Goal: Information Seeking & Learning: Learn about a topic

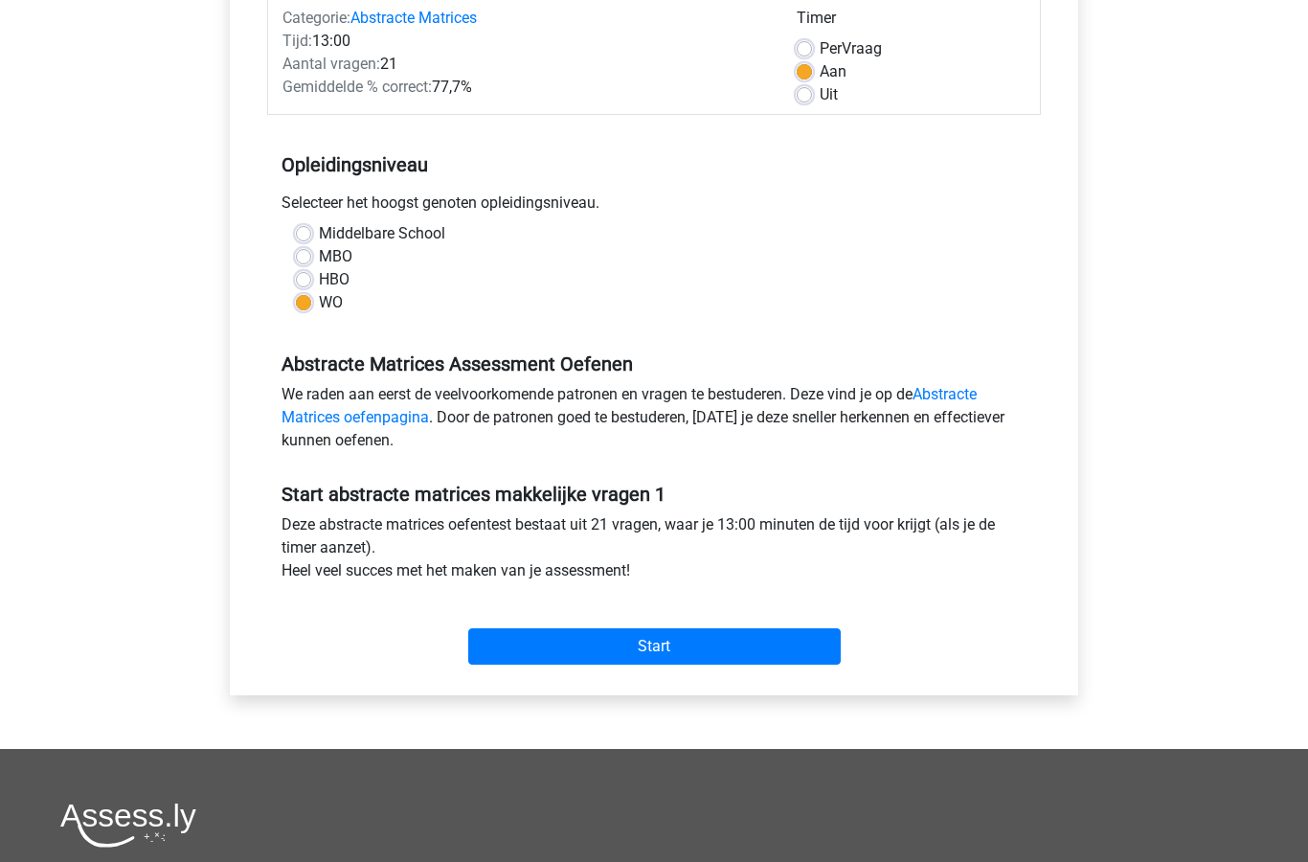
scroll to position [268, 0]
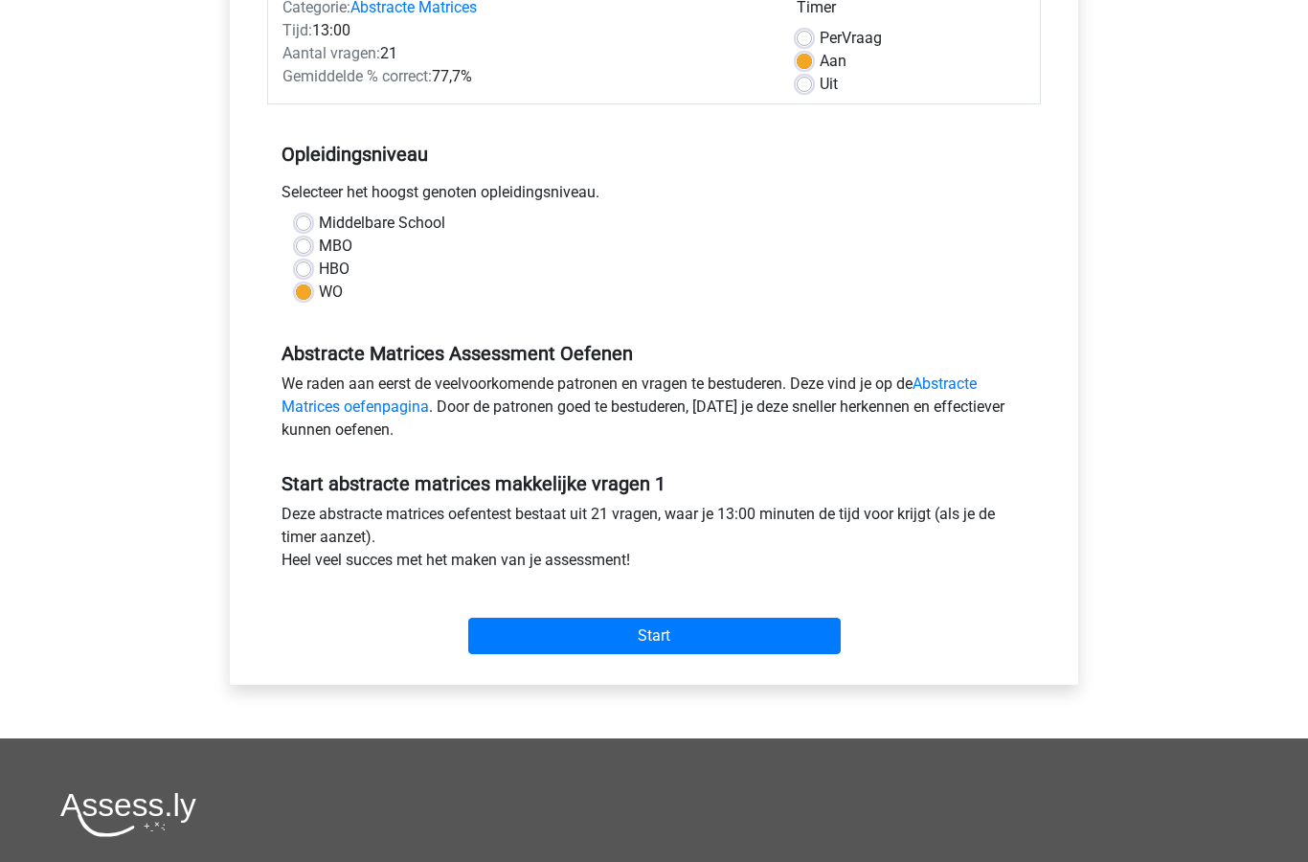
click at [708, 645] on input "Start" at bounding box center [654, 637] width 373 height 36
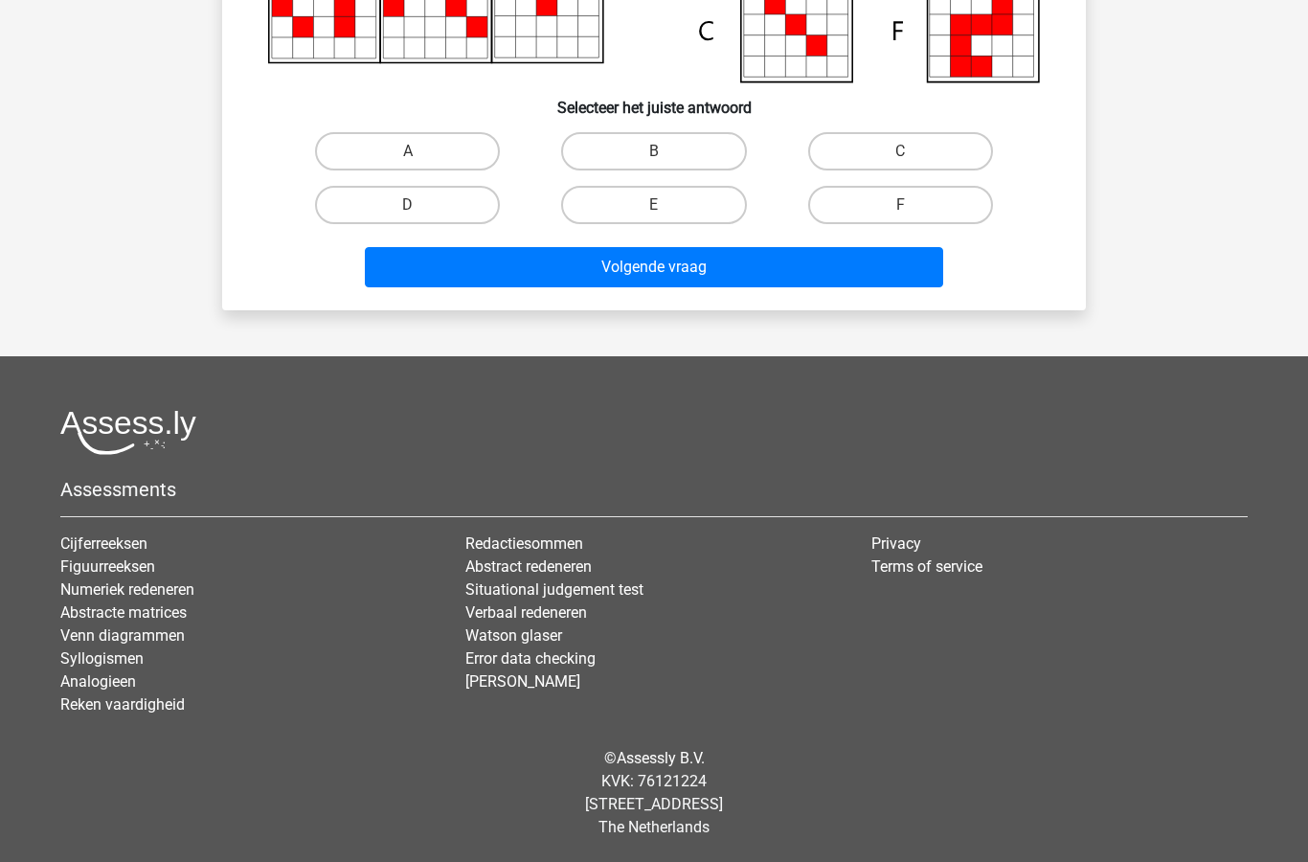
scroll to position [511, 0]
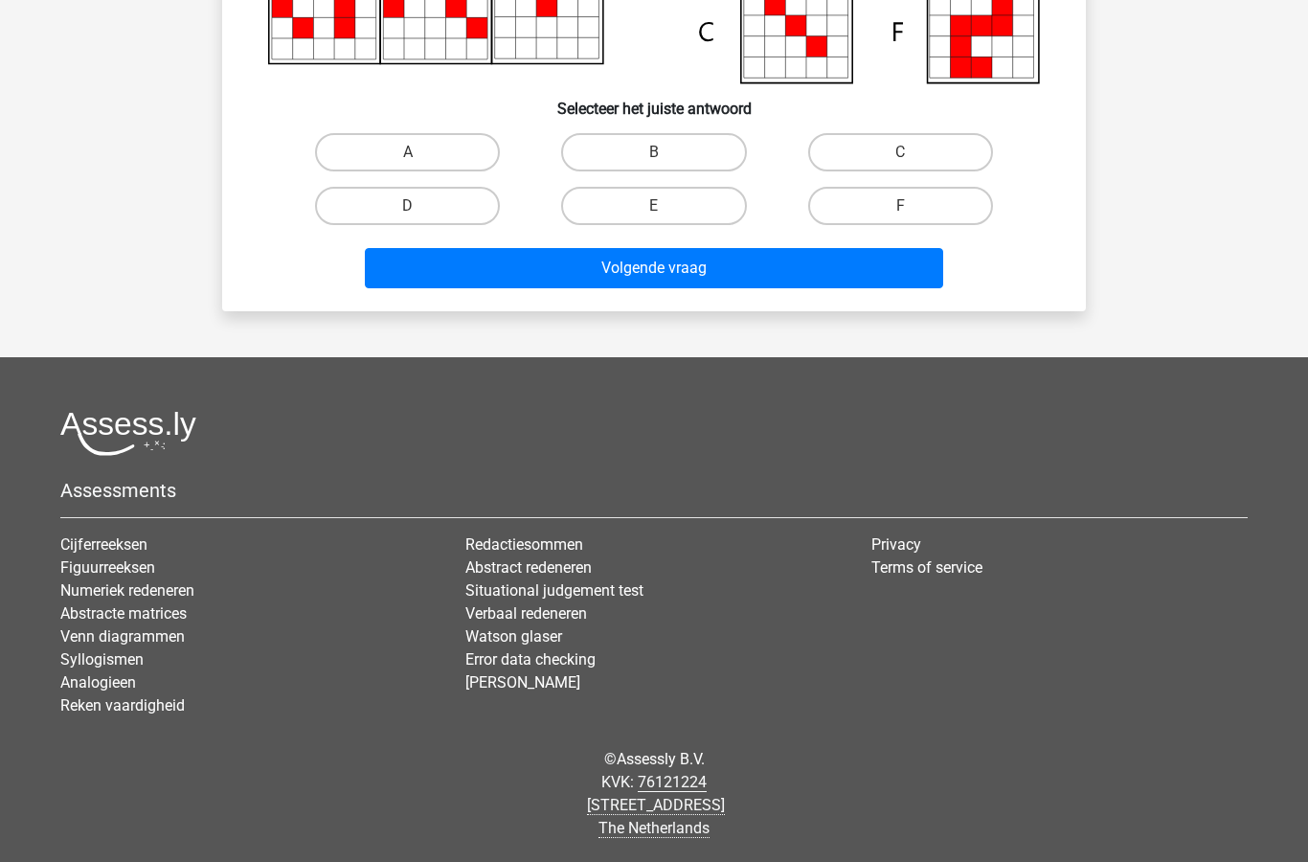
click at [157, 622] on link "Abstracte matrices" at bounding box center [123, 613] width 126 height 18
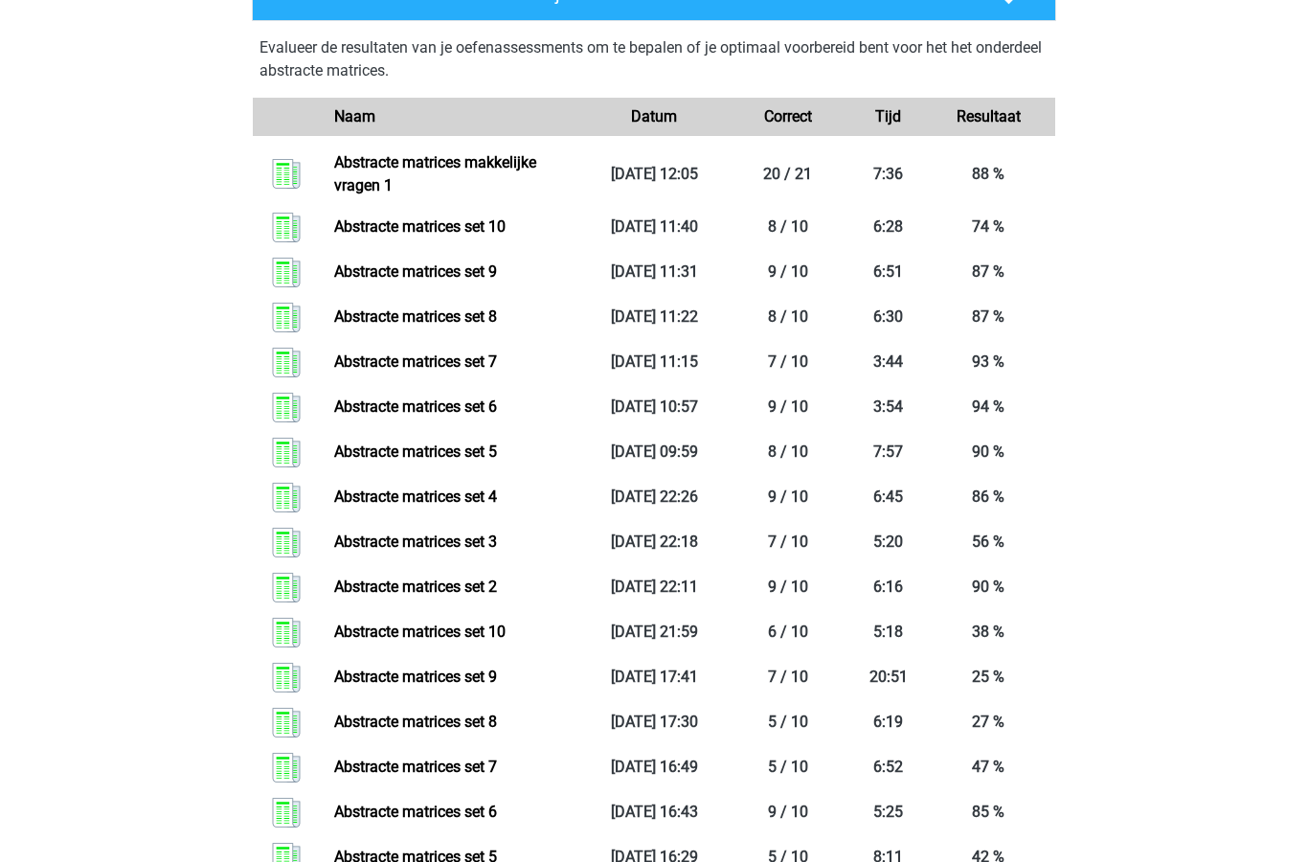
scroll to position [964, 0]
click at [493, 445] on link "Abstracte matrices set 5" at bounding box center [415, 451] width 163 height 18
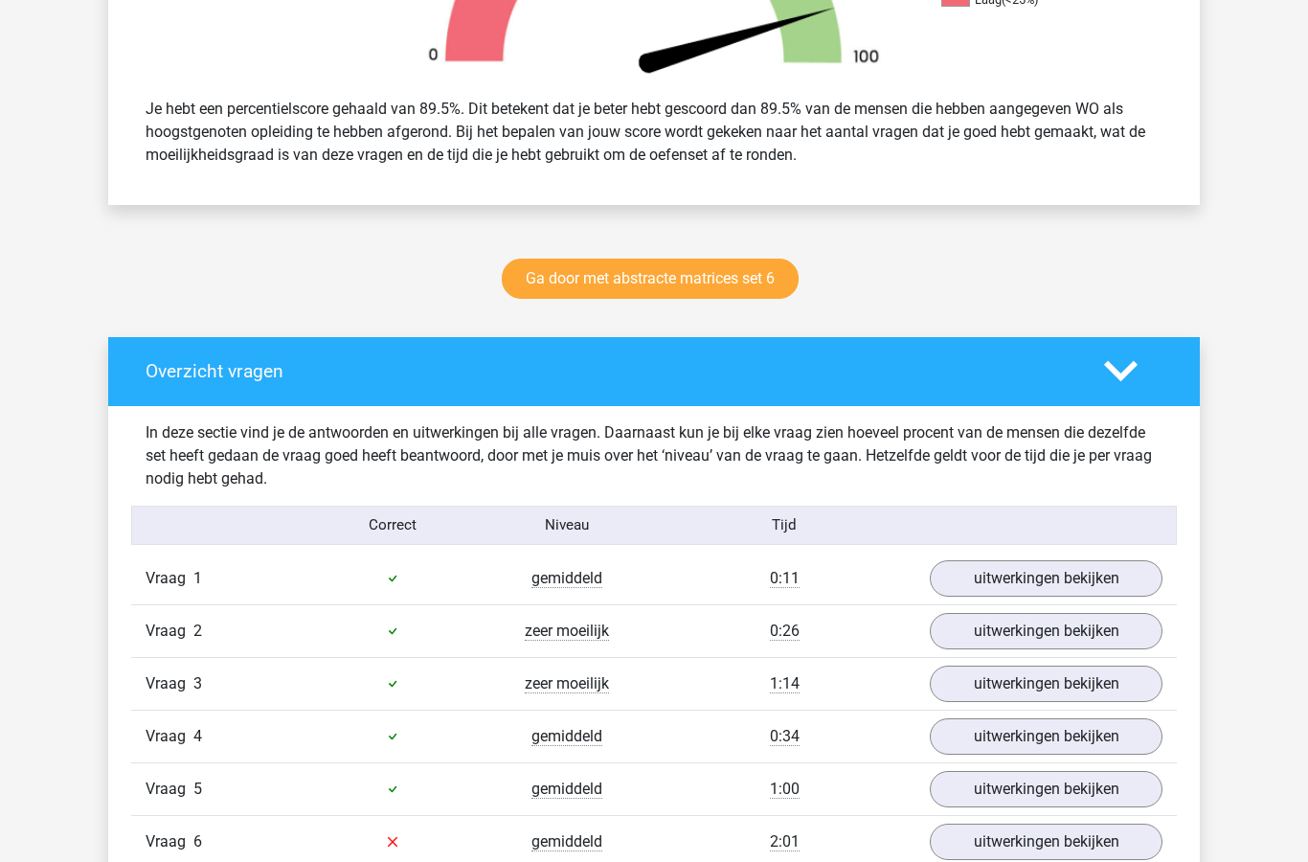
scroll to position [767, 0]
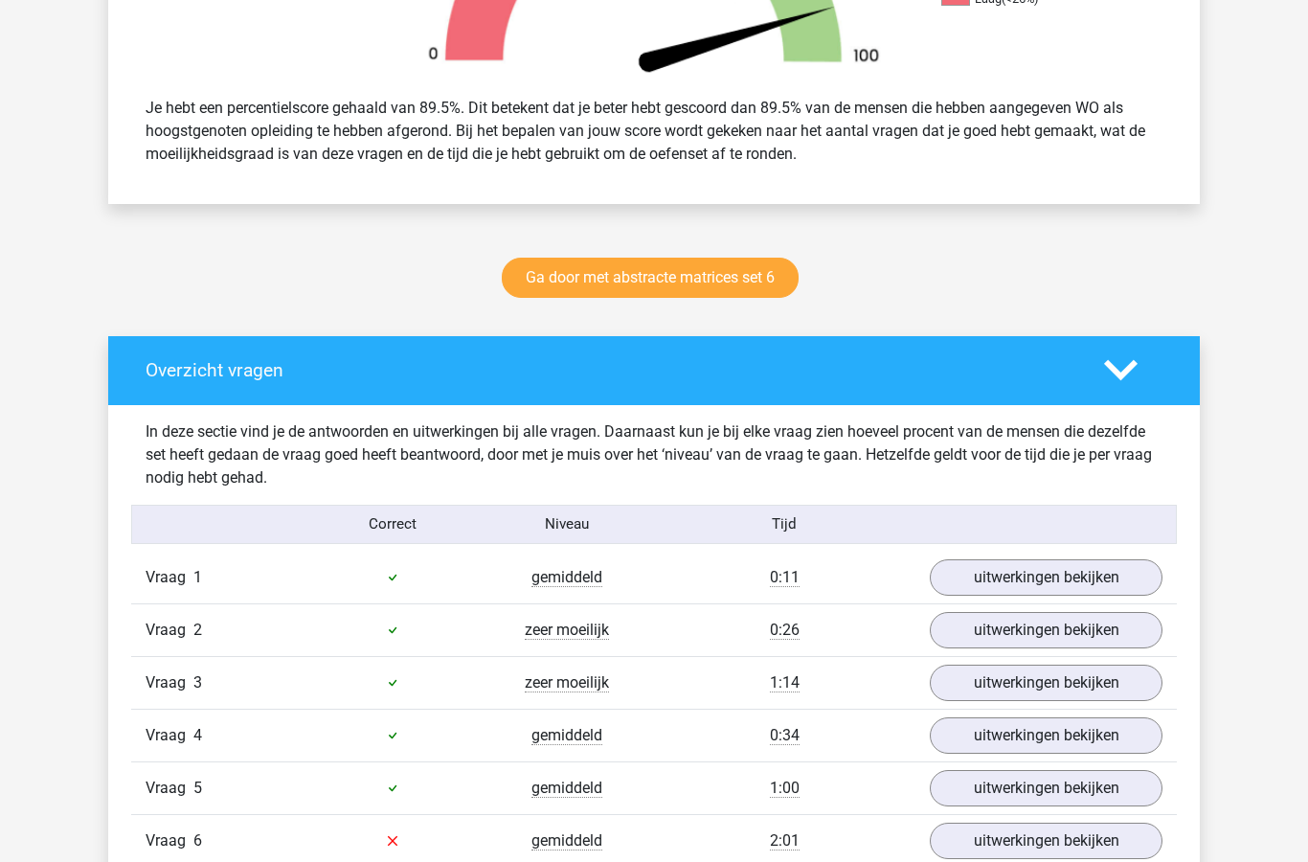
click at [706, 288] on link "Ga door met abstracte matrices set 6" at bounding box center [650, 279] width 297 height 40
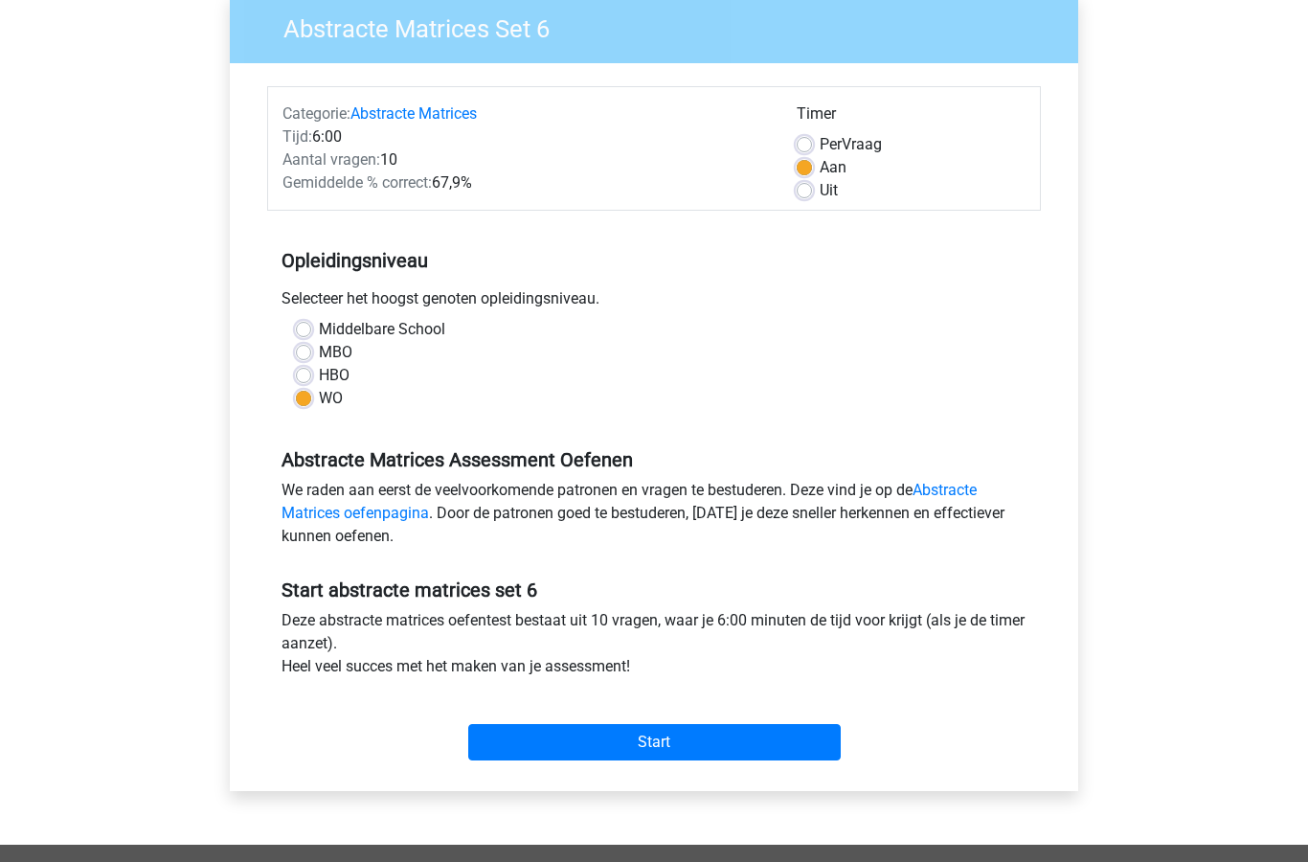
scroll to position [166, 0]
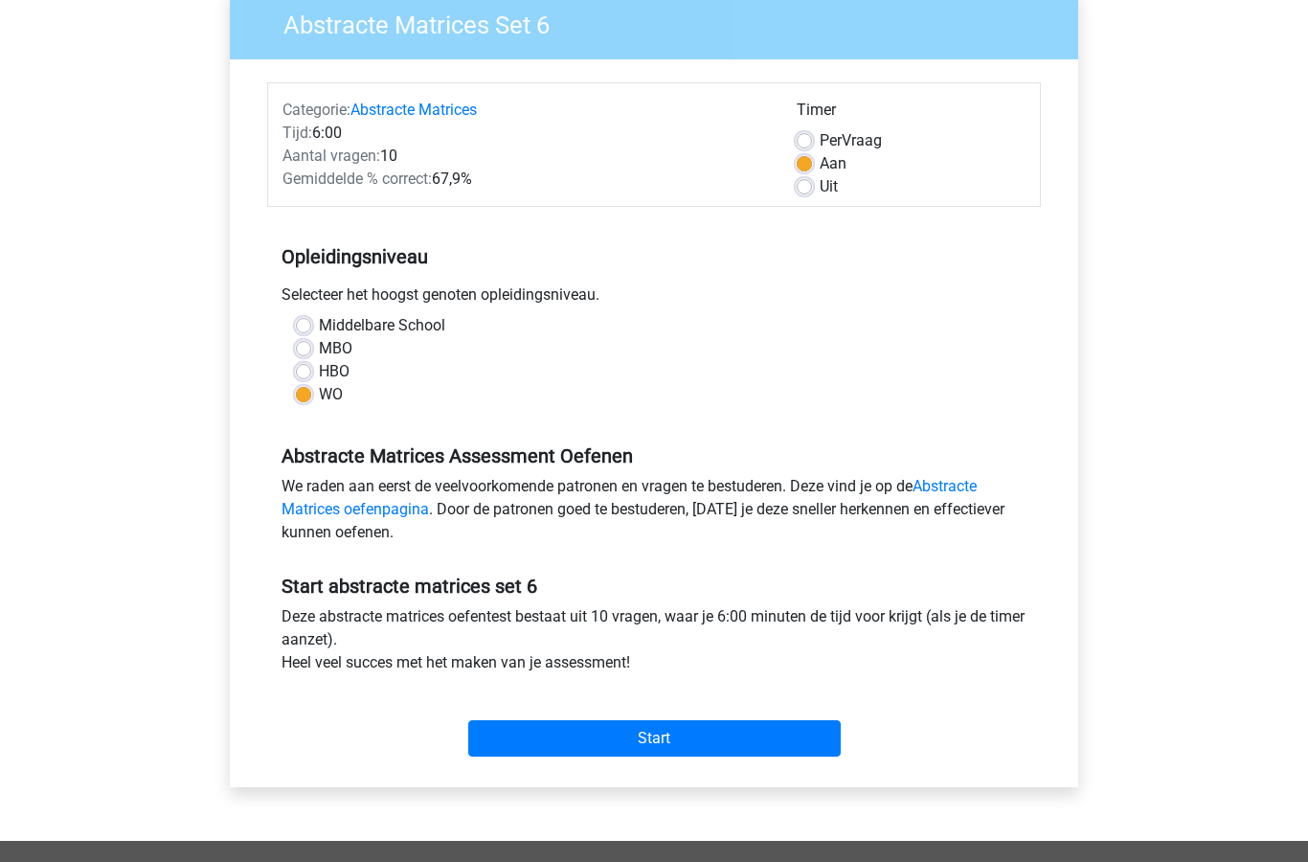
click at [690, 744] on input "Start" at bounding box center [654, 739] width 373 height 36
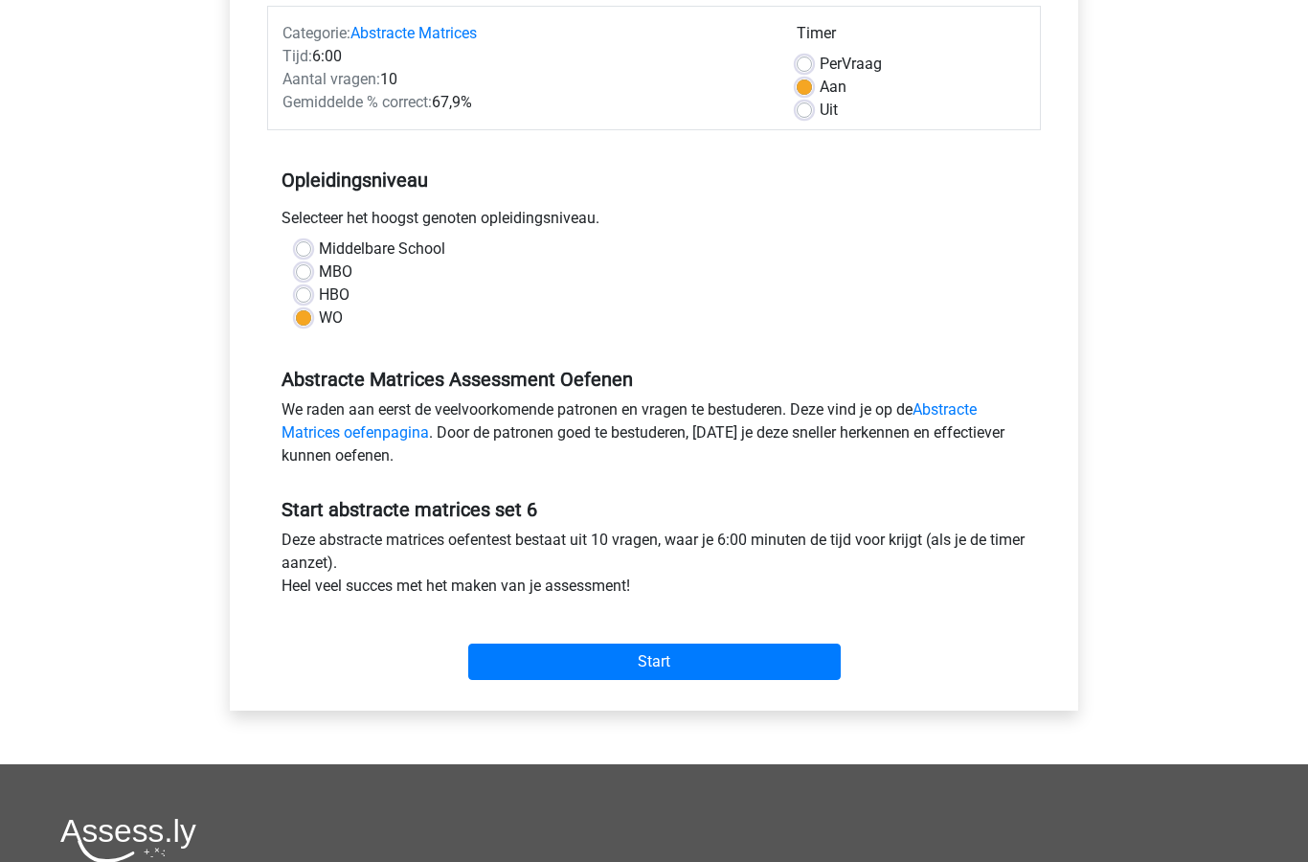
click at [821, 114] on label "Uit" at bounding box center [829, 110] width 18 height 23
click at [812, 114] on input "Uit" at bounding box center [804, 108] width 15 height 19
radio input "true"
click at [730, 655] on input "Start" at bounding box center [654, 662] width 373 height 36
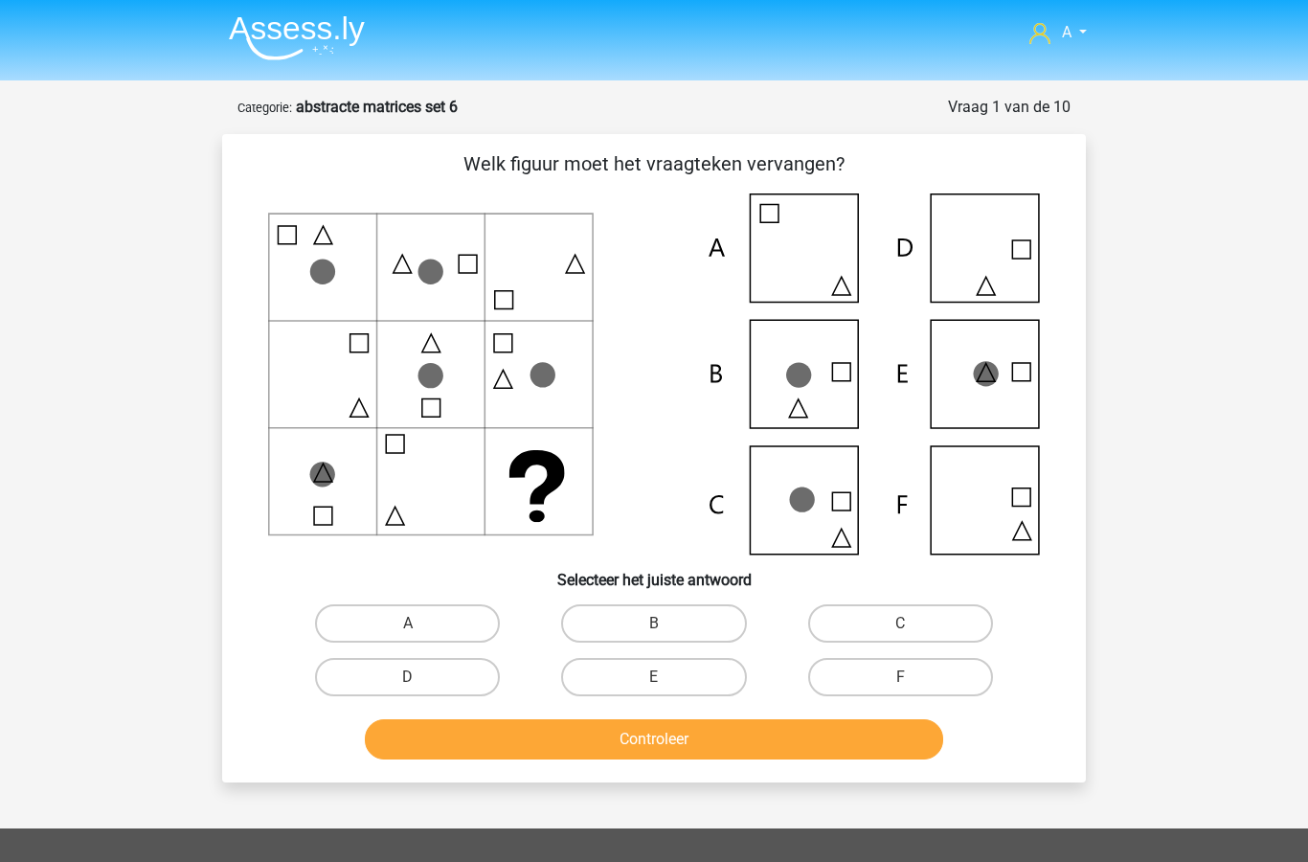
click at [920, 676] on label "F" at bounding box center [900, 677] width 185 height 38
click at [913, 677] on input "F" at bounding box center [906, 683] width 12 height 12
radio input "true"
click at [835, 747] on button "Controleer" at bounding box center [654, 739] width 579 height 40
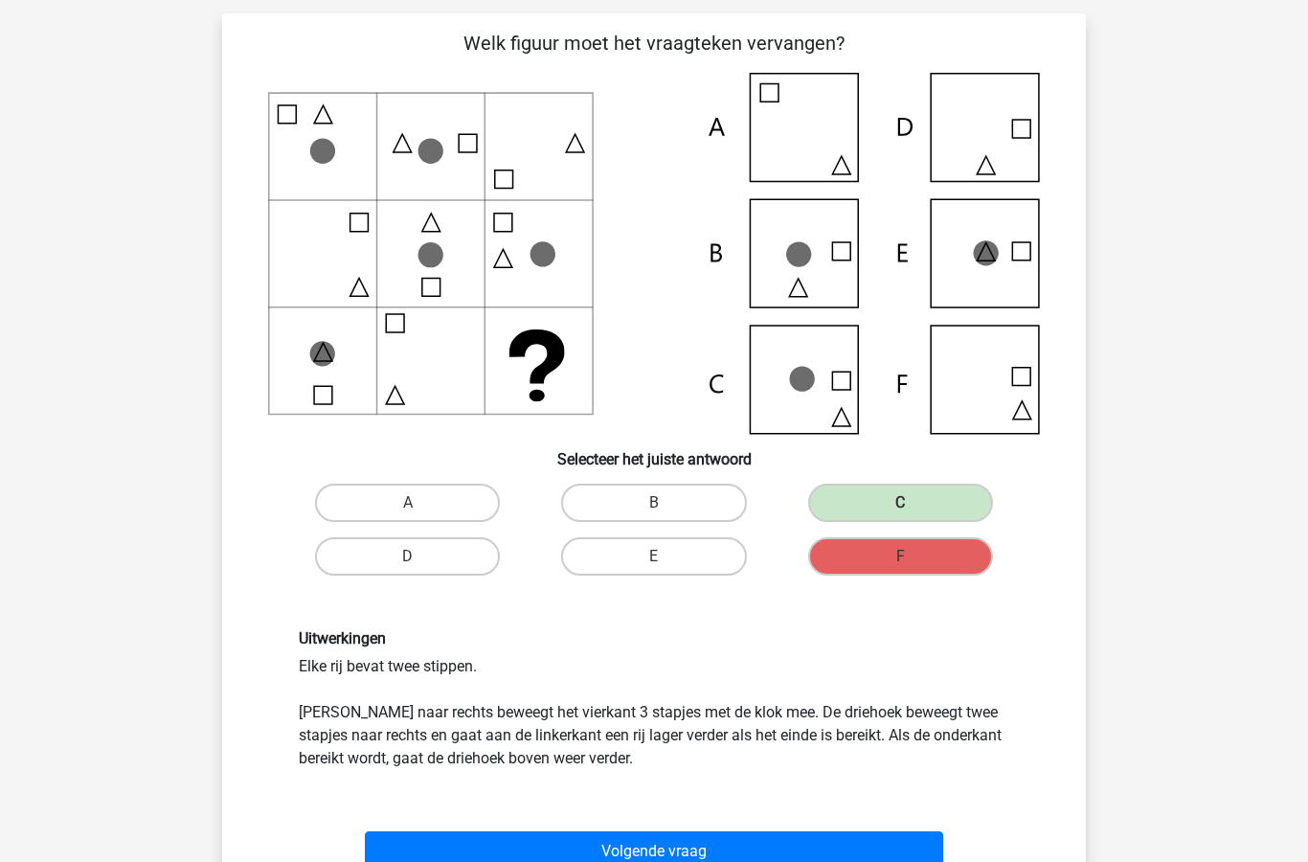
scroll to position [120, 0]
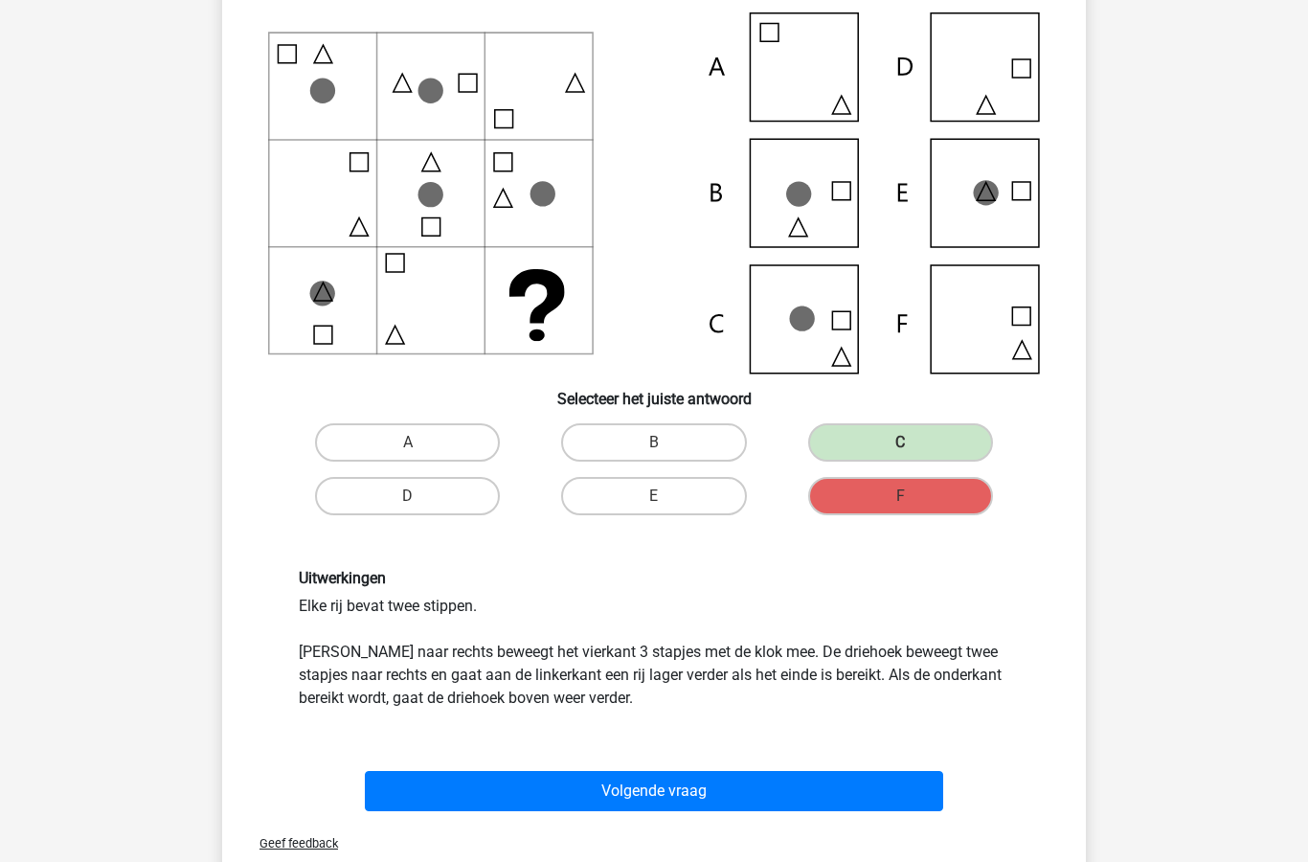
click at [763, 788] on button "Volgende vraag" at bounding box center [654, 791] width 579 height 40
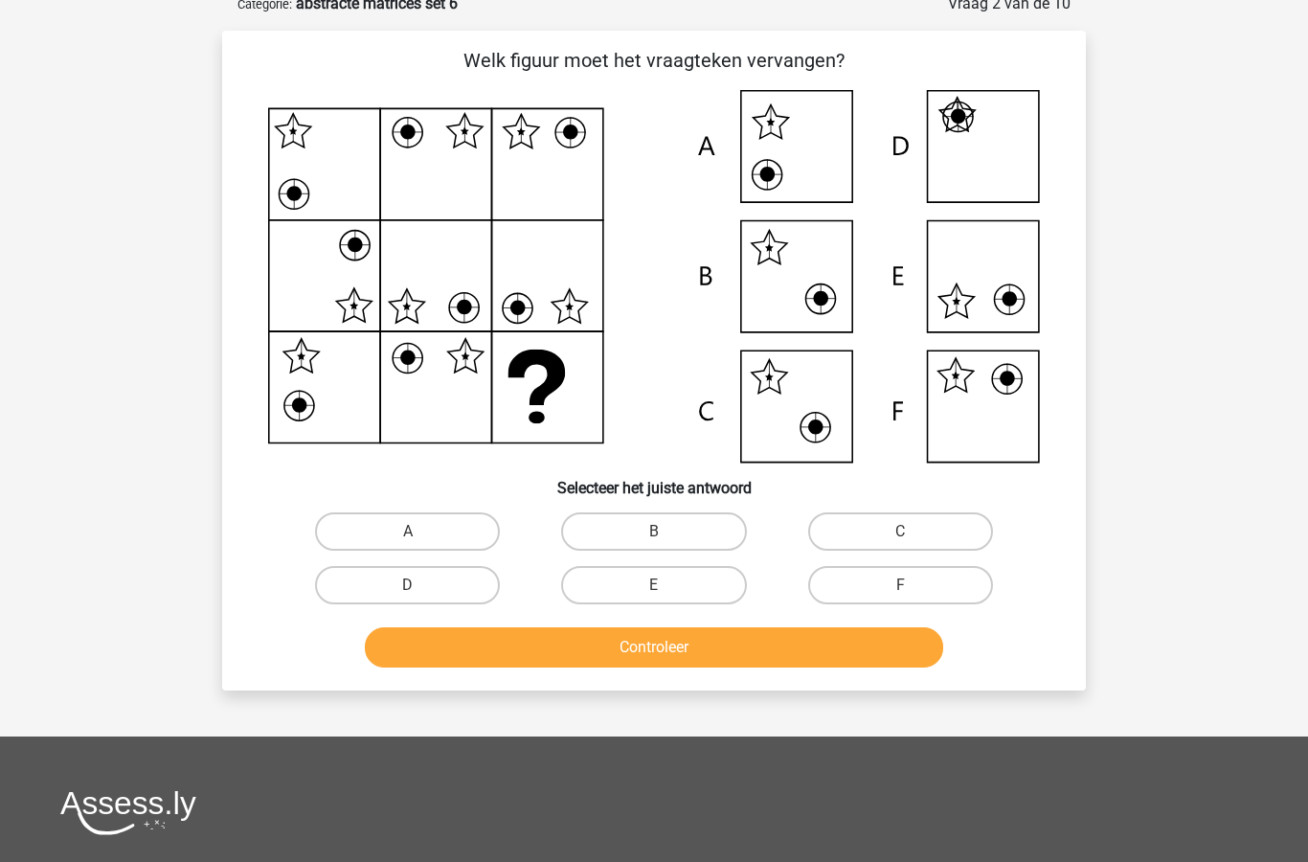
scroll to position [96, 0]
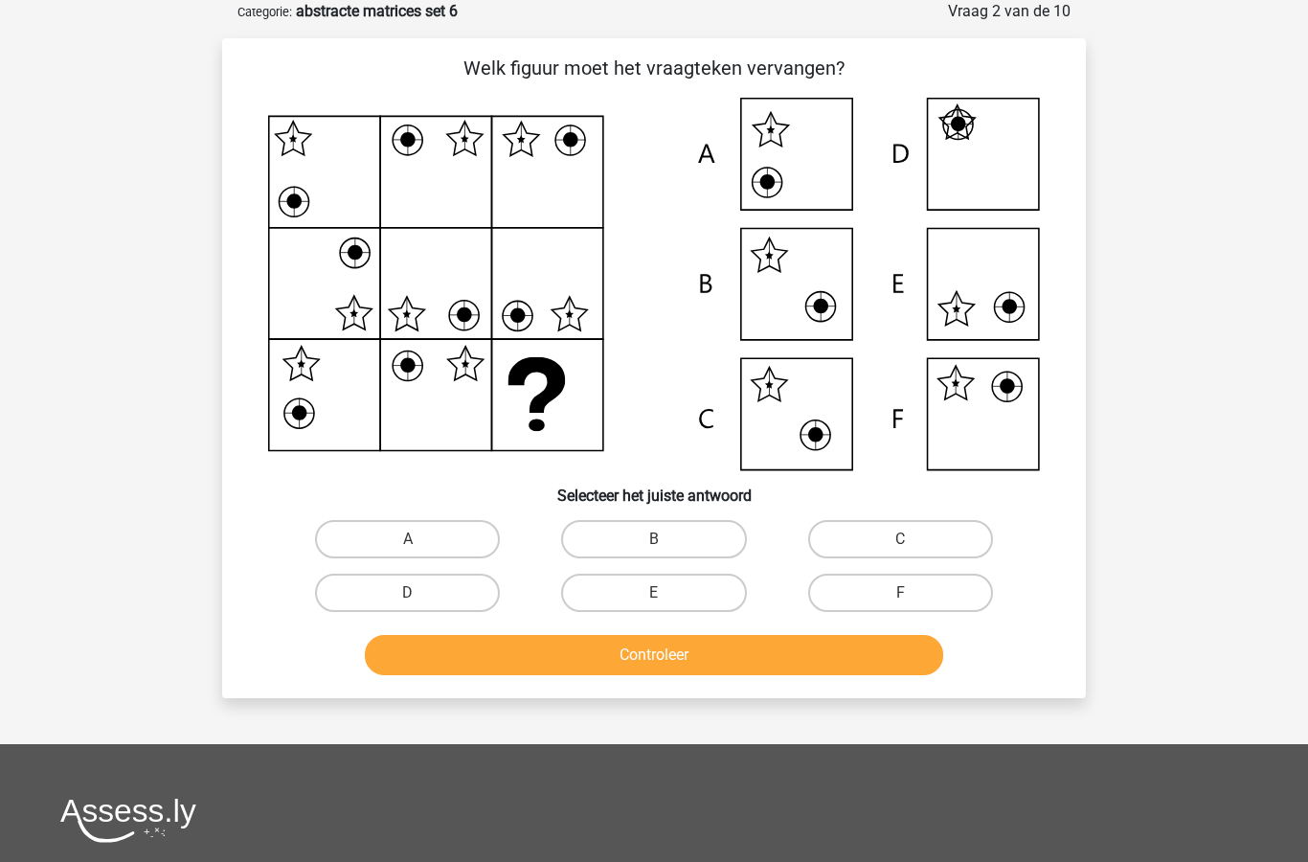
click at [943, 593] on label "F" at bounding box center [900, 593] width 185 height 38
click at [913, 593] on input "F" at bounding box center [906, 599] width 12 height 12
radio input "true"
click at [792, 664] on button "Controleer" at bounding box center [654, 655] width 579 height 40
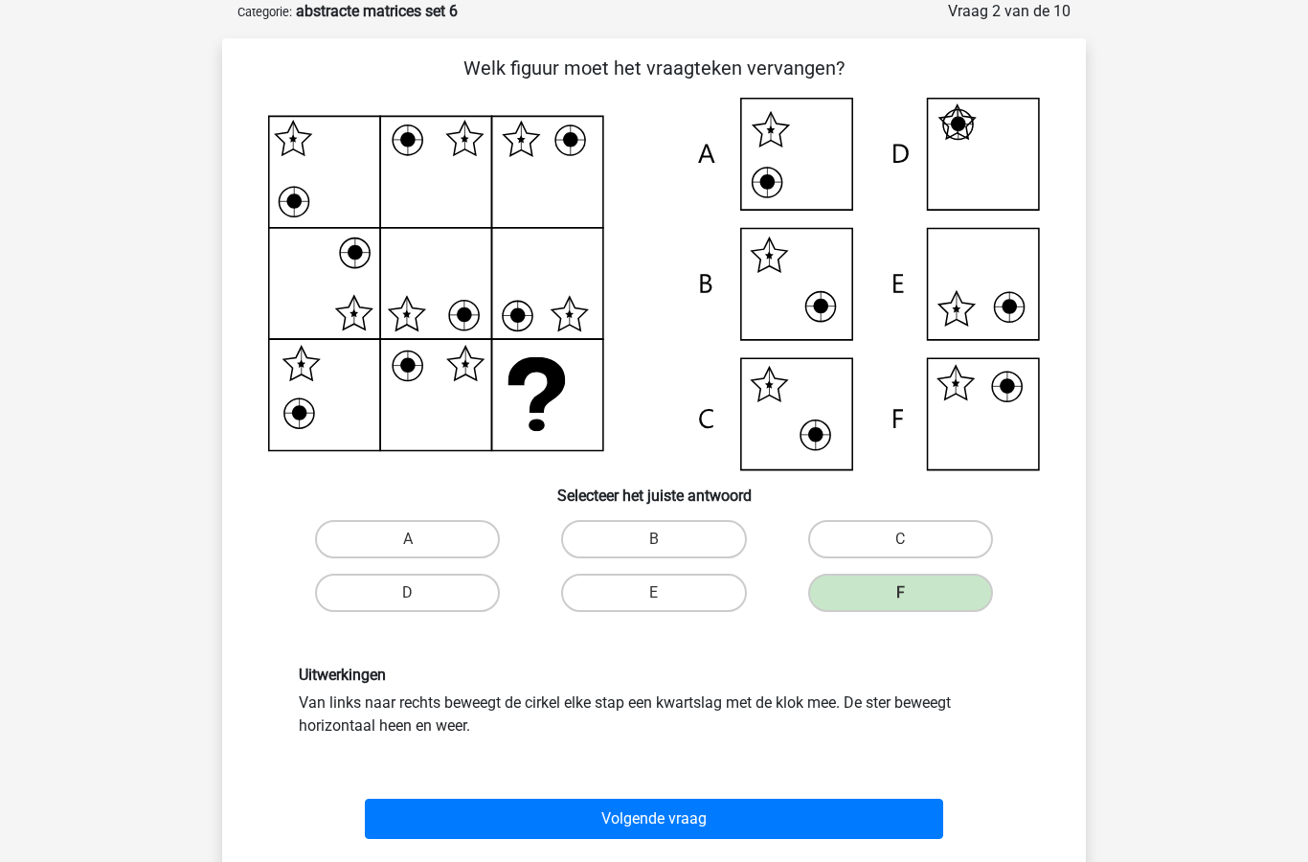
click at [628, 824] on button "Volgende vraag" at bounding box center [654, 819] width 579 height 40
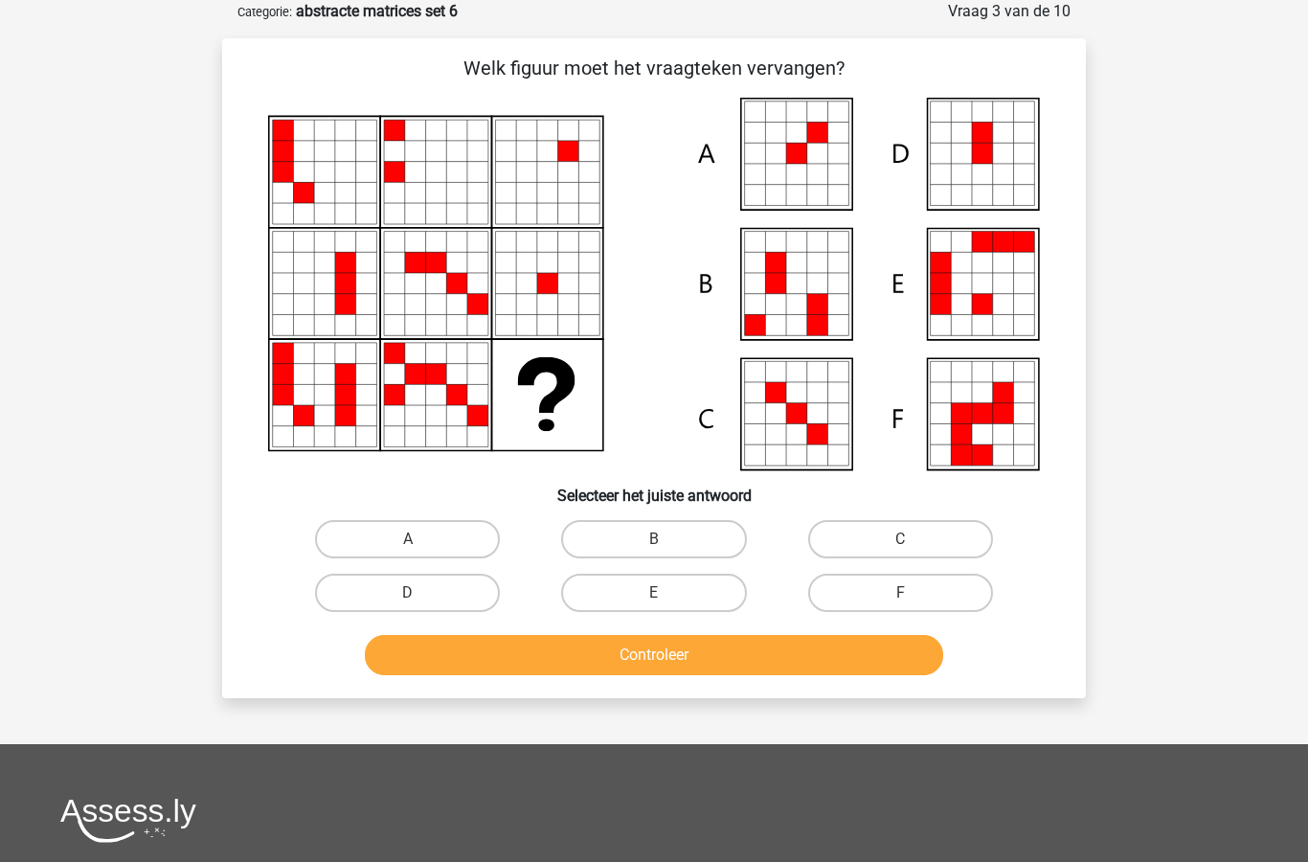
click at [396, 529] on label "A" at bounding box center [407, 539] width 185 height 38
click at [408, 539] on input "A" at bounding box center [414, 545] width 12 height 12
radio input "true"
click at [773, 657] on button "Controleer" at bounding box center [654, 655] width 579 height 40
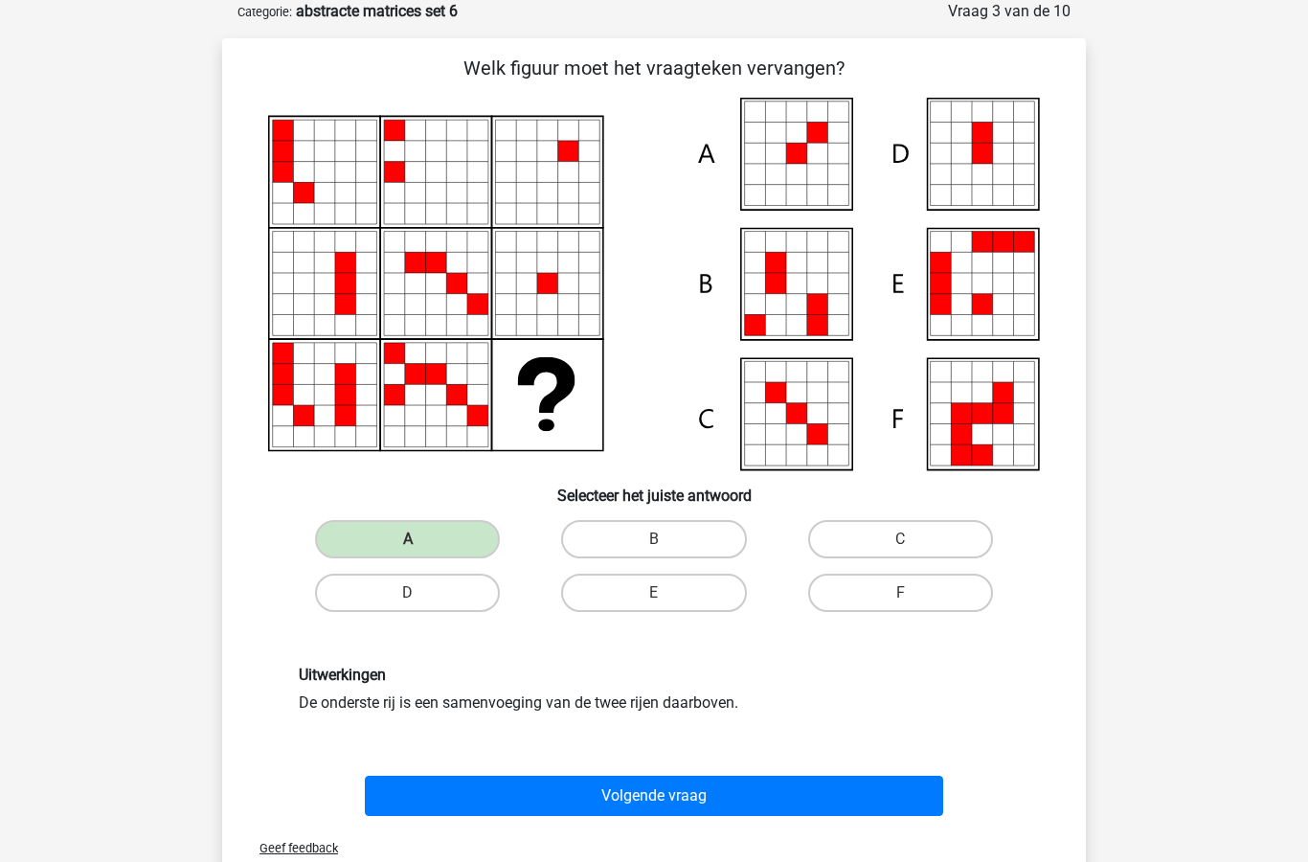
click at [675, 799] on button "Volgende vraag" at bounding box center [654, 796] width 579 height 40
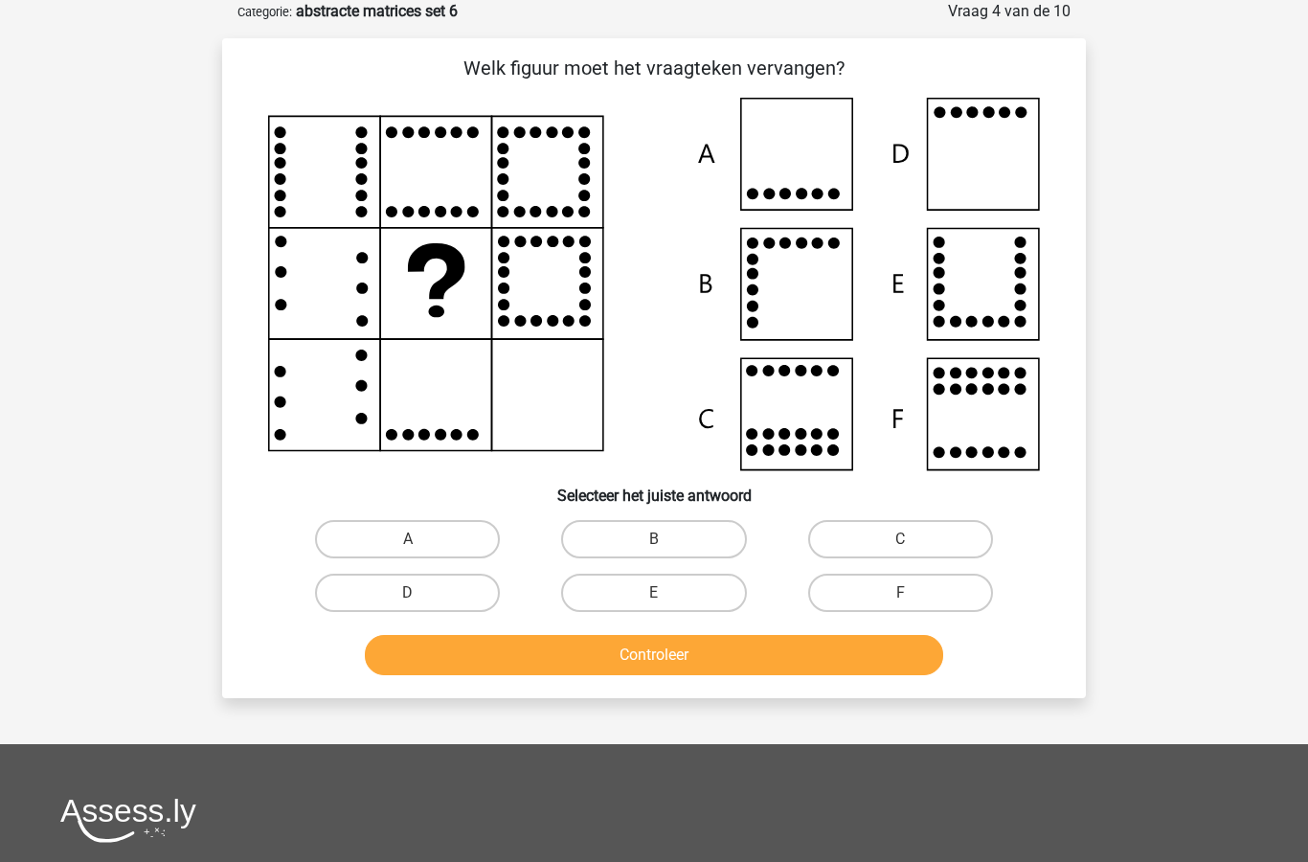
click at [422, 585] on label "D" at bounding box center [407, 593] width 185 height 38
click at [420, 593] on input "D" at bounding box center [414, 599] width 12 height 12
radio input "true"
click at [753, 674] on button "Controleer" at bounding box center [654, 655] width 579 height 40
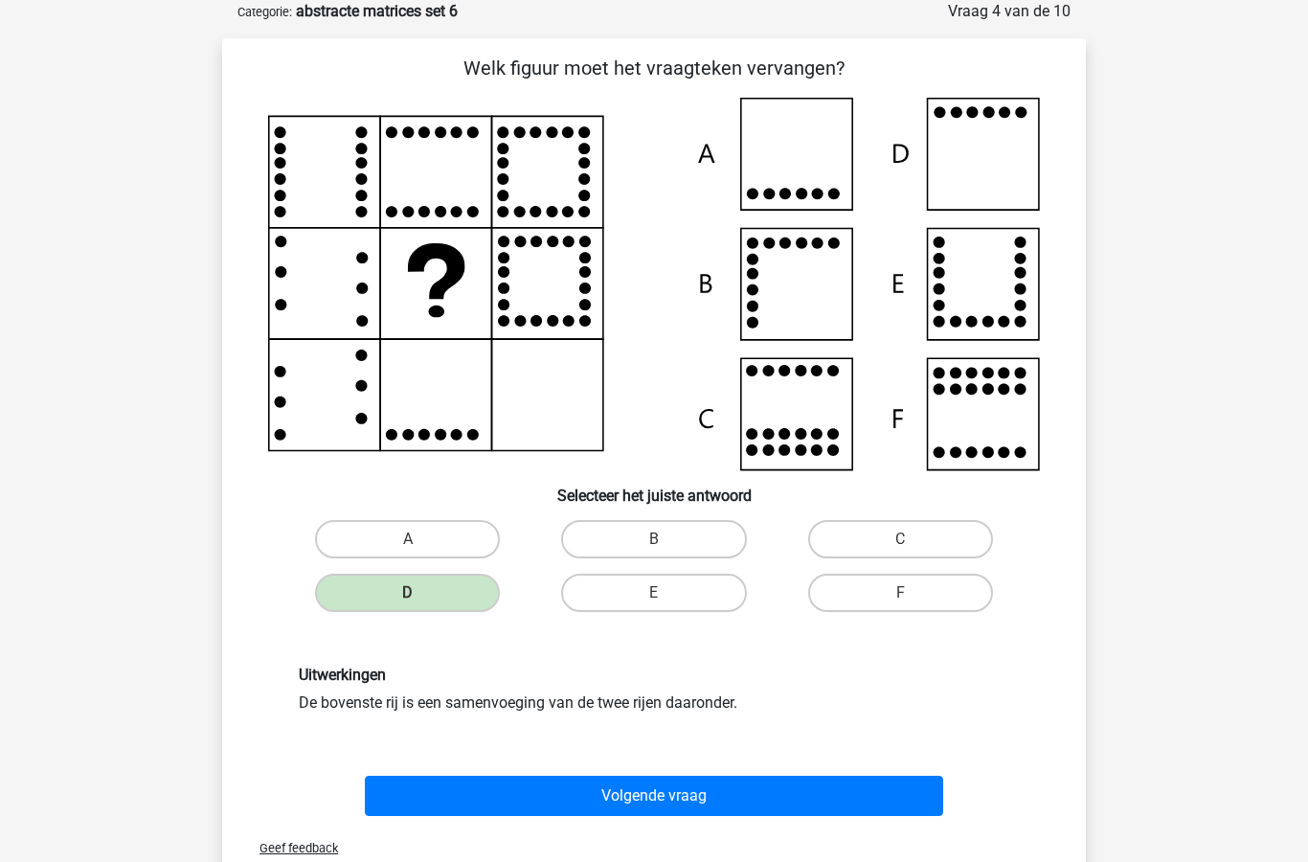
click at [729, 791] on button "Volgende vraag" at bounding box center [654, 796] width 579 height 40
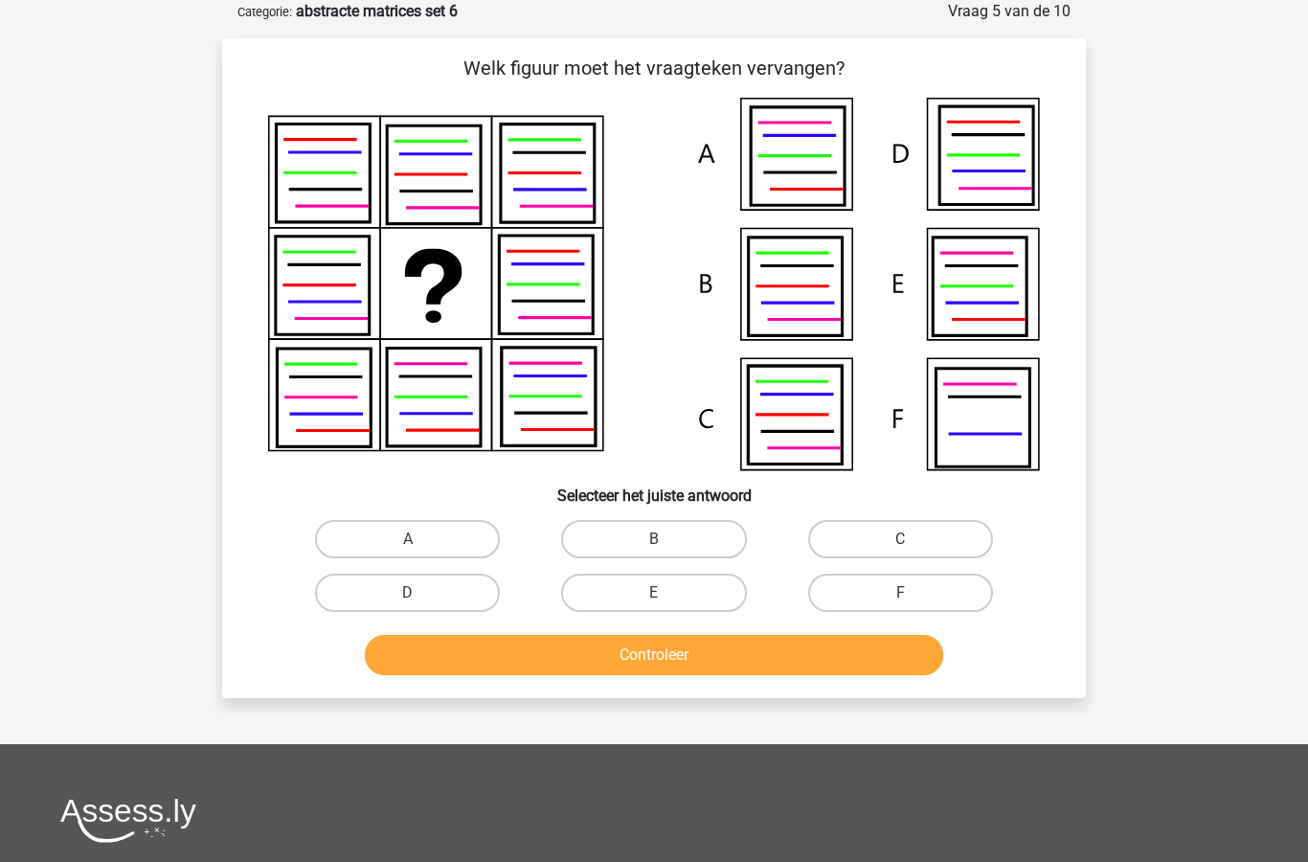
click at [435, 606] on label "D" at bounding box center [407, 593] width 185 height 38
click at [420, 605] on input "D" at bounding box center [414, 599] width 12 height 12
radio input "true"
click at [657, 670] on button "Controleer" at bounding box center [654, 655] width 579 height 40
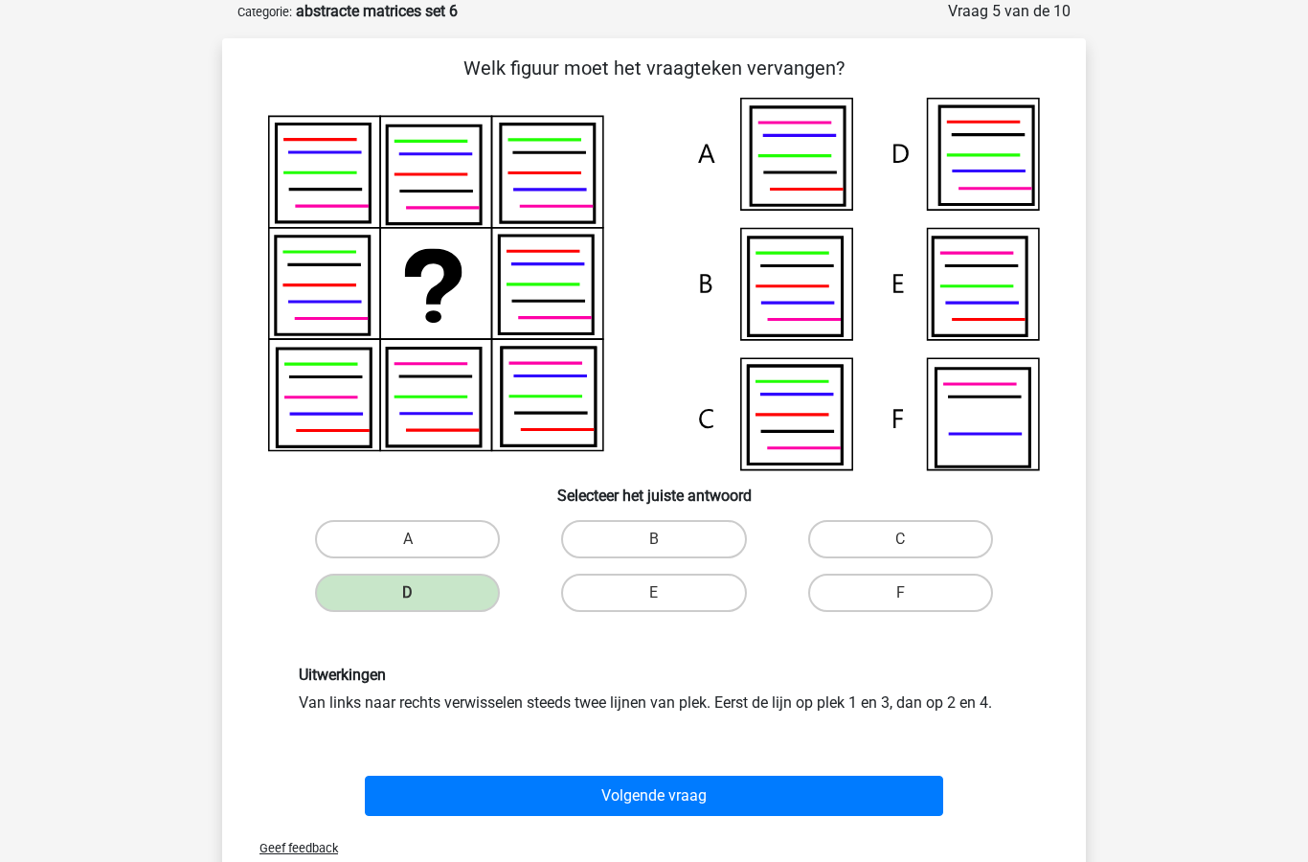
click at [695, 799] on button "Volgende vraag" at bounding box center [654, 796] width 579 height 40
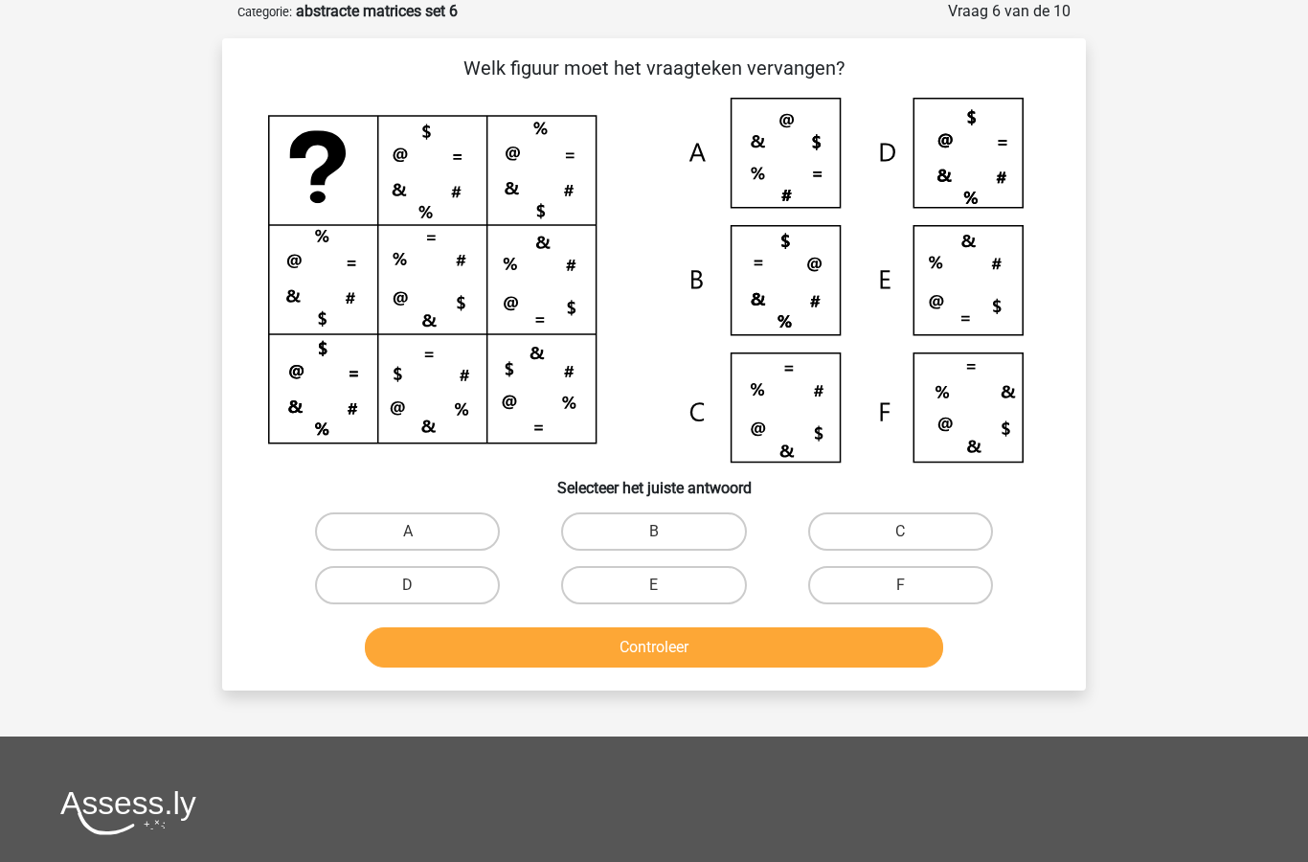
click at [687, 545] on label "B" at bounding box center [653, 531] width 185 height 38
click at [667, 544] on input "B" at bounding box center [660, 538] width 12 height 12
radio input "true"
click at [454, 591] on label "D" at bounding box center [407, 585] width 185 height 38
click at [420, 591] on input "D" at bounding box center [414, 591] width 12 height 12
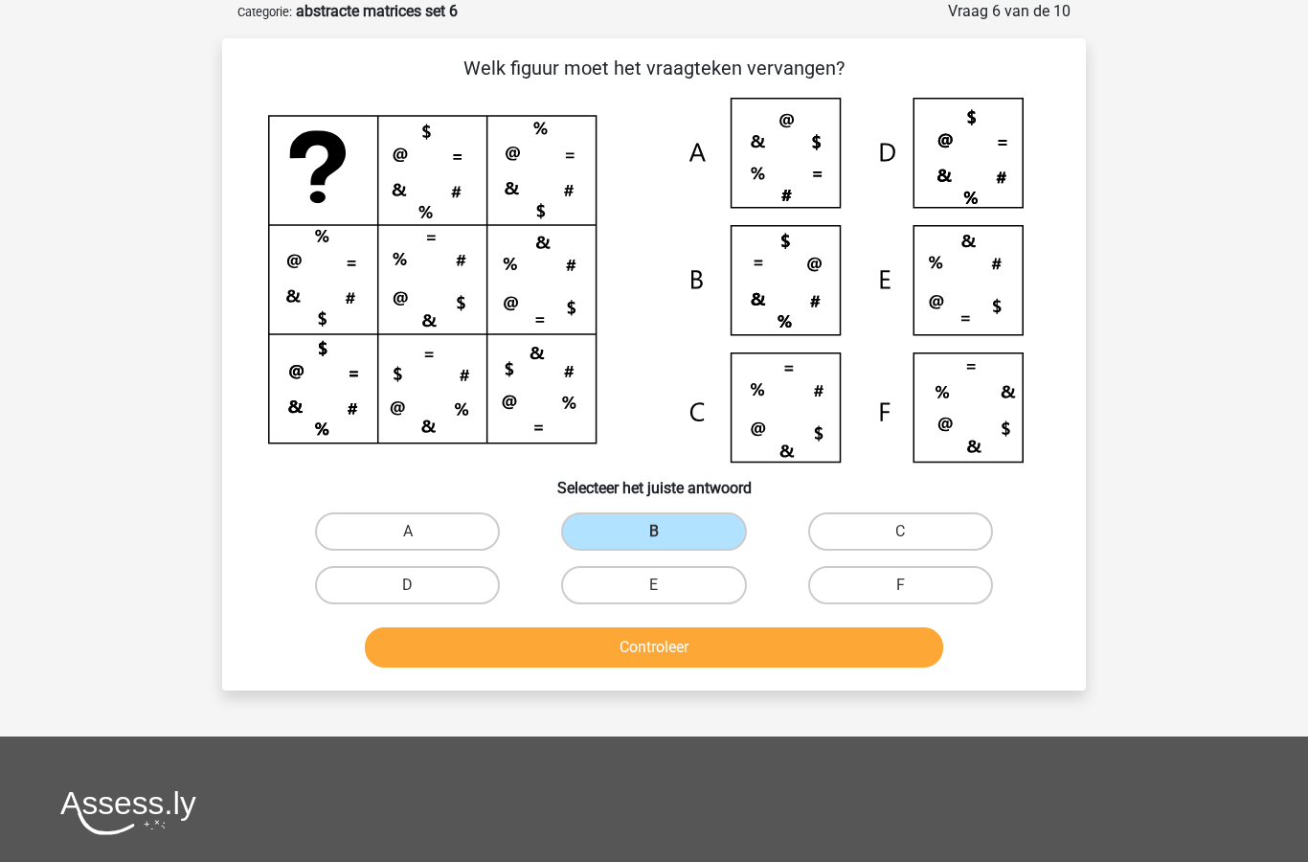
radio input "true"
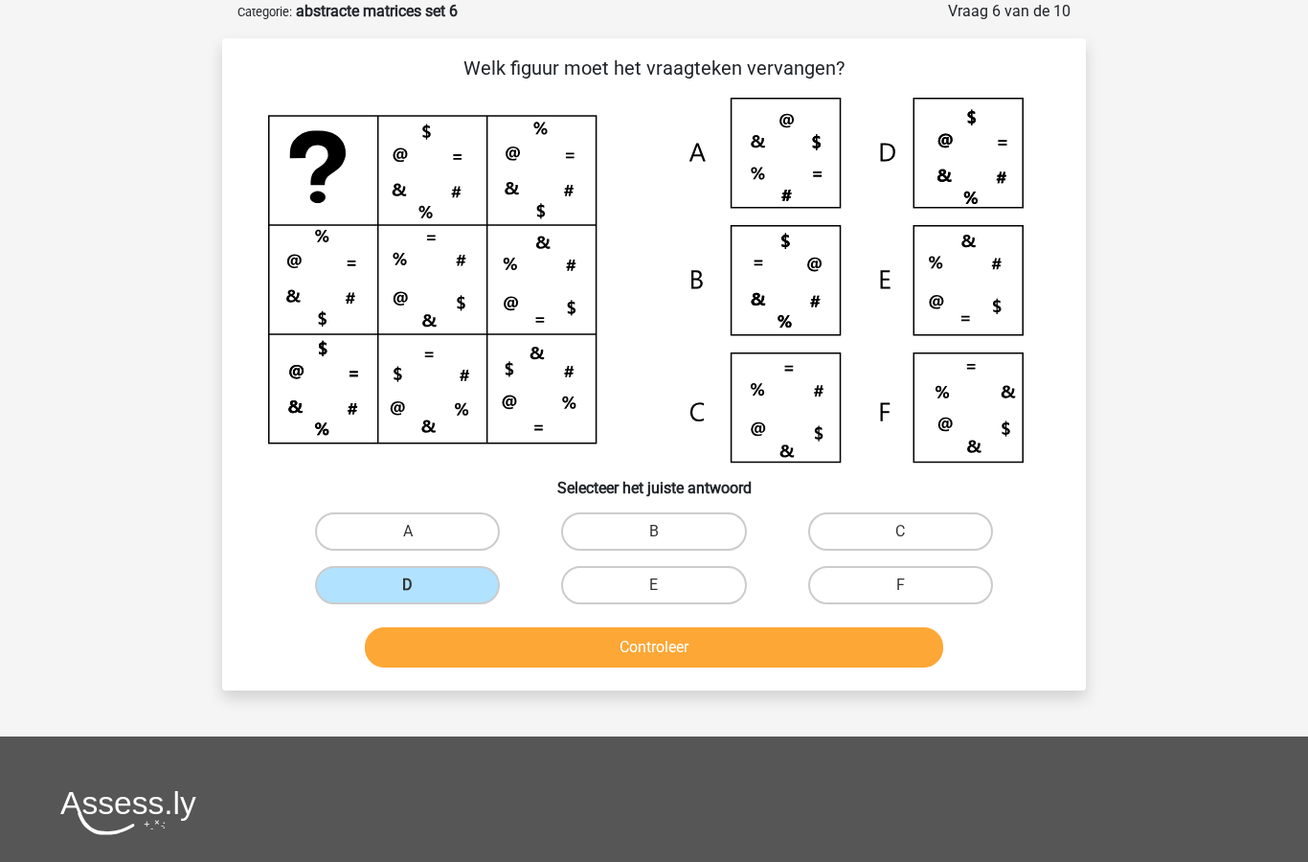
click at [647, 662] on button "Controleer" at bounding box center [654, 647] width 579 height 40
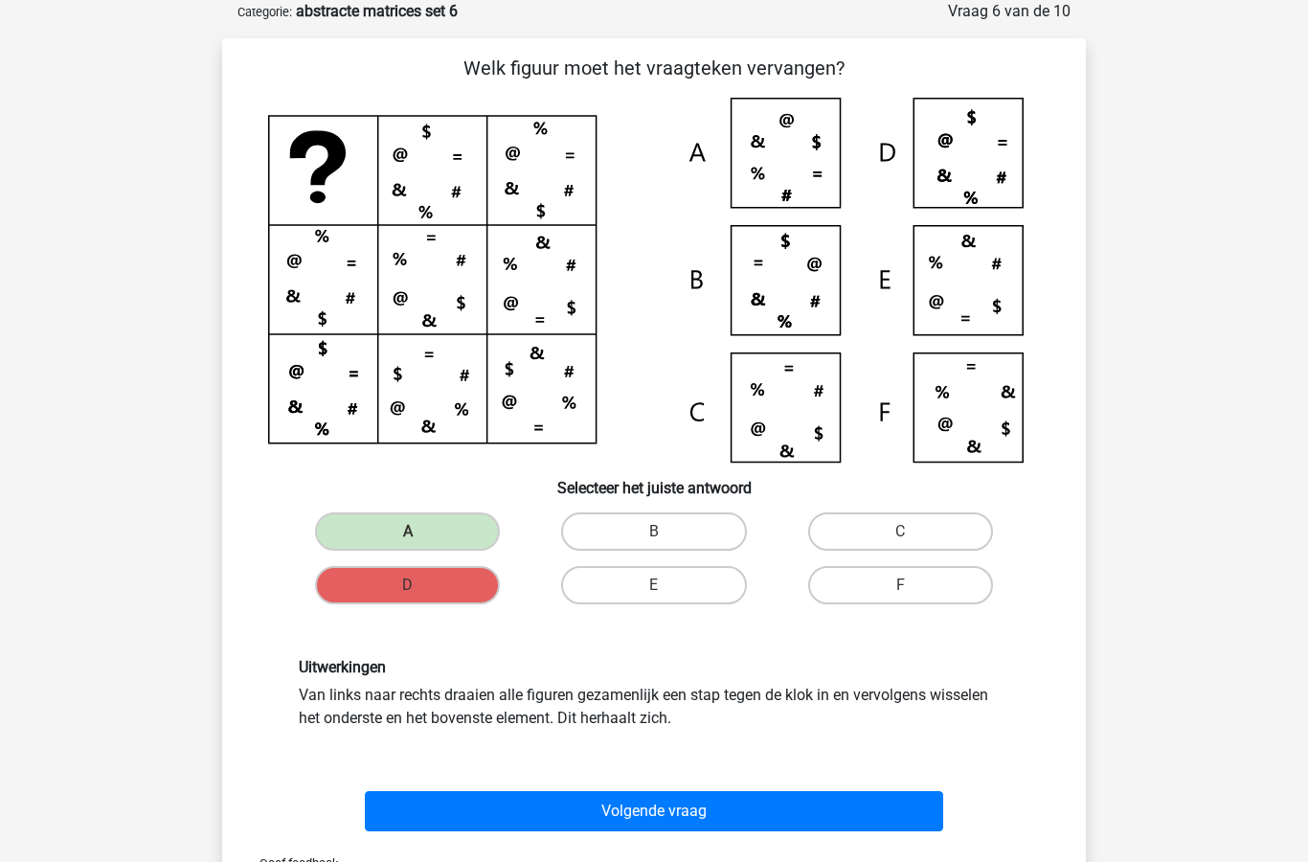
click at [697, 814] on button "Volgende vraag" at bounding box center [654, 811] width 579 height 40
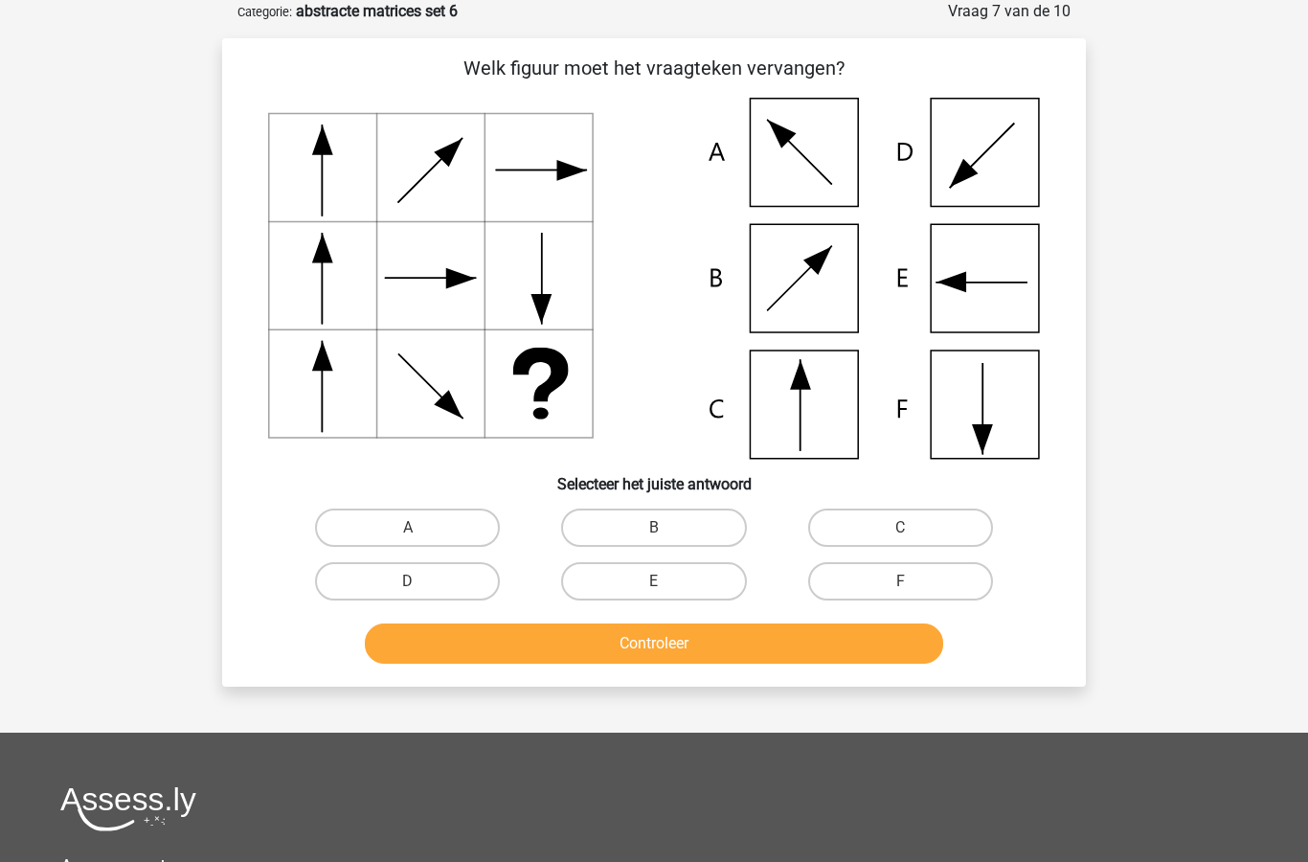
click at [694, 579] on label "E" at bounding box center [653, 581] width 185 height 38
click at [667, 581] on input "E" at bounding box center [660, 587] width 12 height 12
radio input "true"
click at [723, 651] on button "Controleer" at bounding box center [654, 643] width 579 height 40
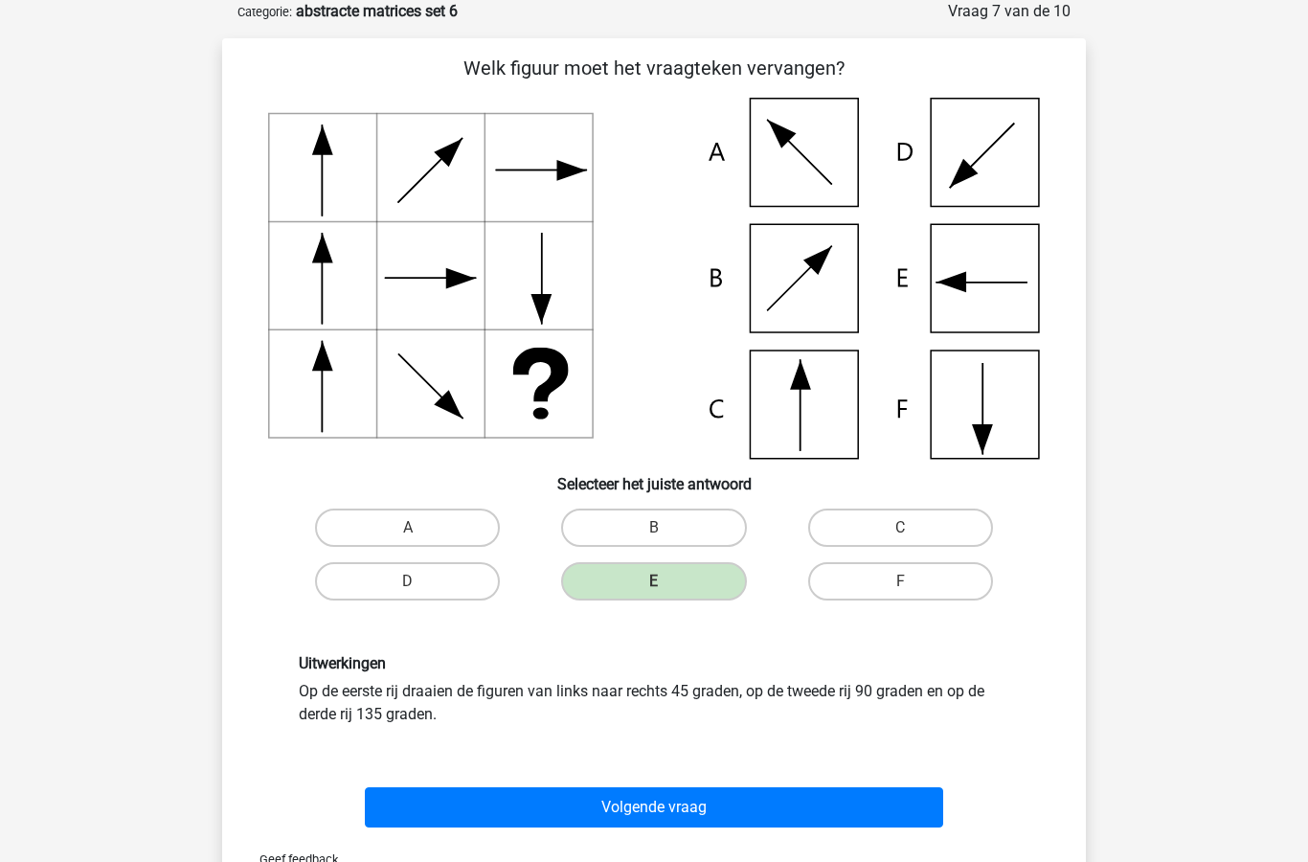
click at [721, 805] on button "Volgende vraag" at bounding box center [654, 807] width 579 height 40
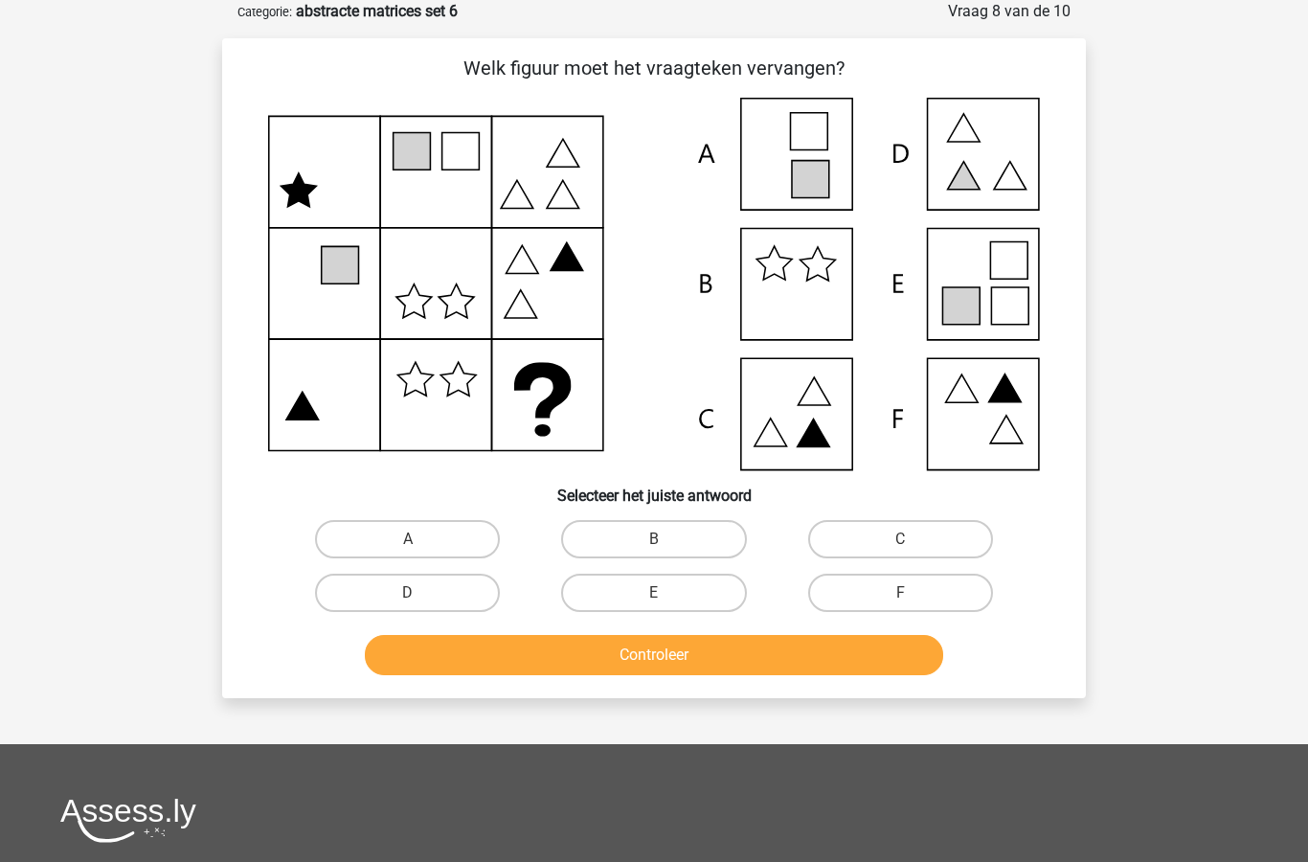
click at [680, 587] on label "E" at bounding box center [653, 593] width 185 height 38
click at [667, 593] on input "E" at bounding box center [660, 599] width 12 height 12
radio input "true"
click at [757, 657] on button "Controleer" at bounding box center [654, 655] width 579 height 40
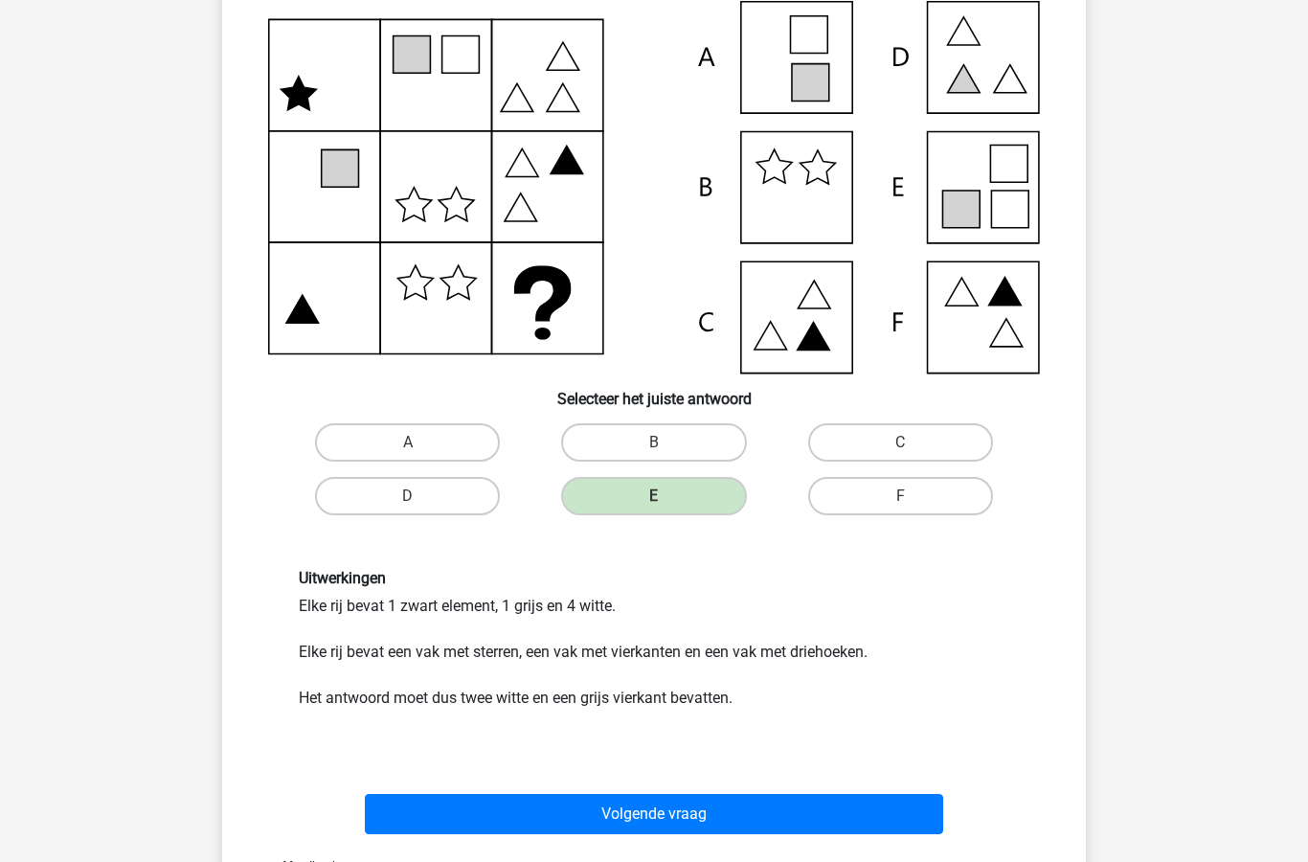
click at [745, 806] on button "Volgende vraag" at bounding box center [654, 814] width 579 height 40
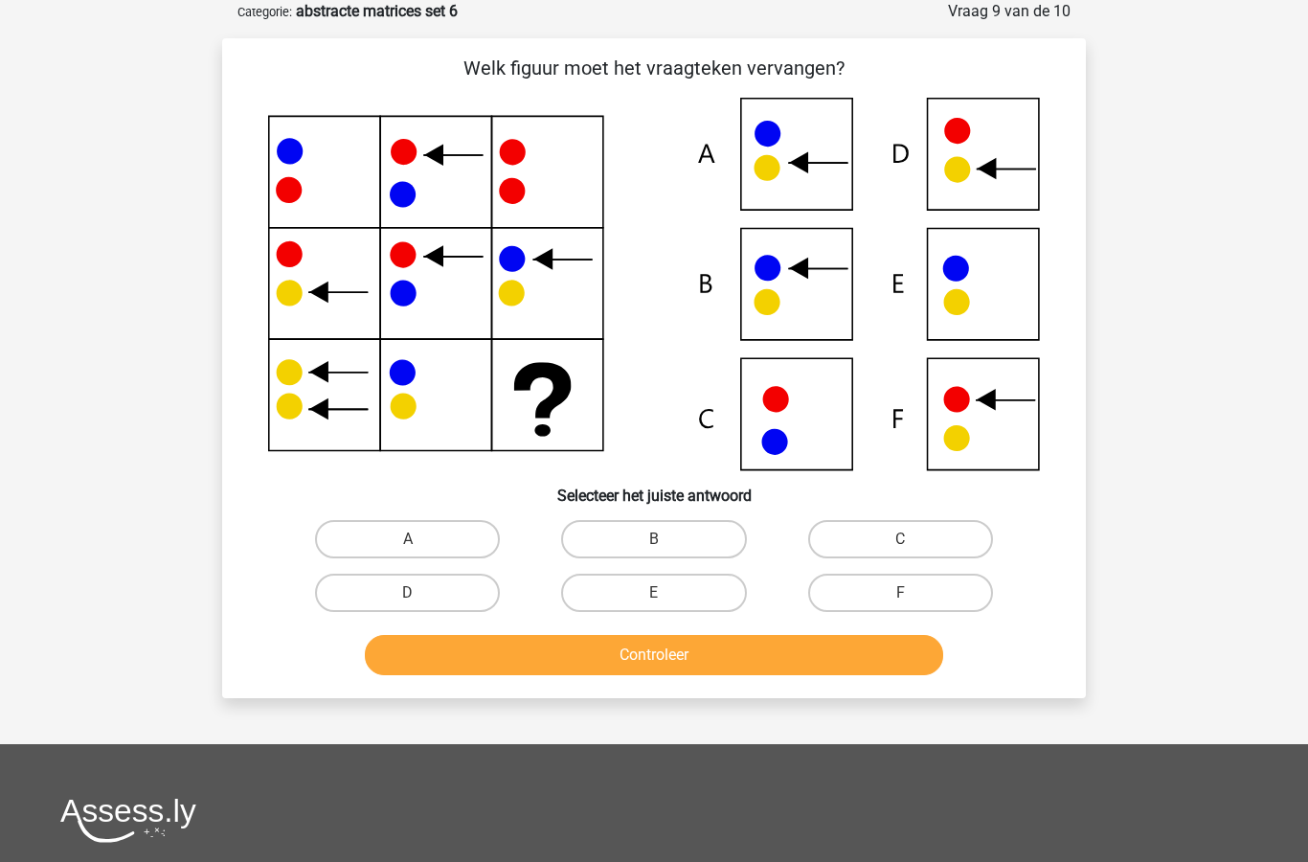
click at [682, 539] on label "B" at bounding box center [653, 539] width 185 height 38
click at [667, 539] on input "B" at bounding box center [660, 545] width 12 height 12
radio input "true"
click at [818, 663] on button "Controleer" at bounding box center [654, 655] width 579 height 40
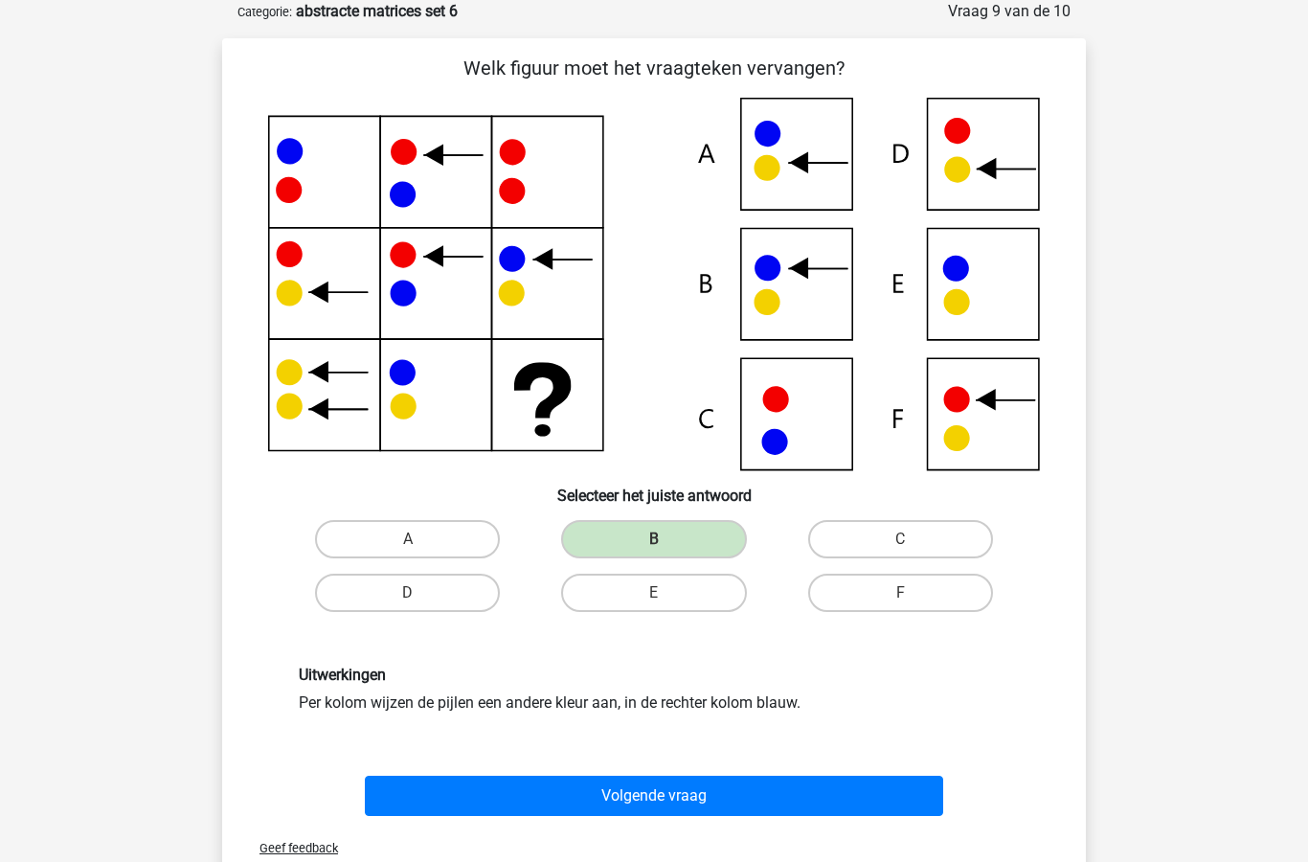
click at [736, 793] on button "Volgende vraag" at bounding box center [654, 796] width 579 height 40
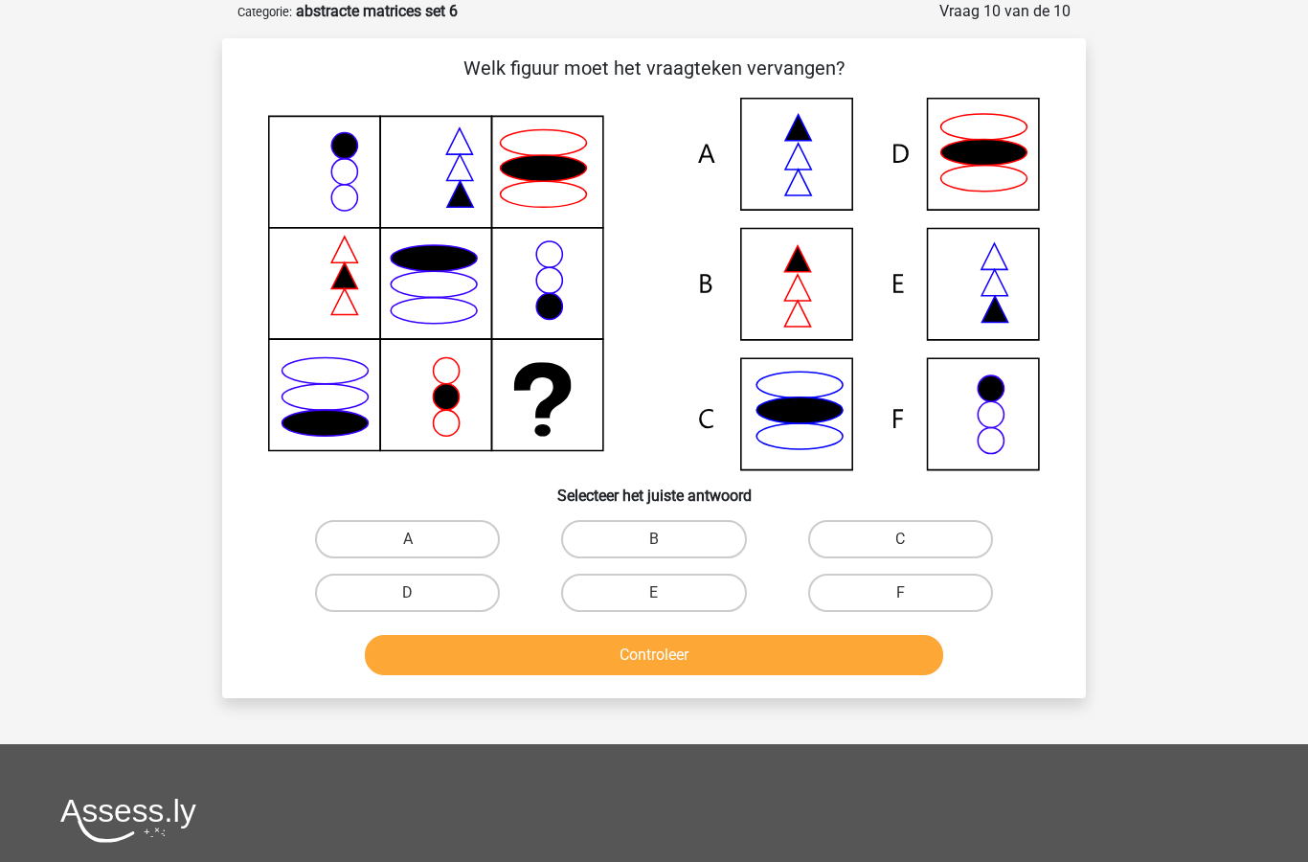
click at [448, 549] on label "A" at bounding box center [407, 539] width 185 height 38
click at [420, 549] on input "A" at bounding box center [414, 545] width 12 height 12
radio input "true"
click at [696, 669] on button "Controleer" at bounding box center [654, 655] width 579 height 40
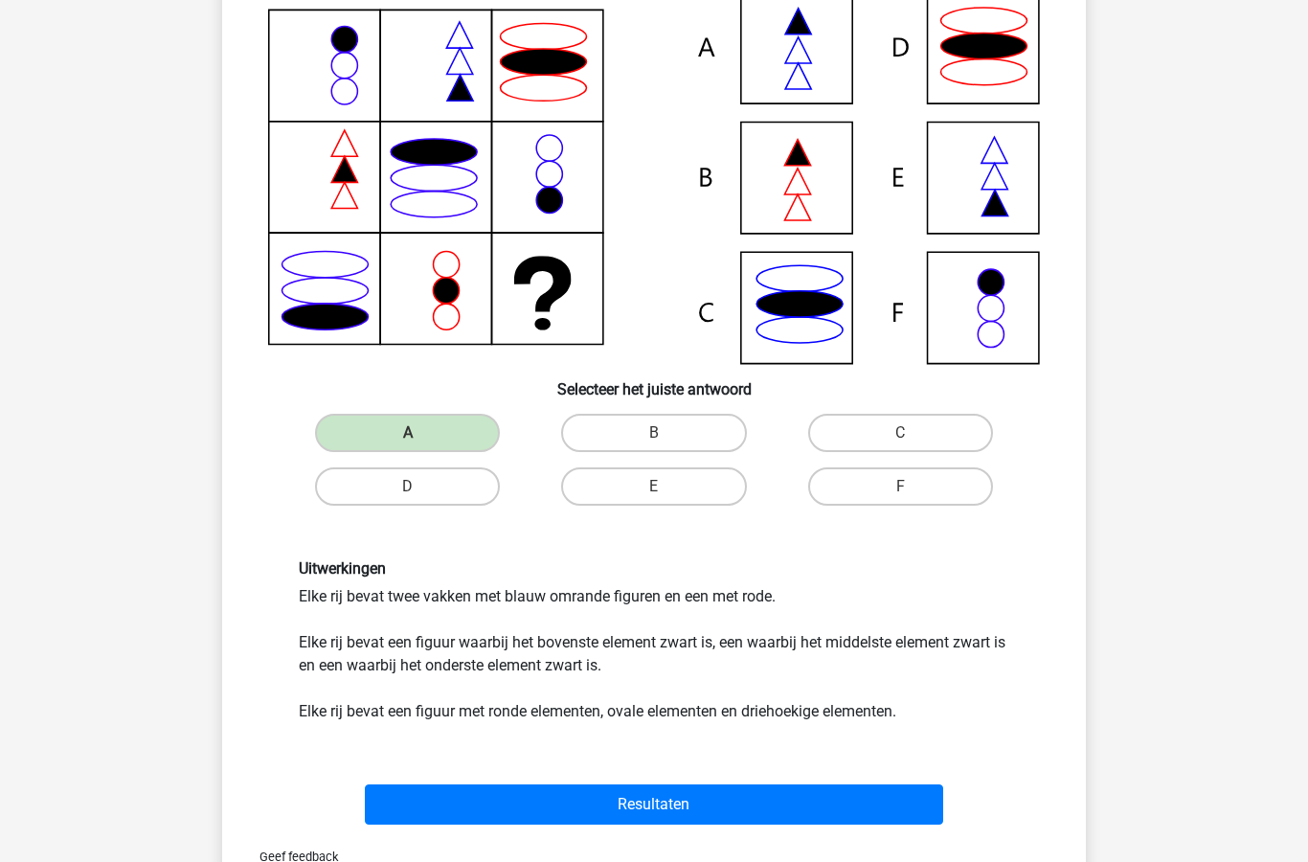
scroll to position [202, 0]
click at [771, 807] on button "Resultaten" at bounding box center [654, 804] width 579 height 40
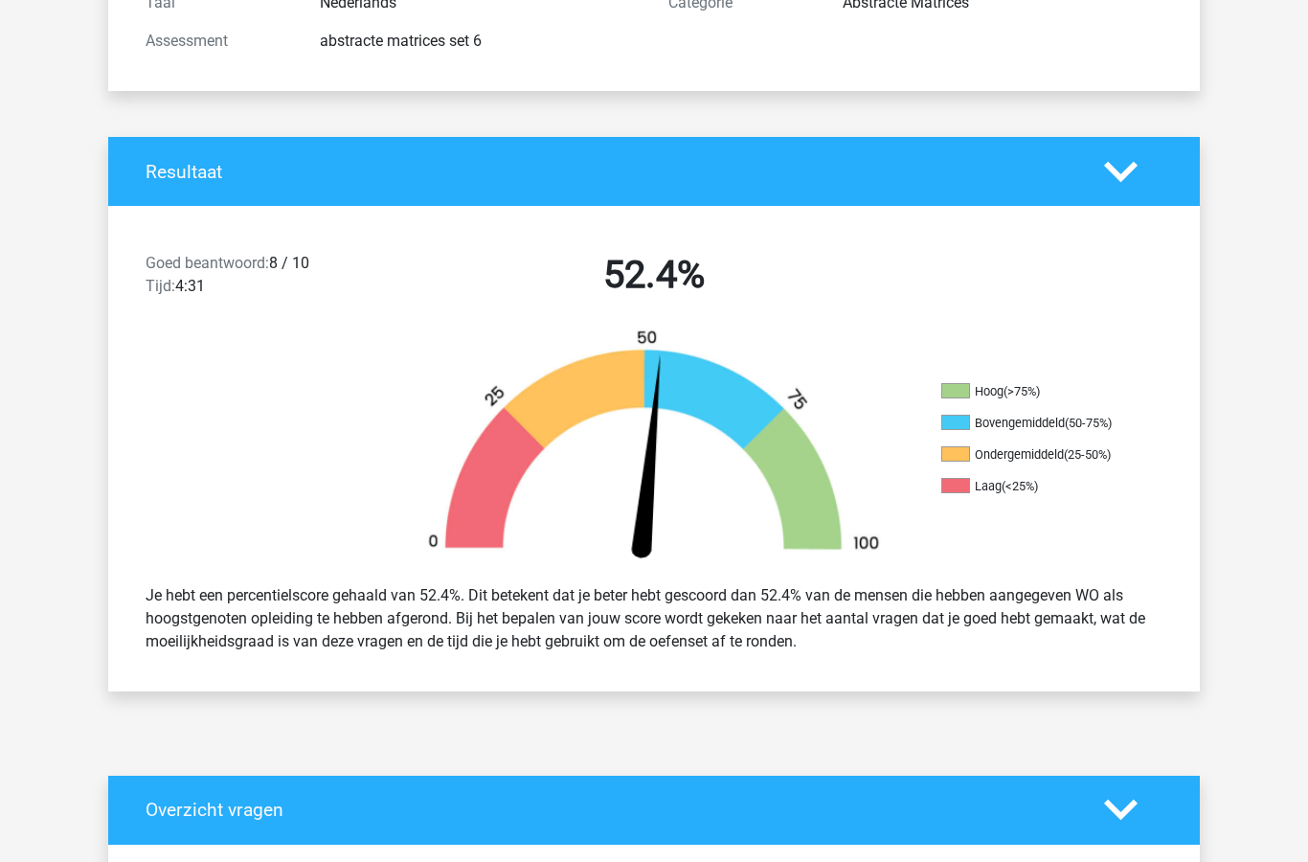
scroll to position [283, 0]
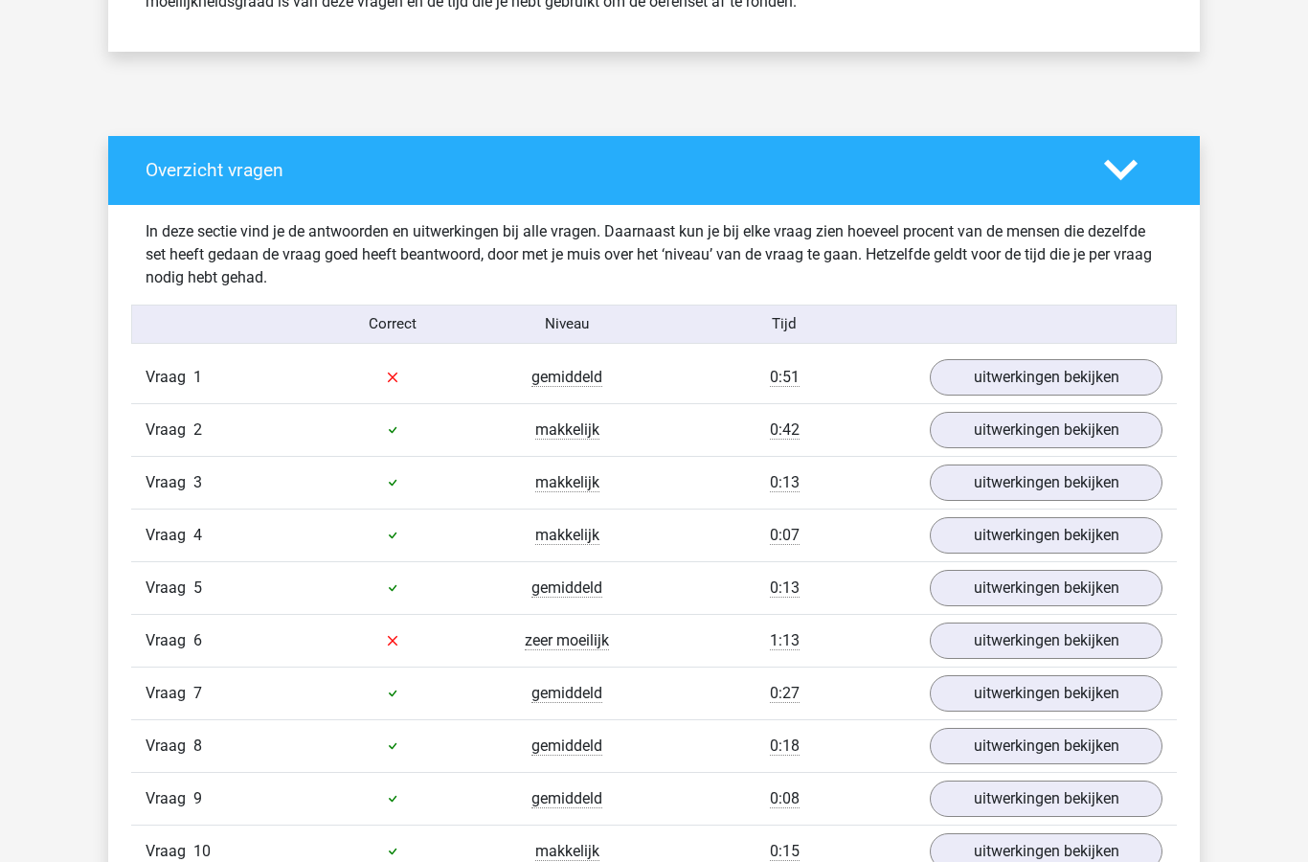
click at [1046, 374] on link "uitwerkingen bekijken" at bounding box center [1046, 378] width 233 height 36
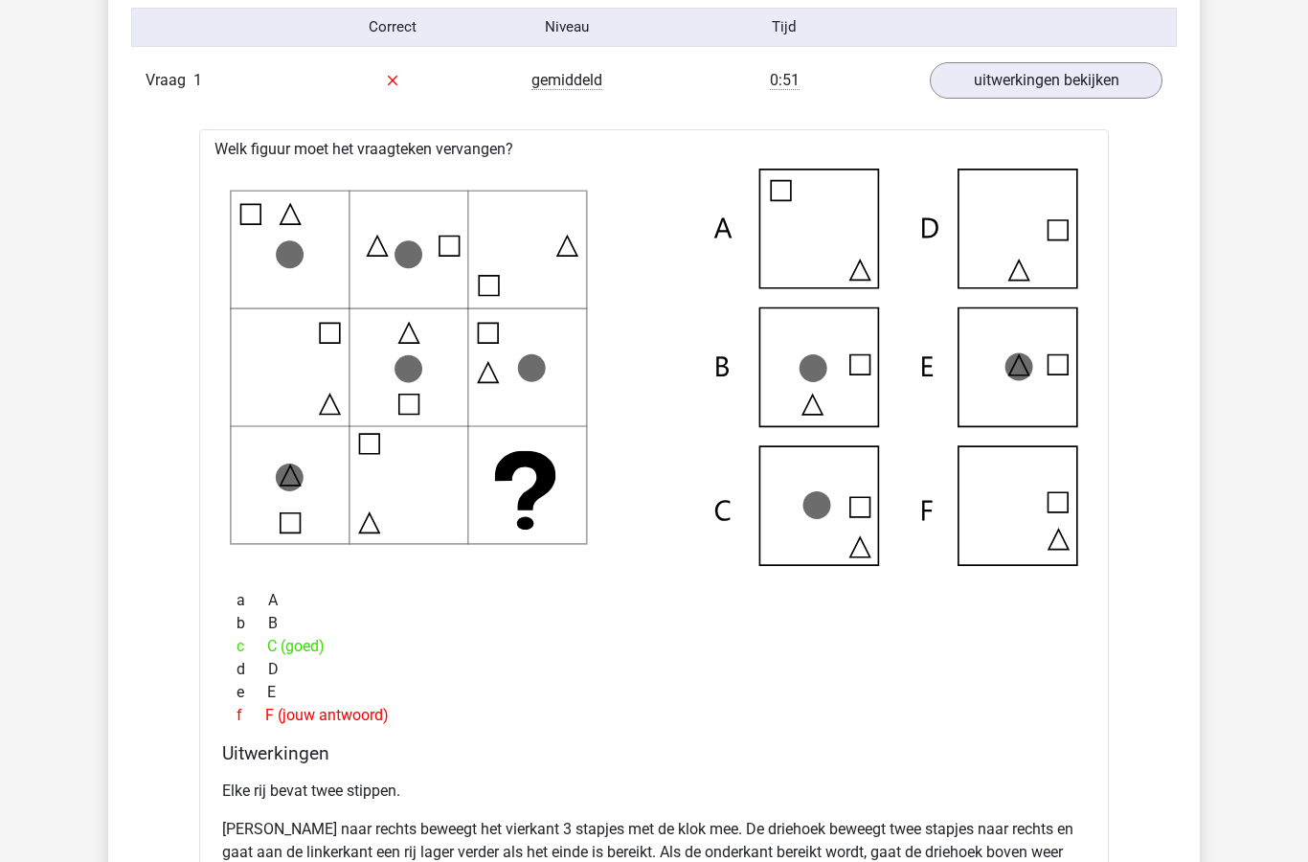
scroll to position [1212, 0]
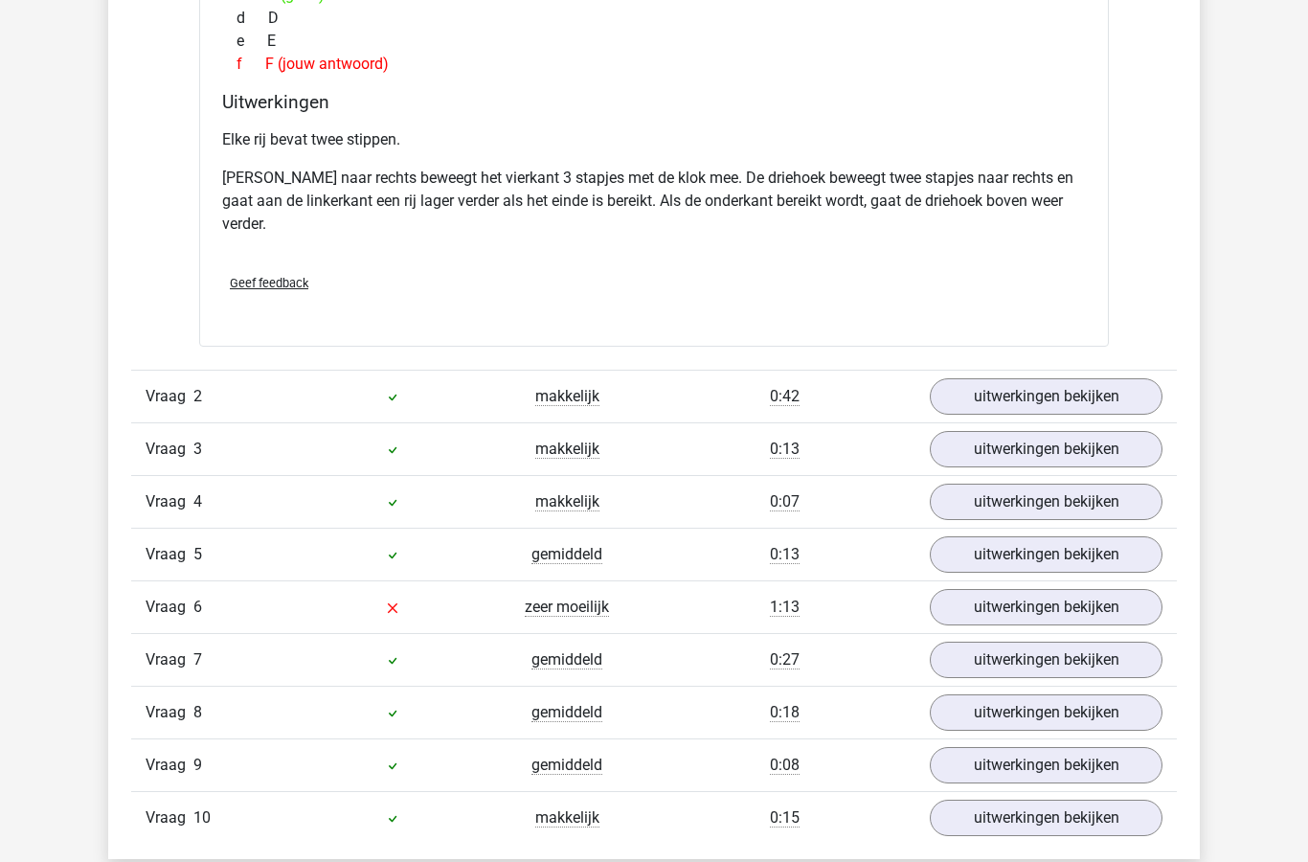
click at [1071, 621] on link "uitwerkingen bekijken" at bounding box center [1046, 608] width 233 height 36
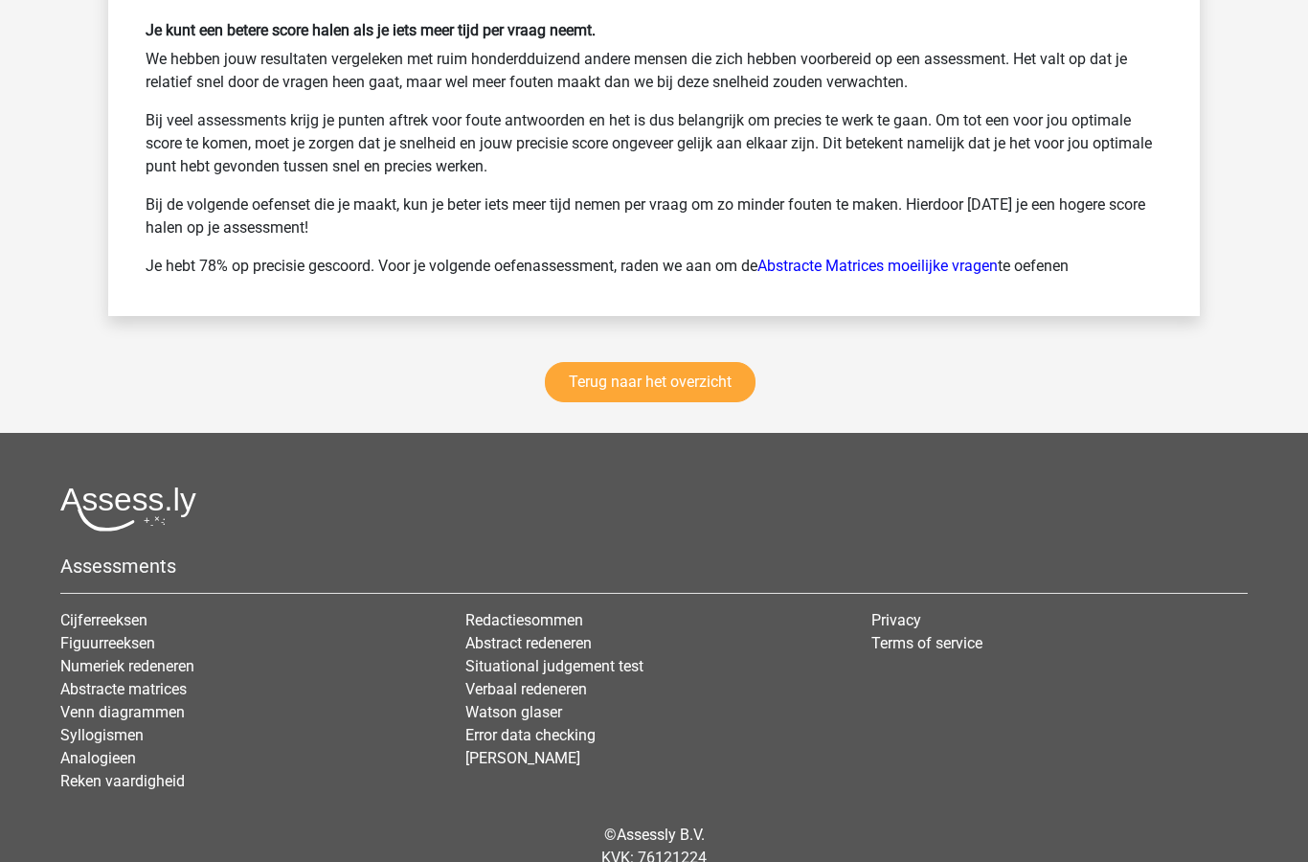
scroll to position [4344, 0]
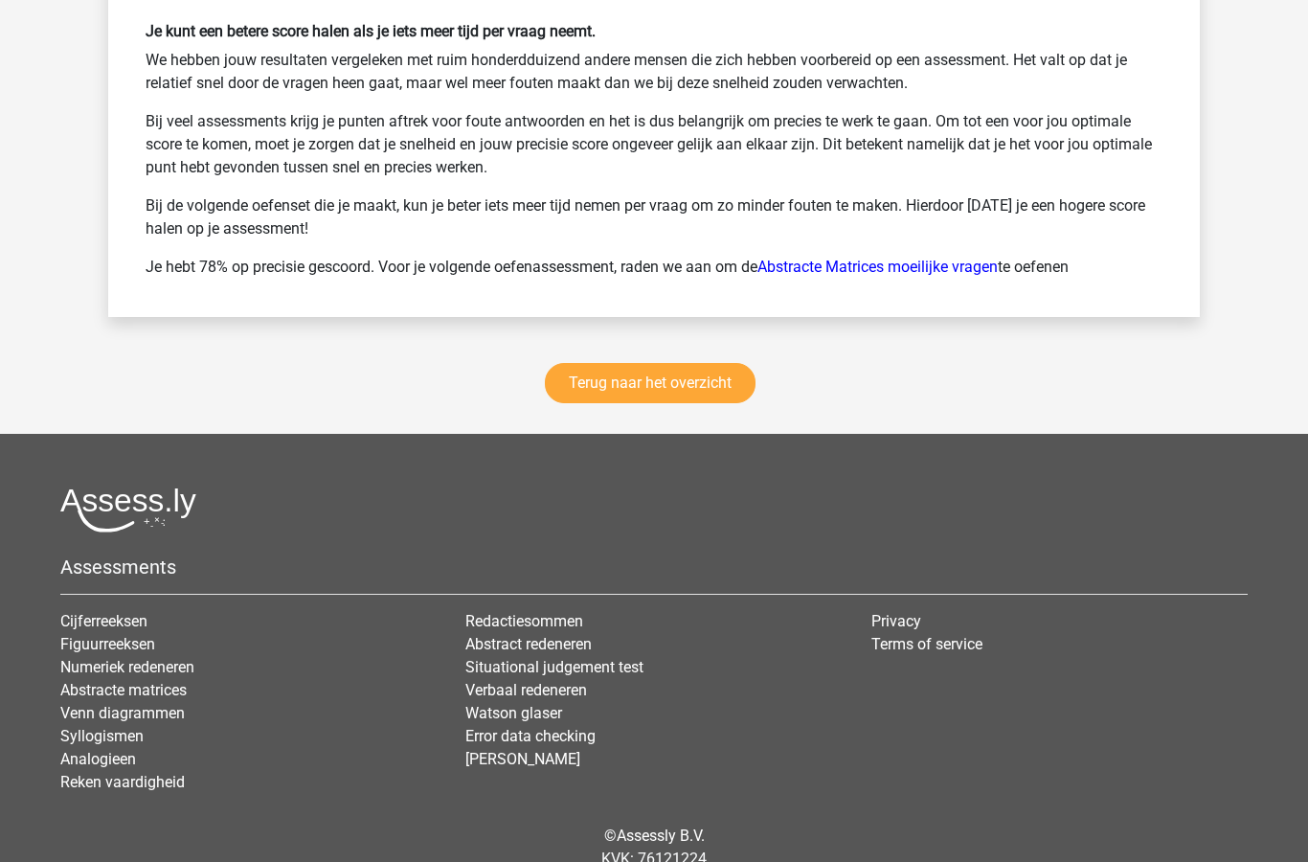
click at [124, 759] on link "Analogieen" at bounding box center [98, 759] width 76 height 18
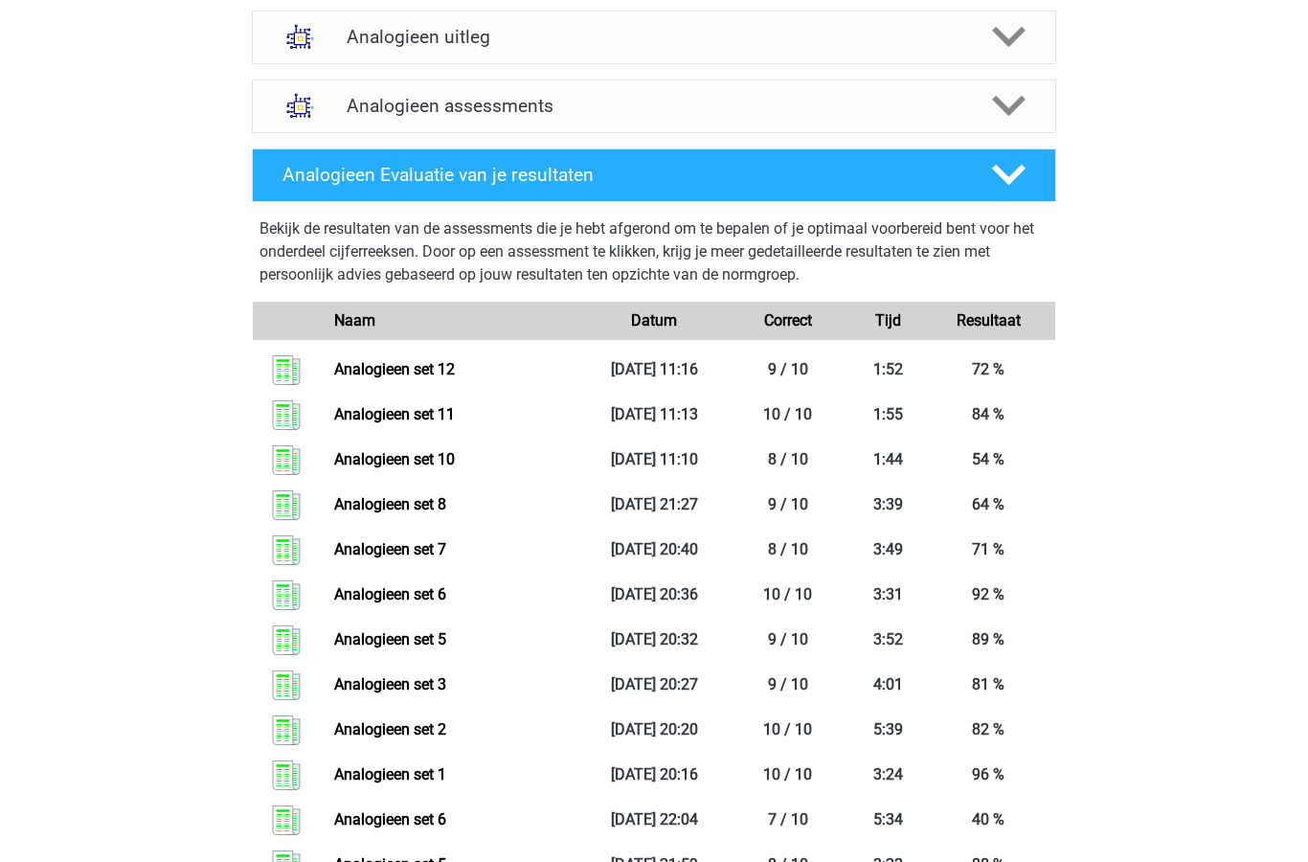
scroll to position [714, 0]
click at [439, 599] on link "Analogieen set 6" at bounding box center [390, 594] width 112 height 18
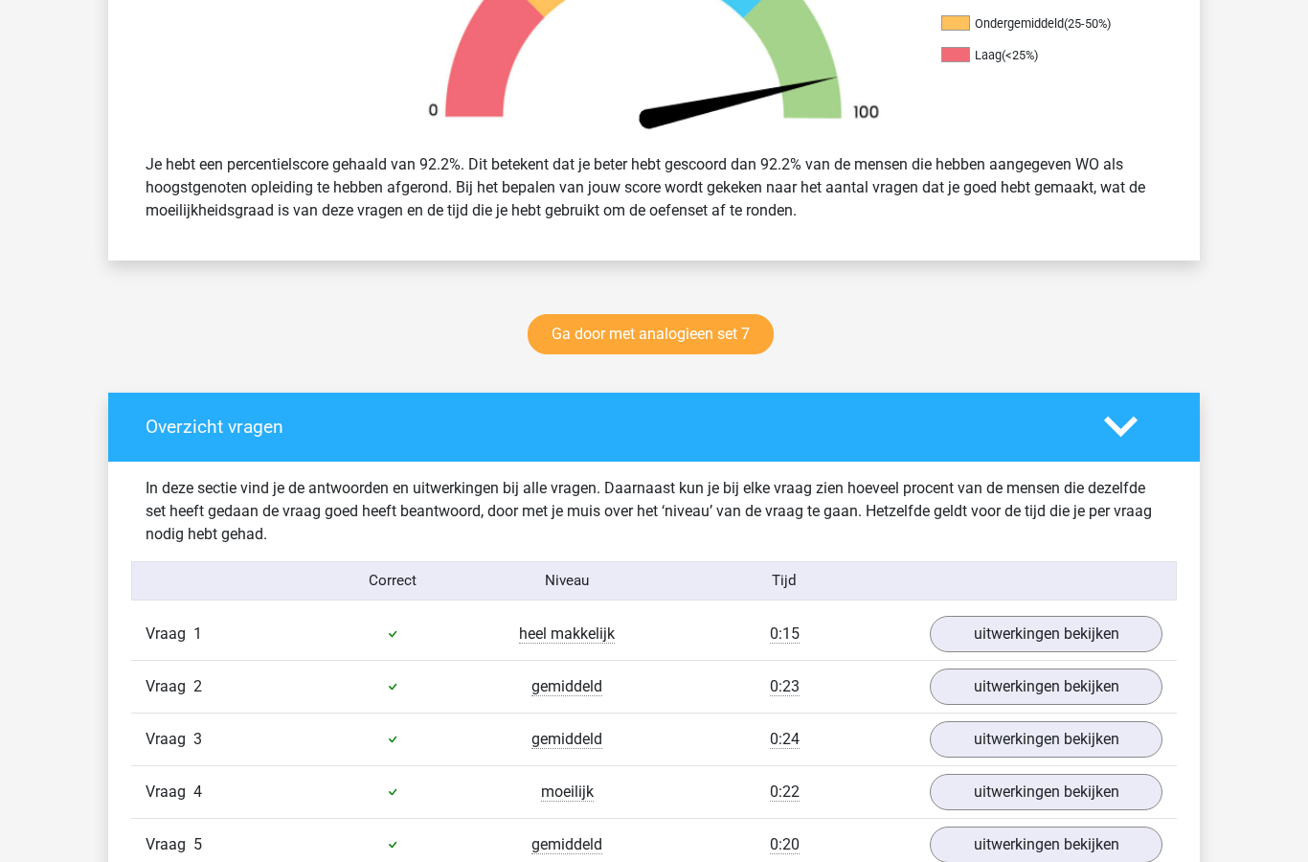
scroll to position [717, 0]
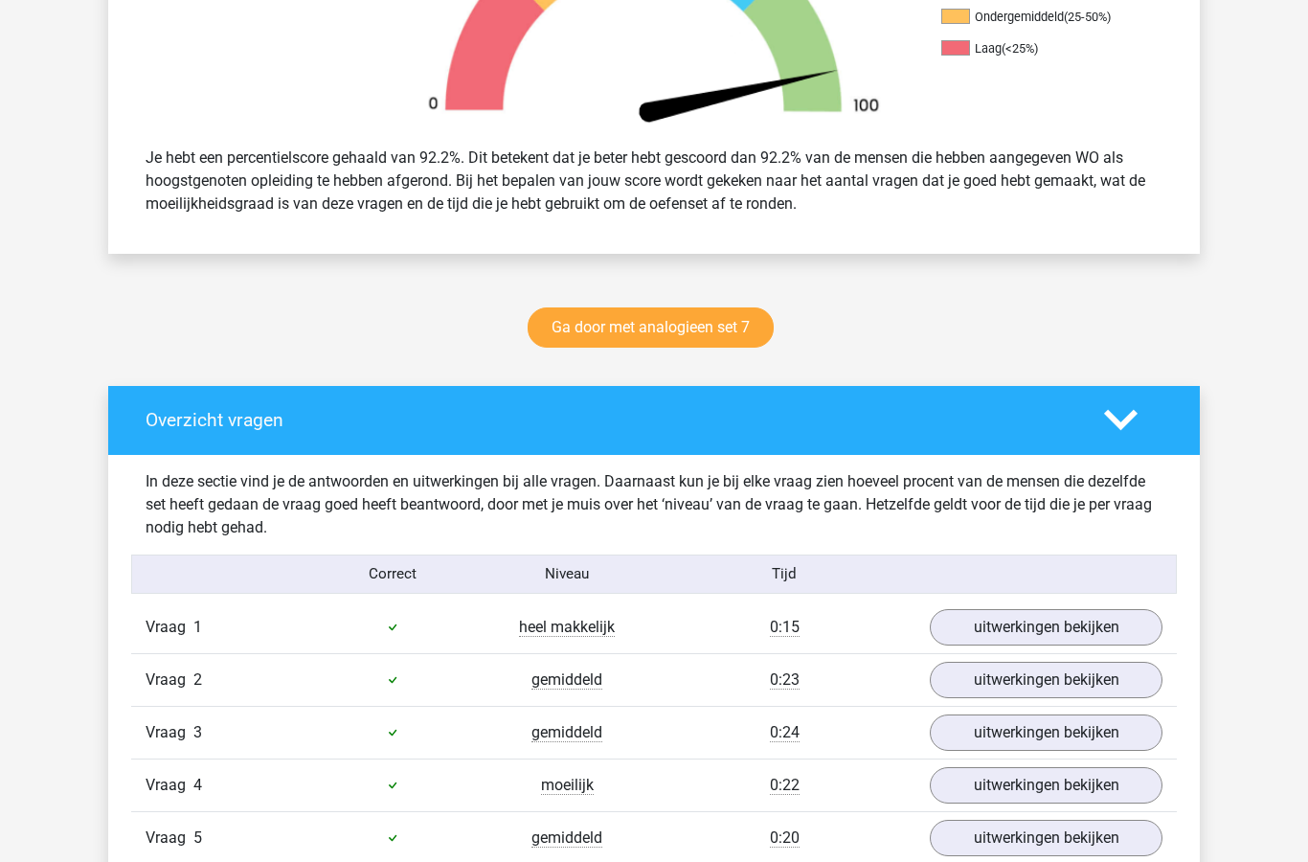
click at [691, 331] on link "Ga door met analogieen set 7" at bounding box center [651, 328] width 246 height 40
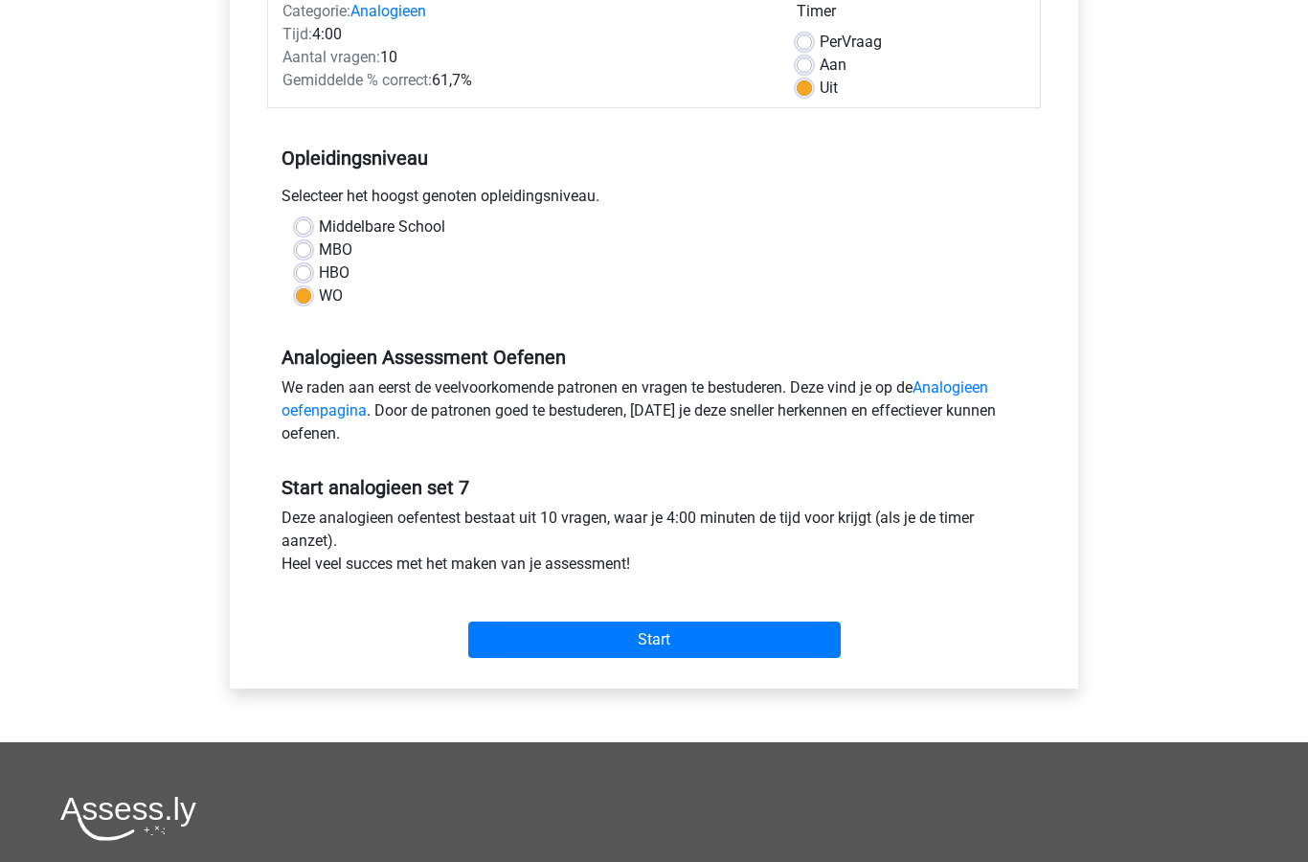
scroll to position [254, 0]
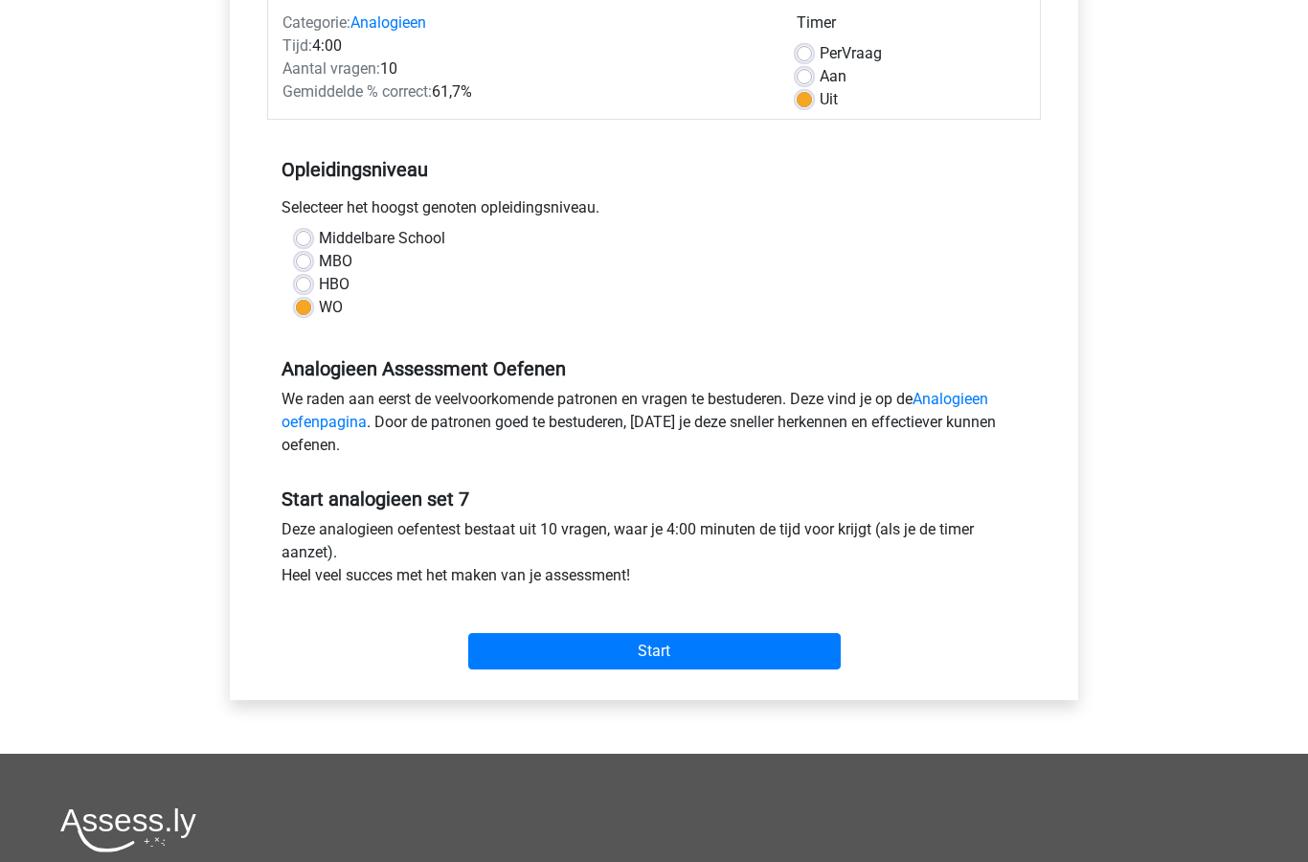
click at [695, 651] on input "Start" at bounding box center [654, 651] width 373 height 36
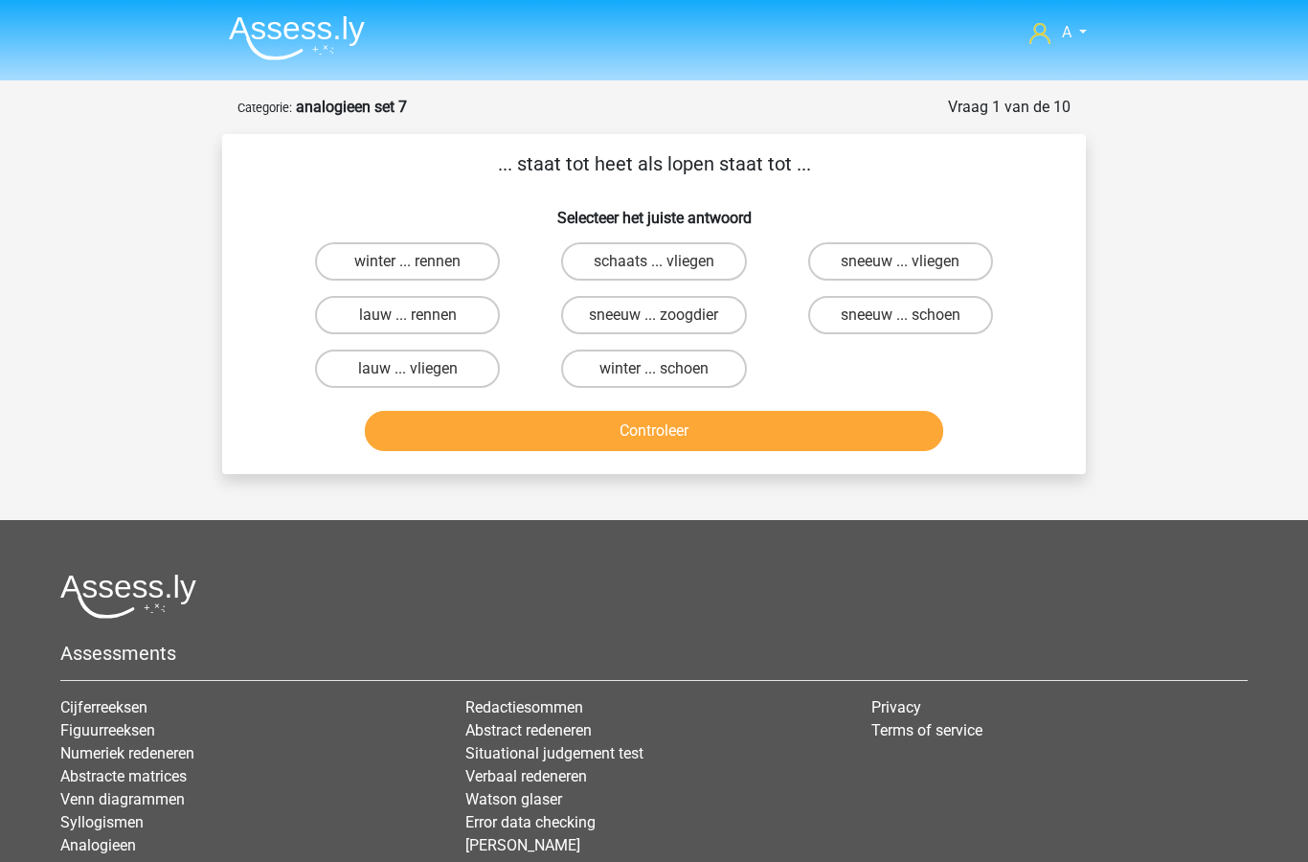
click at [452, 323] on label "lauw ... rennen" at bounding box center [407, 315] width 185 height 38
click at [420, 323] on input "lauw ... rennen" at bounding box center [414, 321] width 12 height 12
radio input "true"
click at [755, 439] on button "Controleer" at bounding box center [654, 431] width 579 height 40
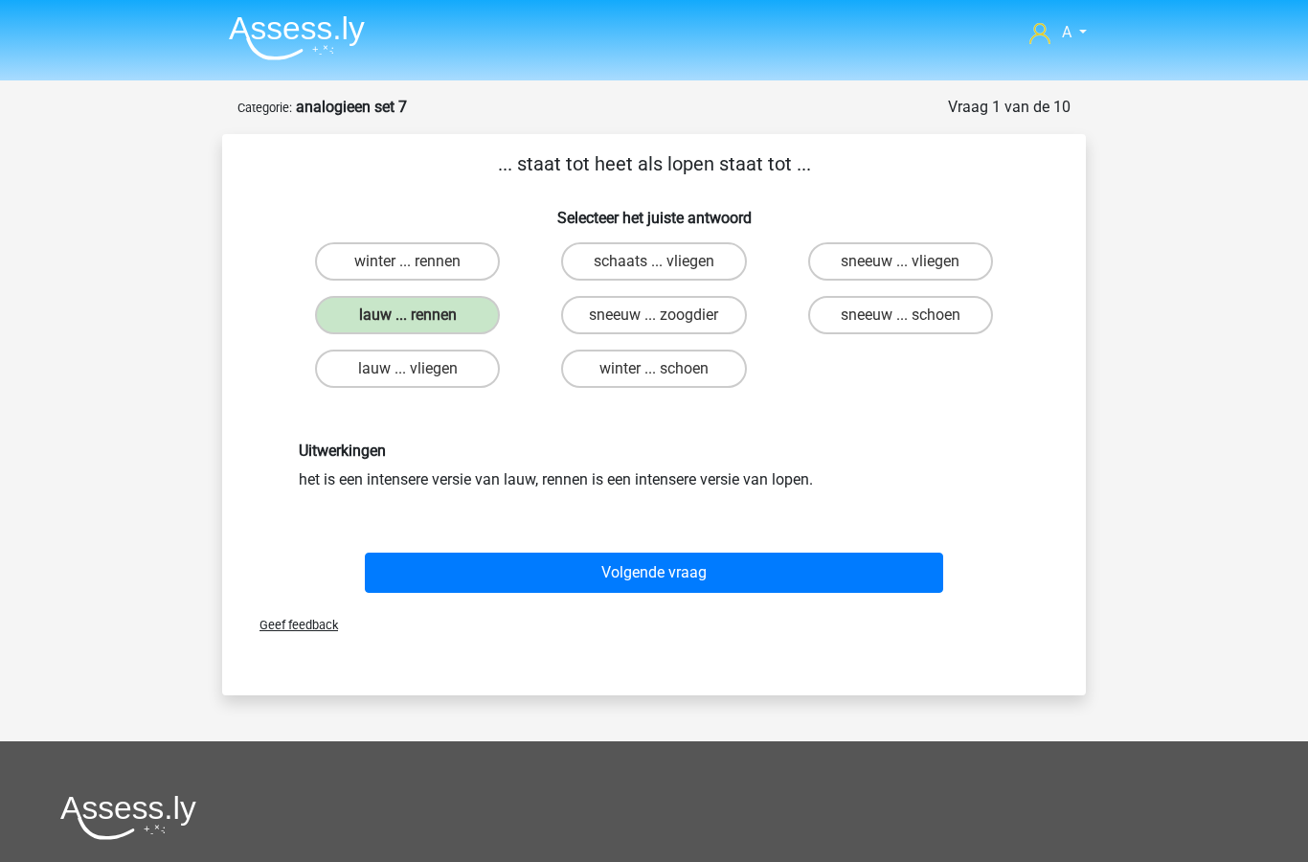
click at [673, 587] on button "Volgende vraag" at bounding box center [654, 573] width 579 height 40
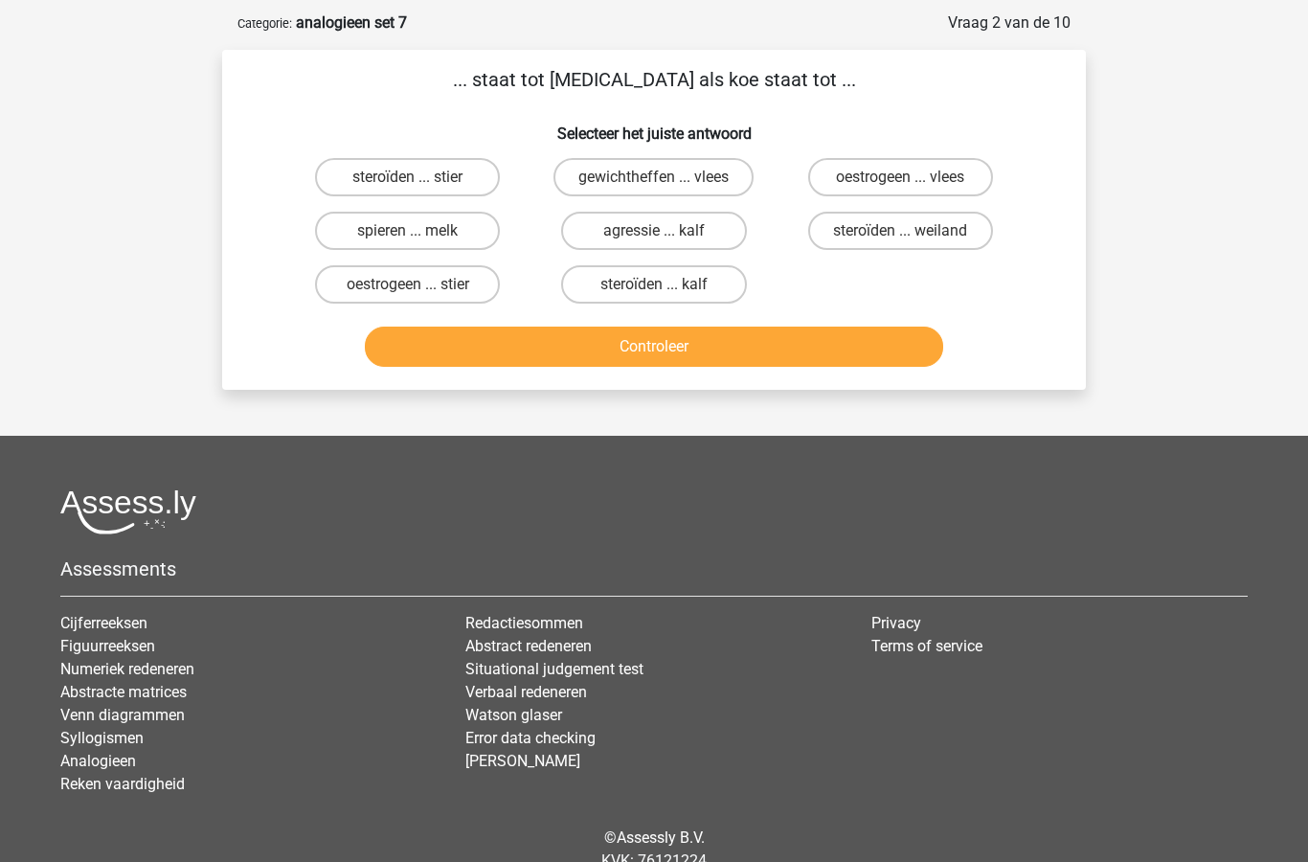
scroll to position [95, 0]
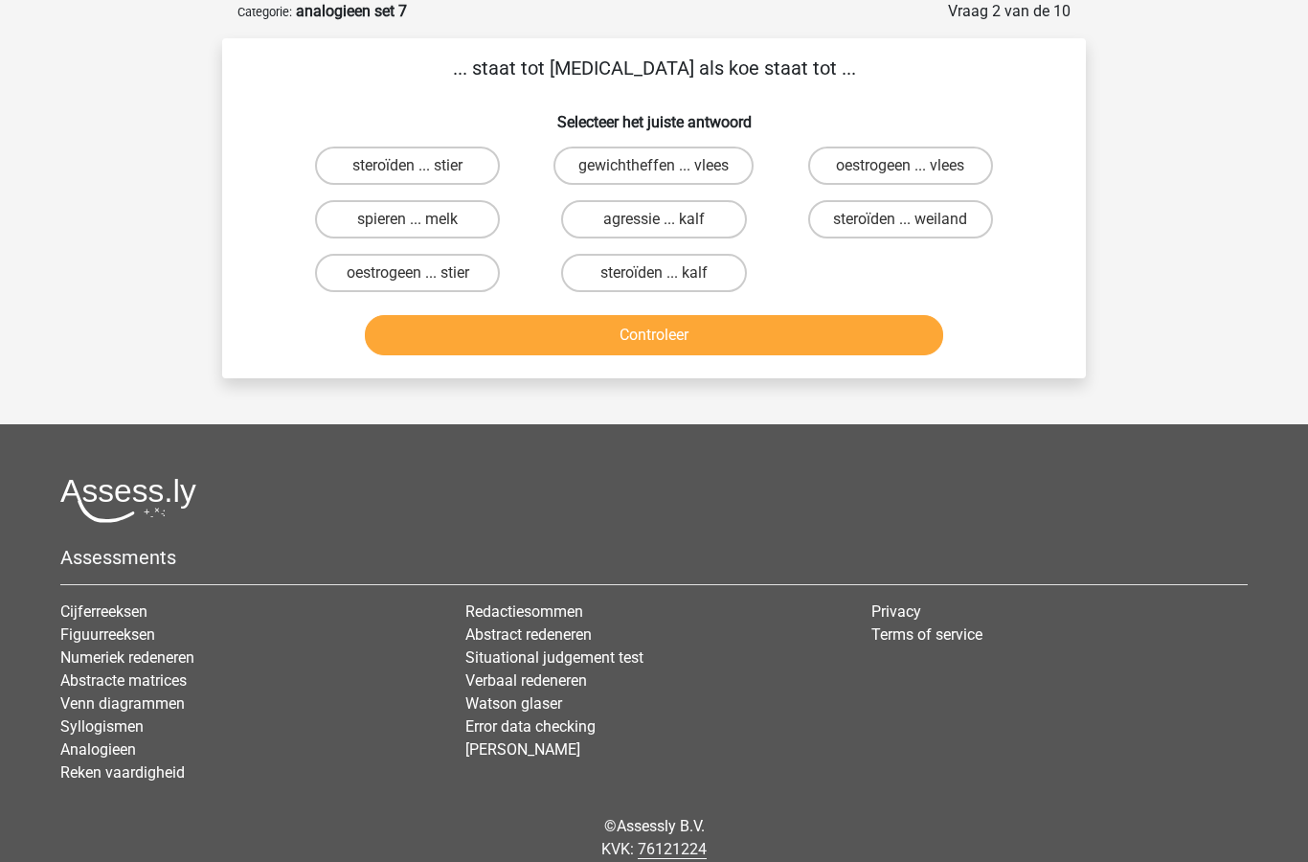
click at [447, 287] on label "oestrogeen ... stier" at bounding box center [407, 274] width 185 height 38
click at [420, 286] on input "oestrogeen ... stier" at bounding box center [414, 280] width 12 height 12
radio input "true"
click at [681, 331] on button "Controleer" at bounding box center [654, 335] width 579 height 40
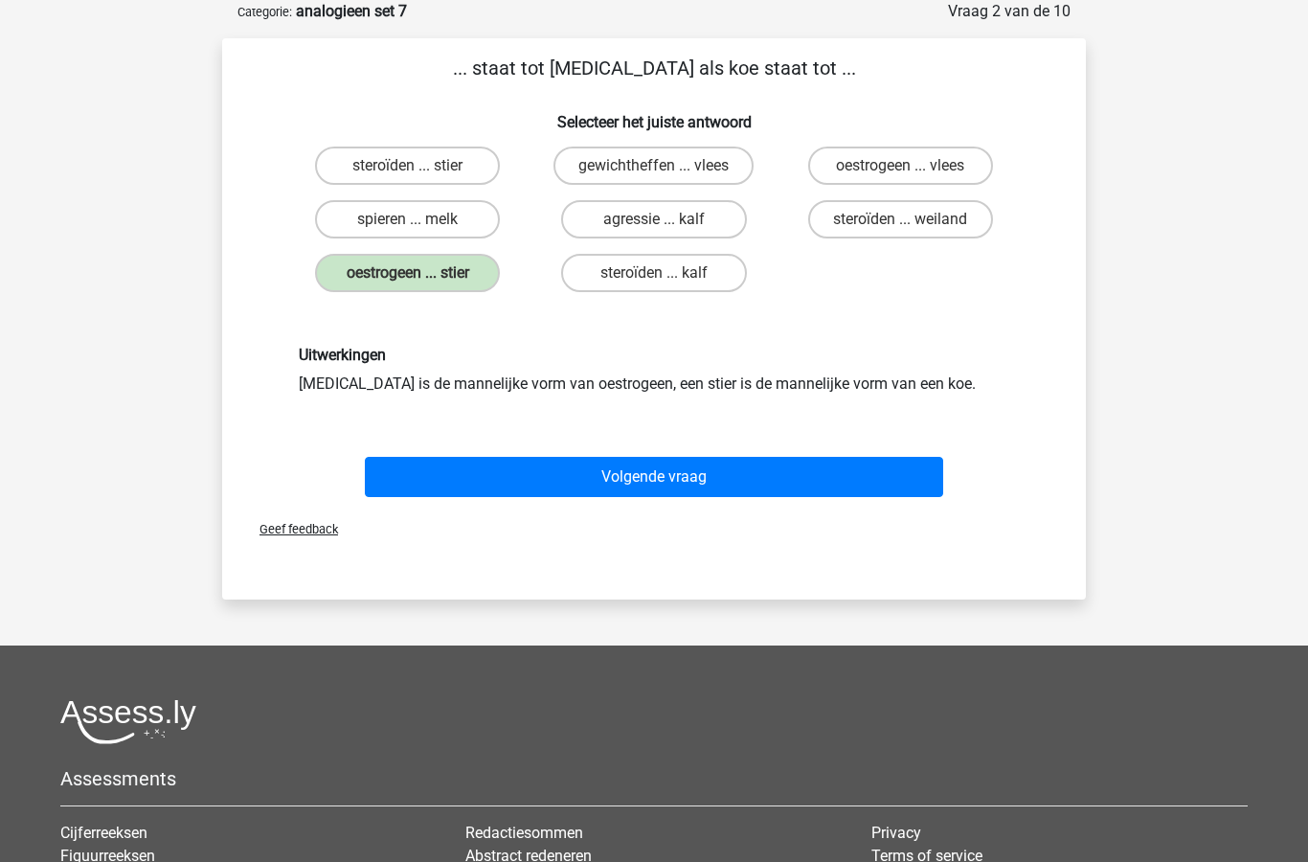
click at [708, 482] on button "Volgende vraag" at bounding box center [654, 477] width 579 height 40
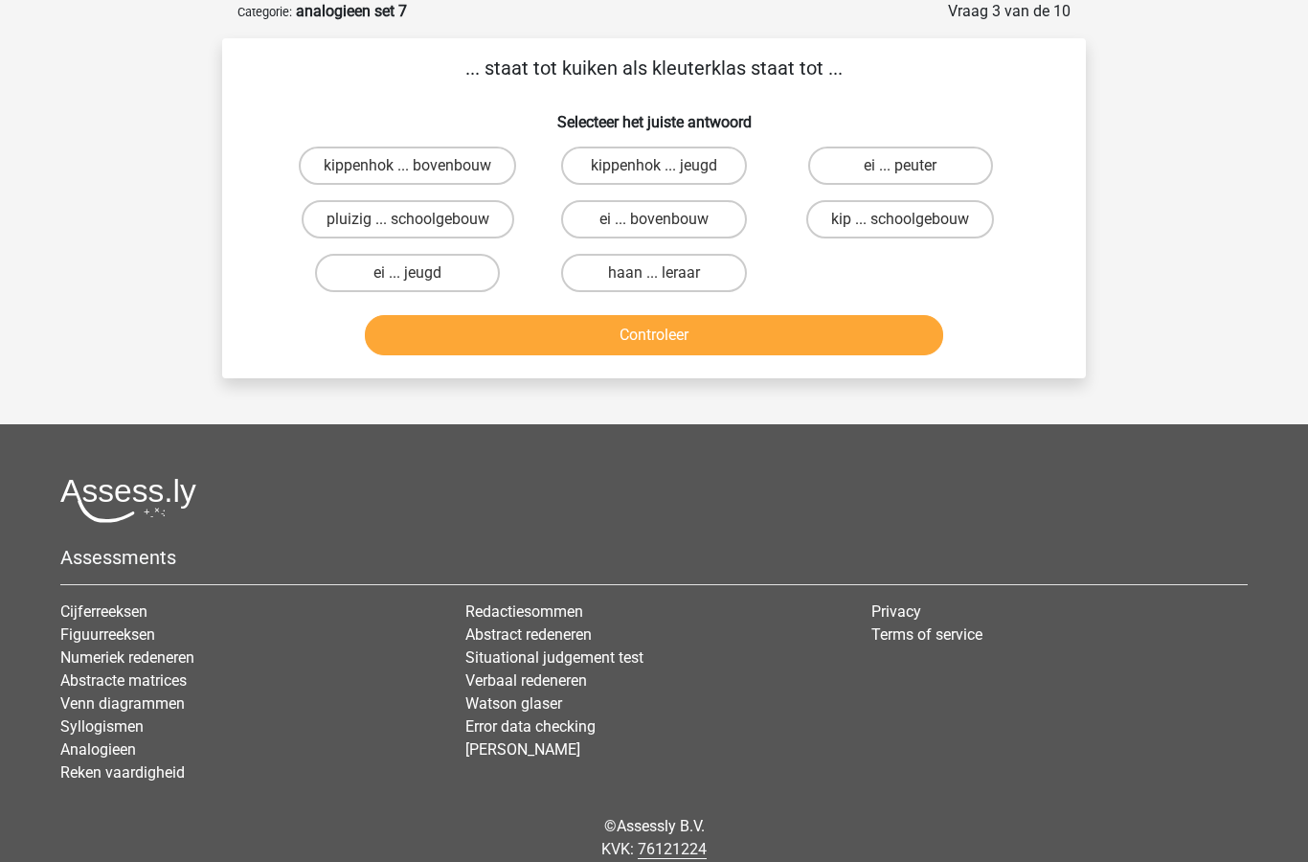
click at [919, 167] on label "ei ... peuter" at bounding box center [900, 166] width 185 height 38
click at [913, 167] on input "ei ... peuter" at bounding box center [906, 172] width 12 height 12
radio input "true"
click at [799, 344] on button "Controleer" at bounding box center [654, 335] width 579 height 40
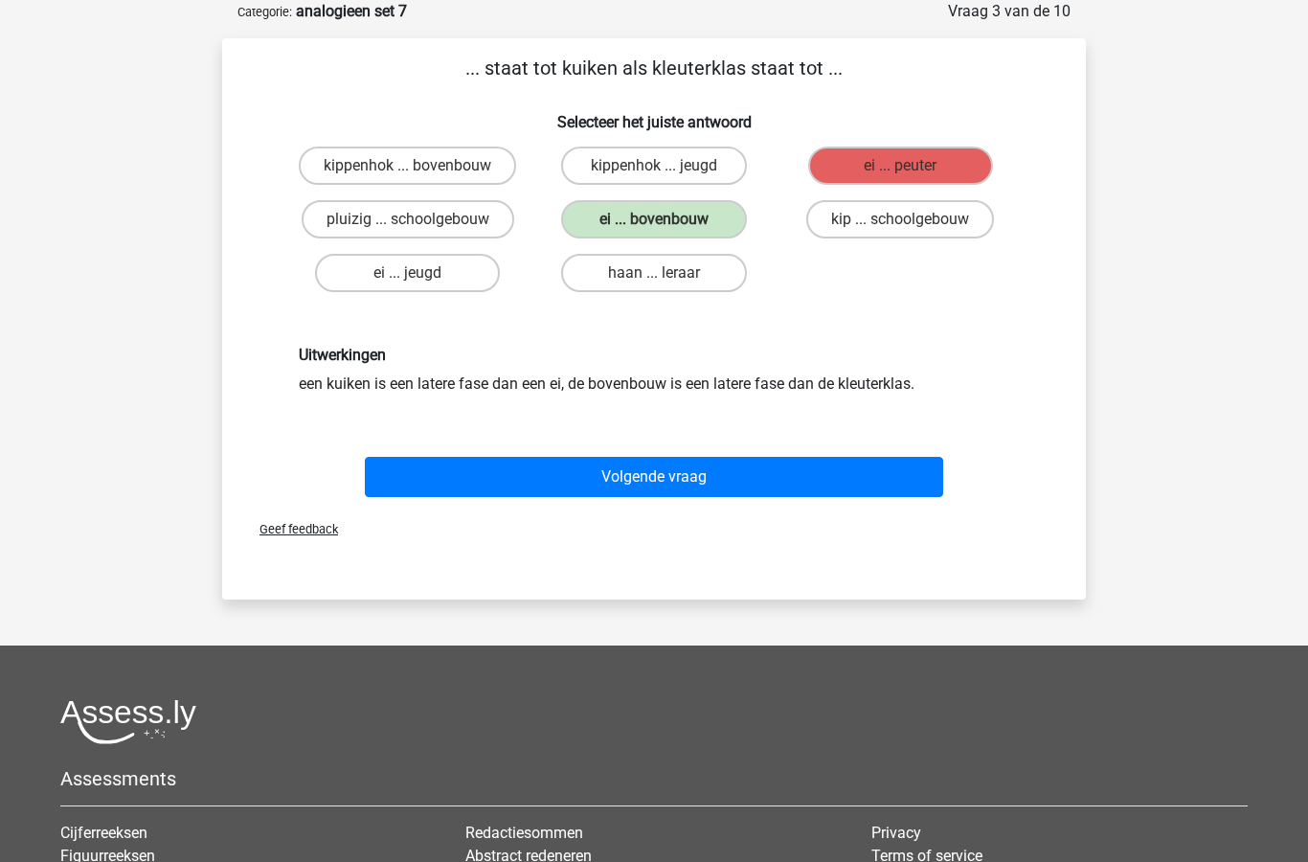
scroll to position [97, 0]
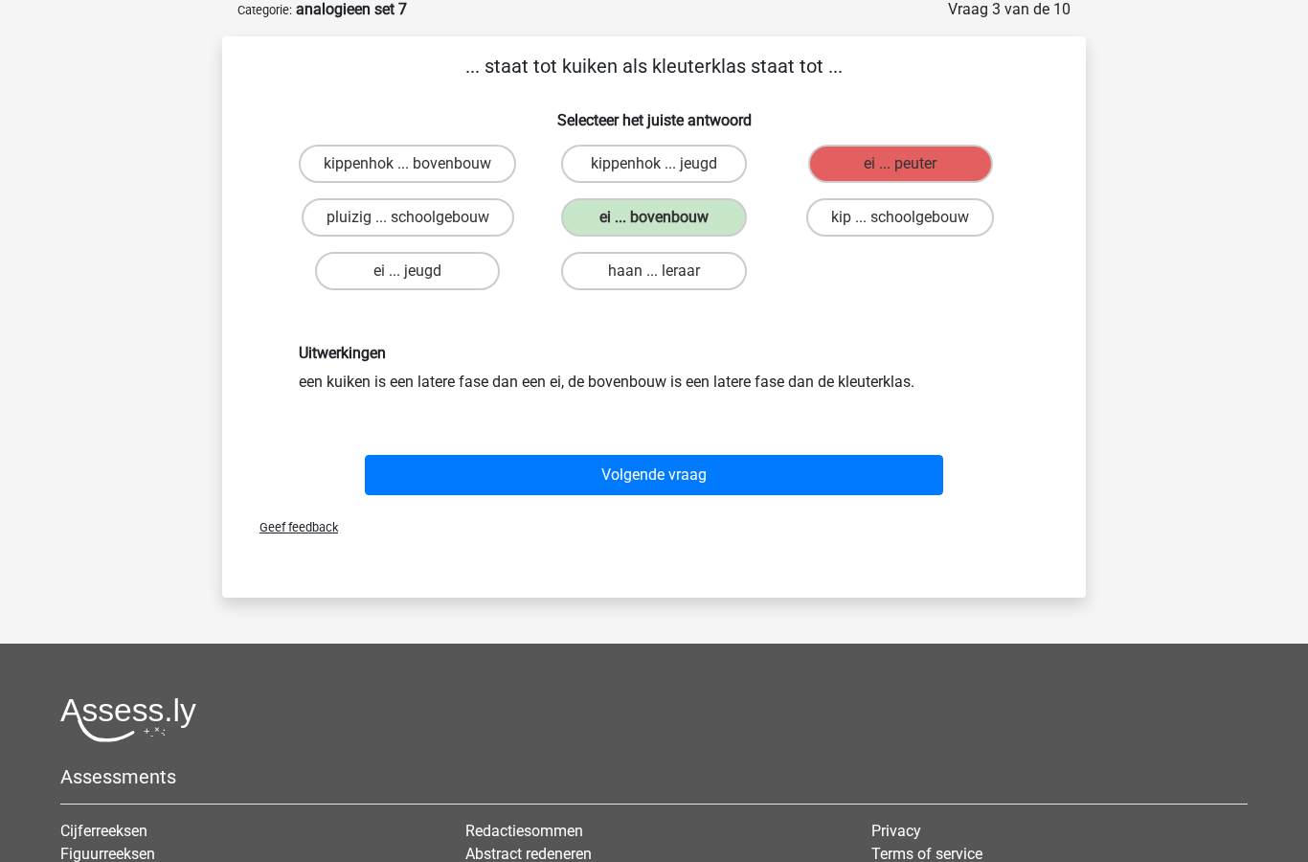
click at [672, 471] on button "Volgende vraag" at bounding box center [654, 476] width 579 height 40
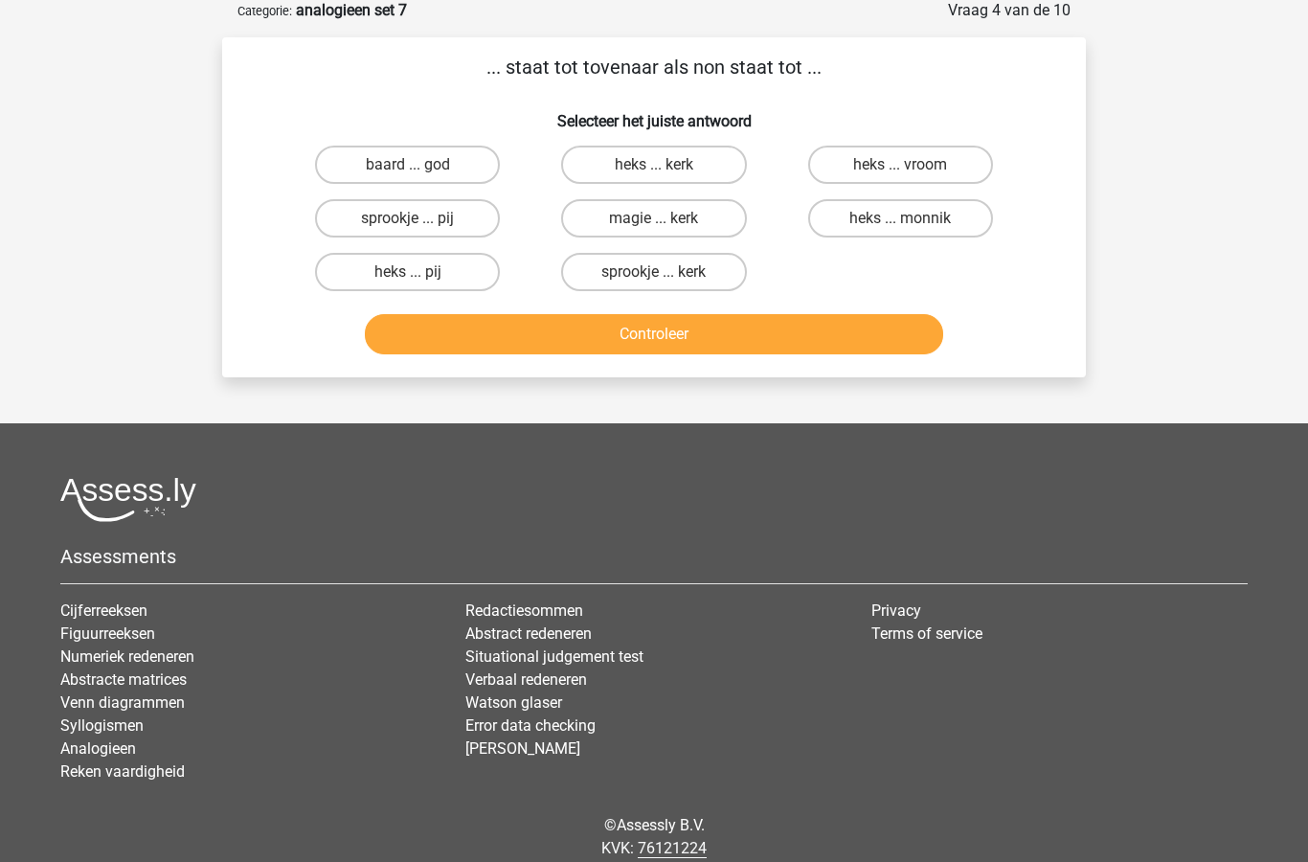
scroll to position [96, 0]
click at [933, 238] on label "heks ... monnik" at bounding box center [900, 219] width 185 height 38
click at [913, 232] on input "heks ... monnik" at bounding box center [906, 225] width 12 height 12
radio input "true"
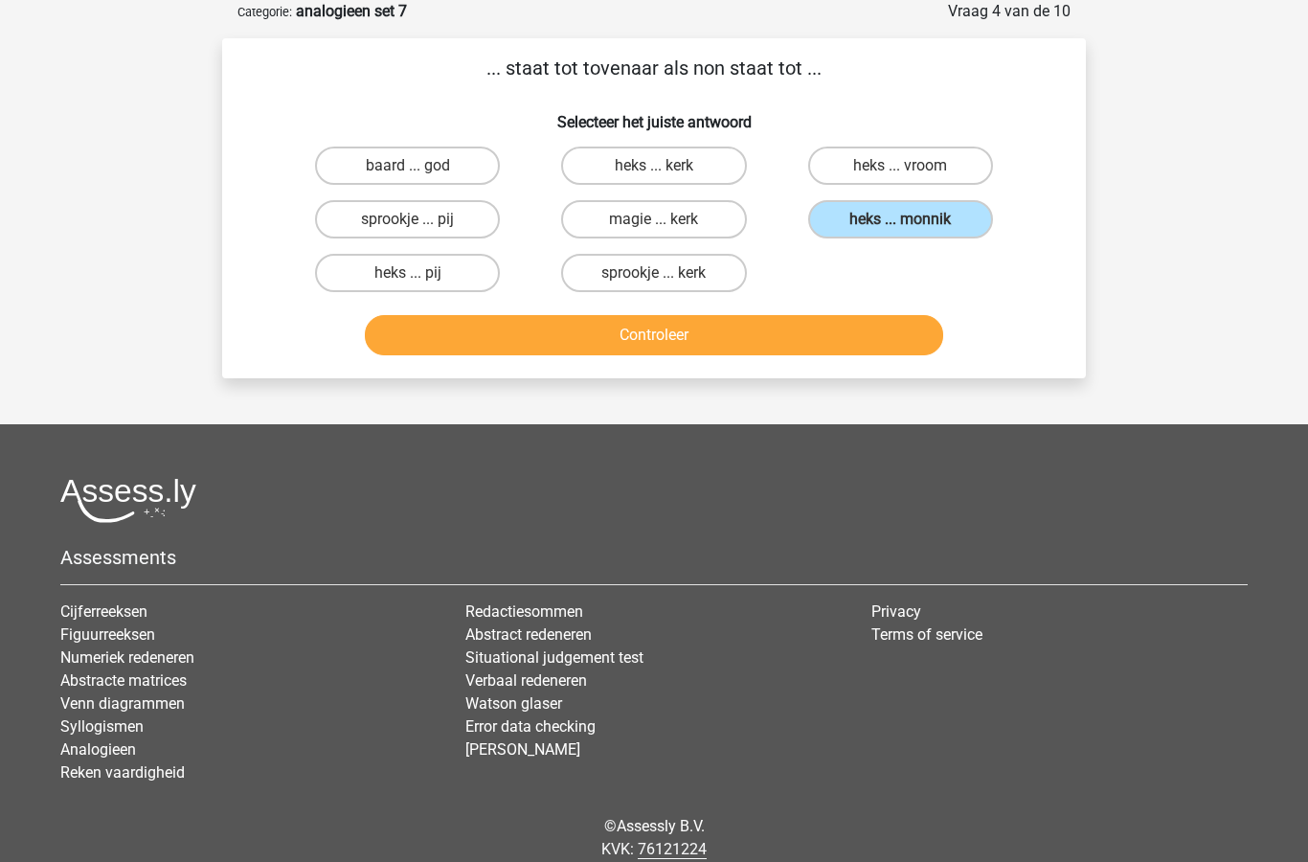
click at [700, 318] on button "Controleer" at bounding box center [654, 335] width 579 height 40
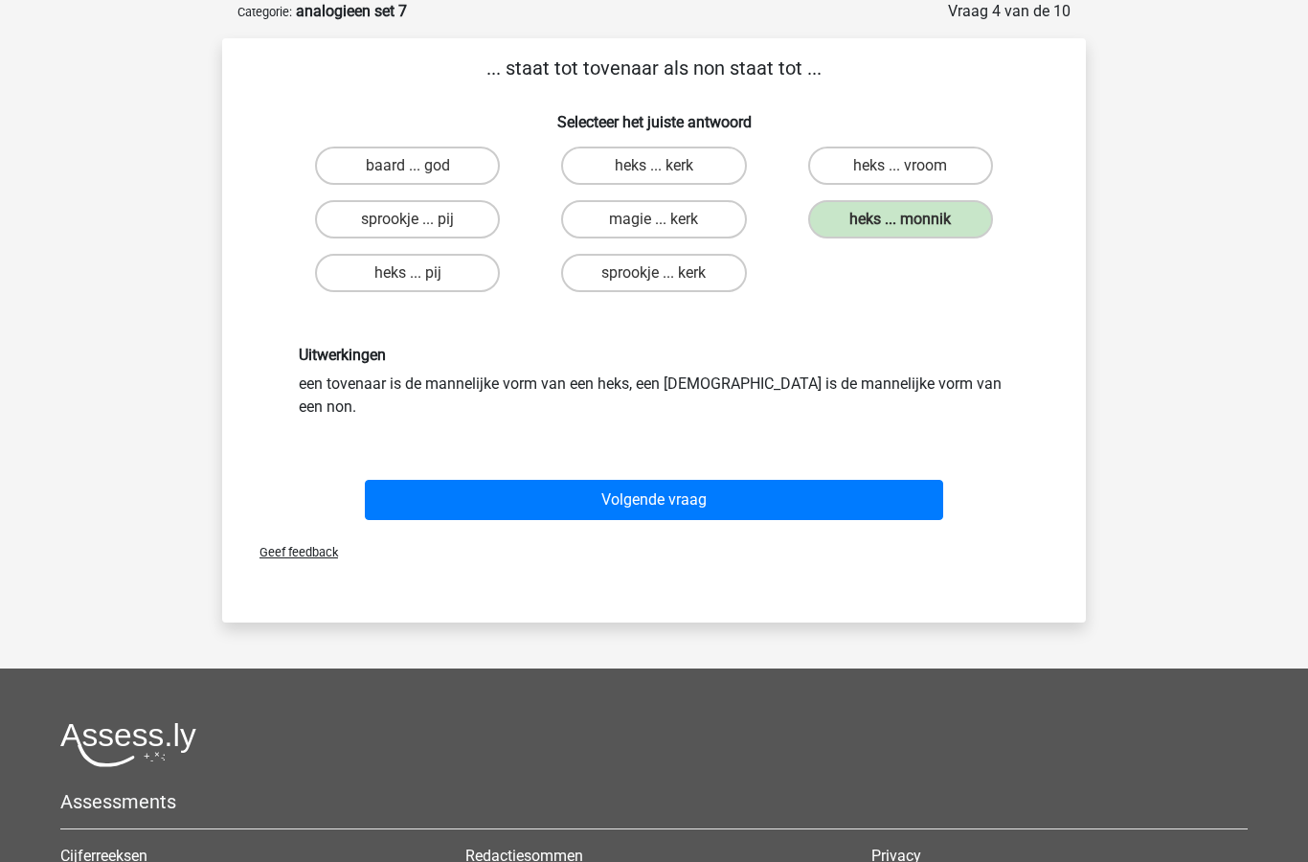
click at [680, 480] on button "Volgende vraag" at bounding box center [654, 500] width 579 height 40
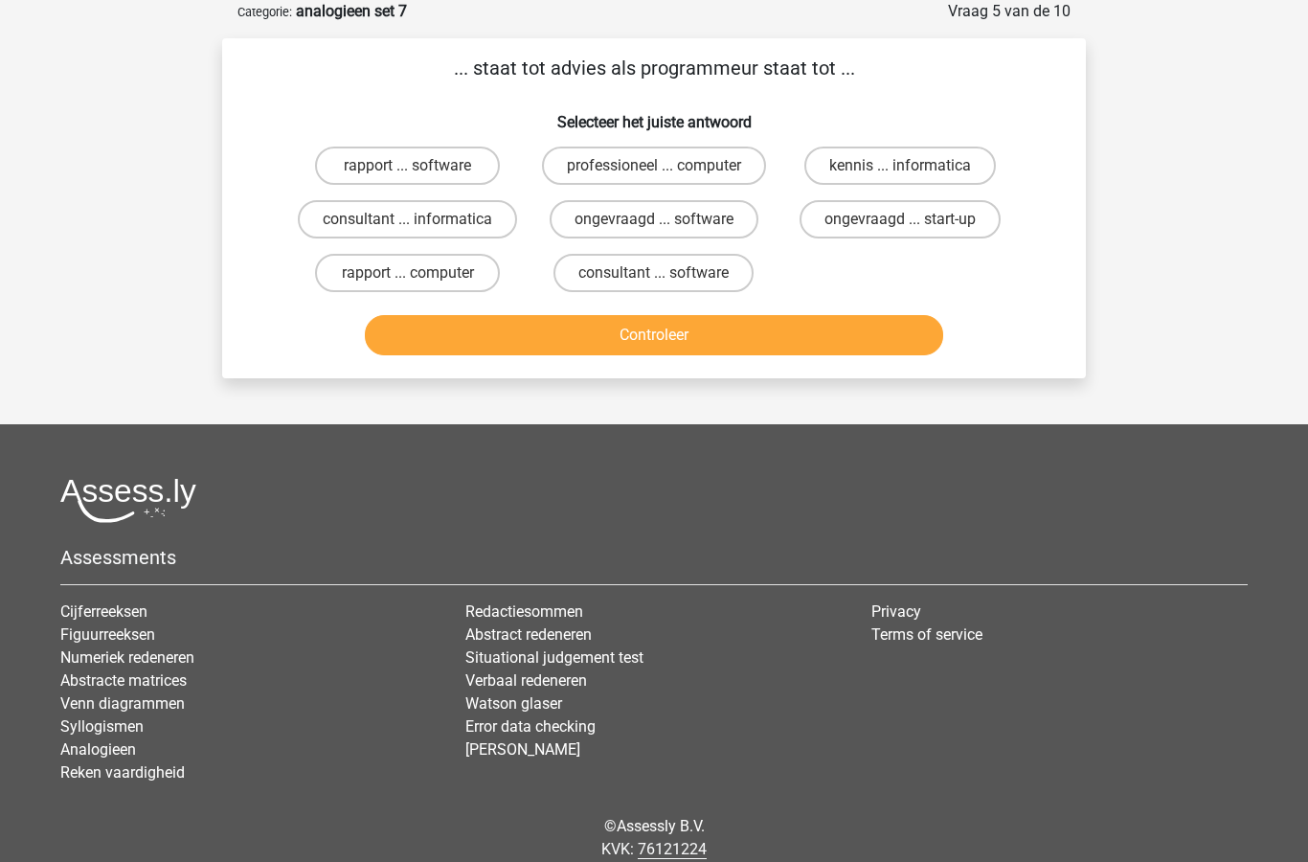
click at [678, 286] on label "consultant ... software" at bounding box center [654, 273] width 200 height 38
click at [667, 285] on input "consultant ... software" at bounding box center [660, 279] width 12 height 12
radio input "true"
click at [742, 336] on button "Controleer" at bounding box center [654, 335] width 579 height 40
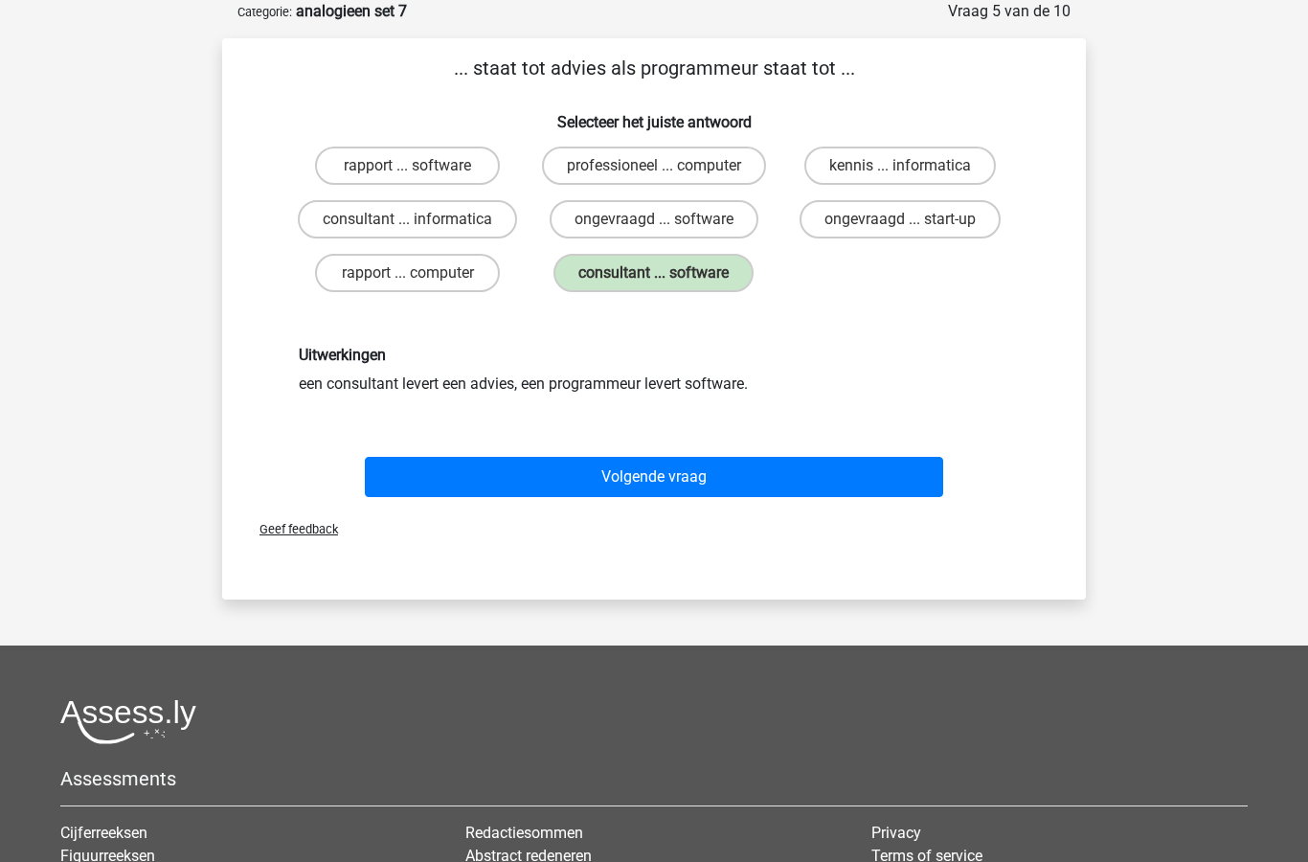
click at [754, 471] on button "Volgende vraag" at bounding box center [654, 477] width 579 height 40
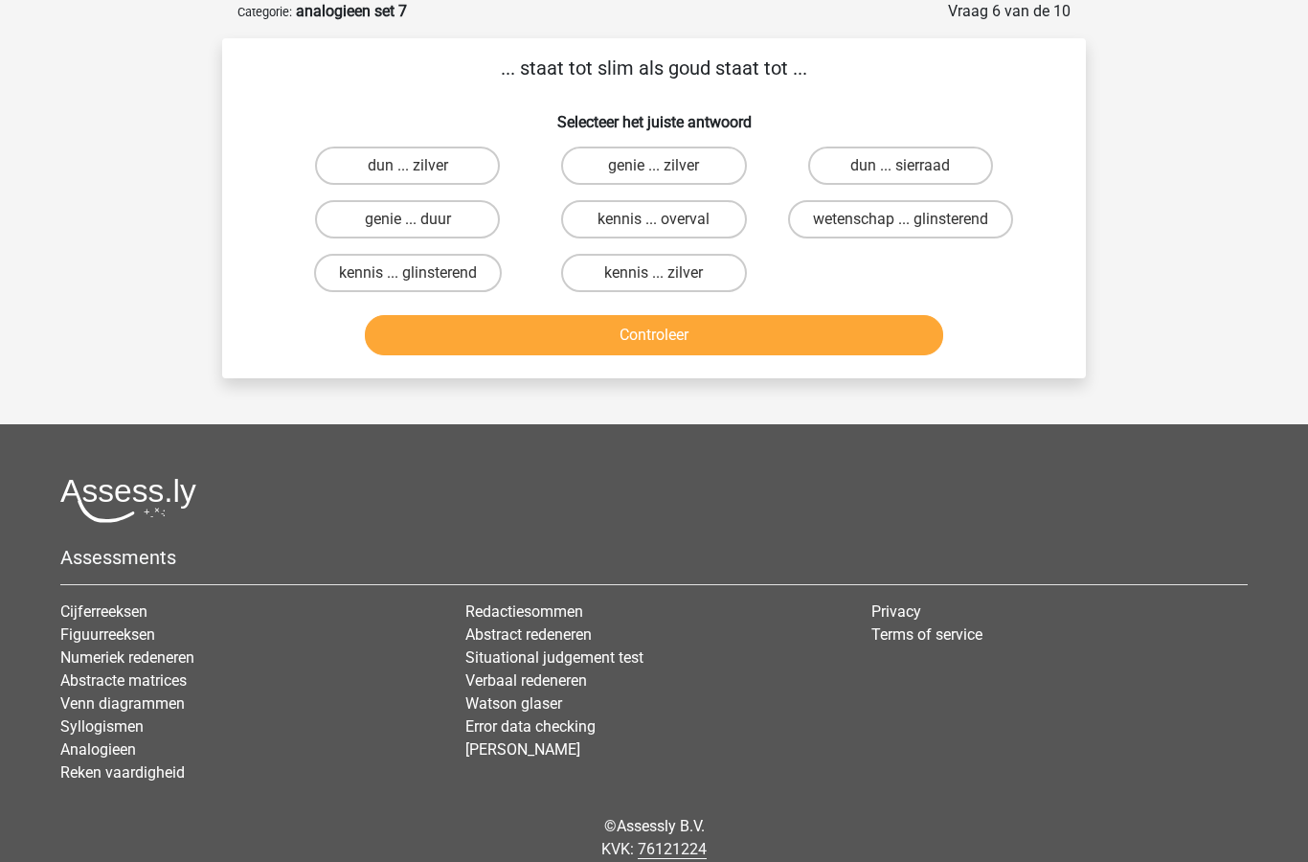
click at [435, 216] on label "genie ... duur" at bounding box center [407, 219] width 185 height 38
click at [420, 219] on input "genie ... duur" at bounding box center [414, 225] width 12 height 12
radio input "true"
click at [711, 343] on button "Controleer" at bounding box center [654, 335] width 579 height 40
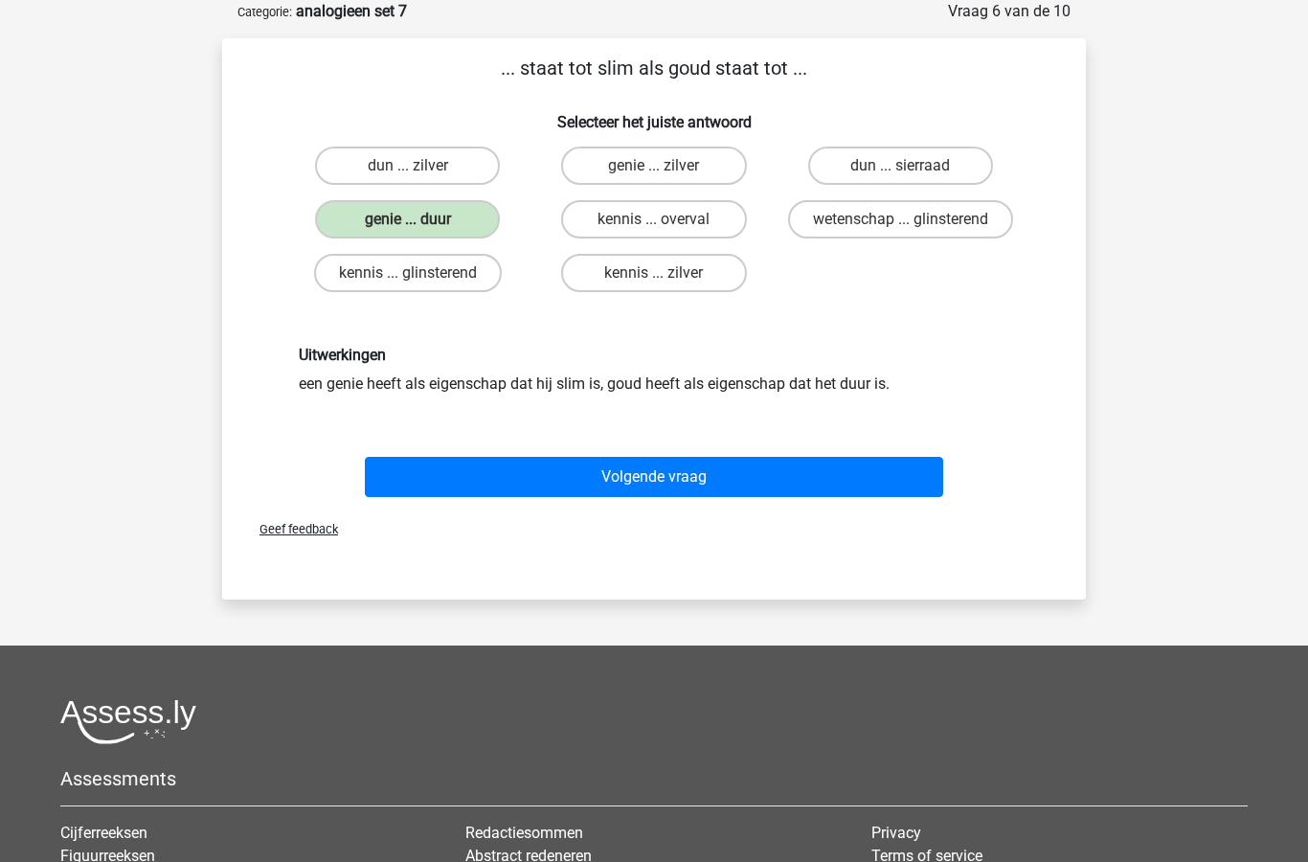
click at [731, 483] on button "Volgende vraag" at bounding box center [654, 477] width 579 height 40
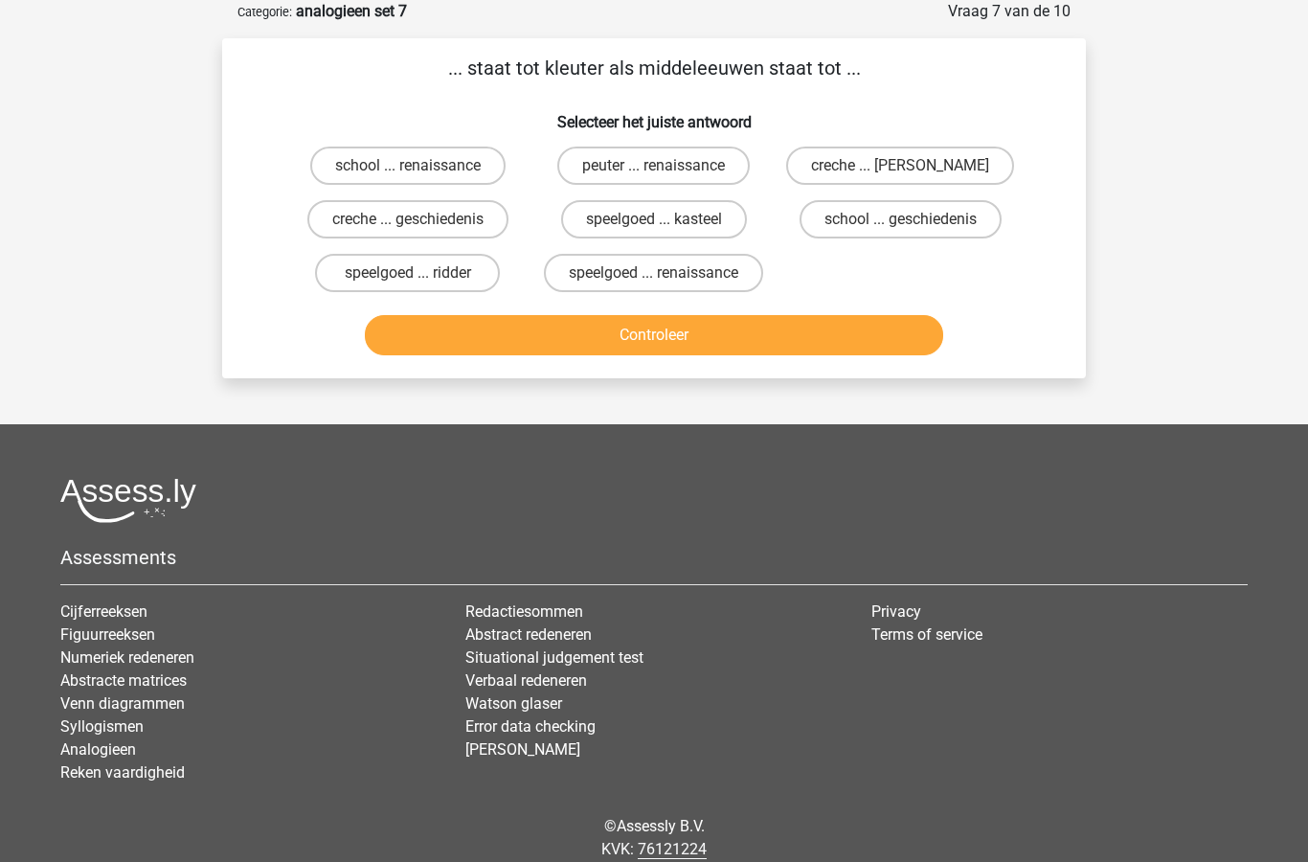
click at [714, 169] on label "peuter ... renaissance" at bounding box center [653, 166] width 192 height 38
click at [667, 169] on input "peuter ... renaissance" at bounding box center [660, 172] width 12 height 12
radio input "true"
click at [649, 339] on button "Controleer" at bounding box center [654, 335] width 579 height 40
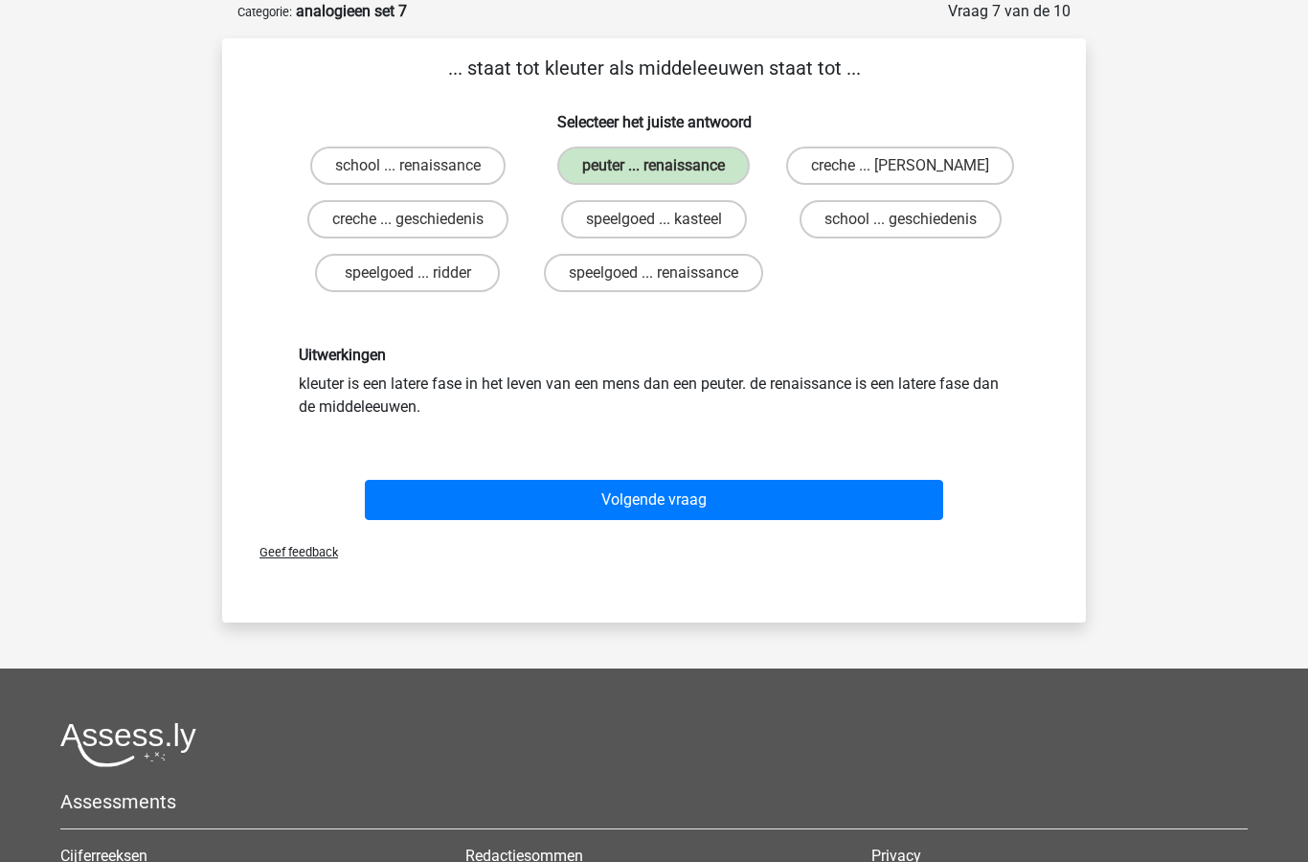
click at [681, 503] on button "Volgende vraag" at bounding box center [654, 500] width 579 height 40
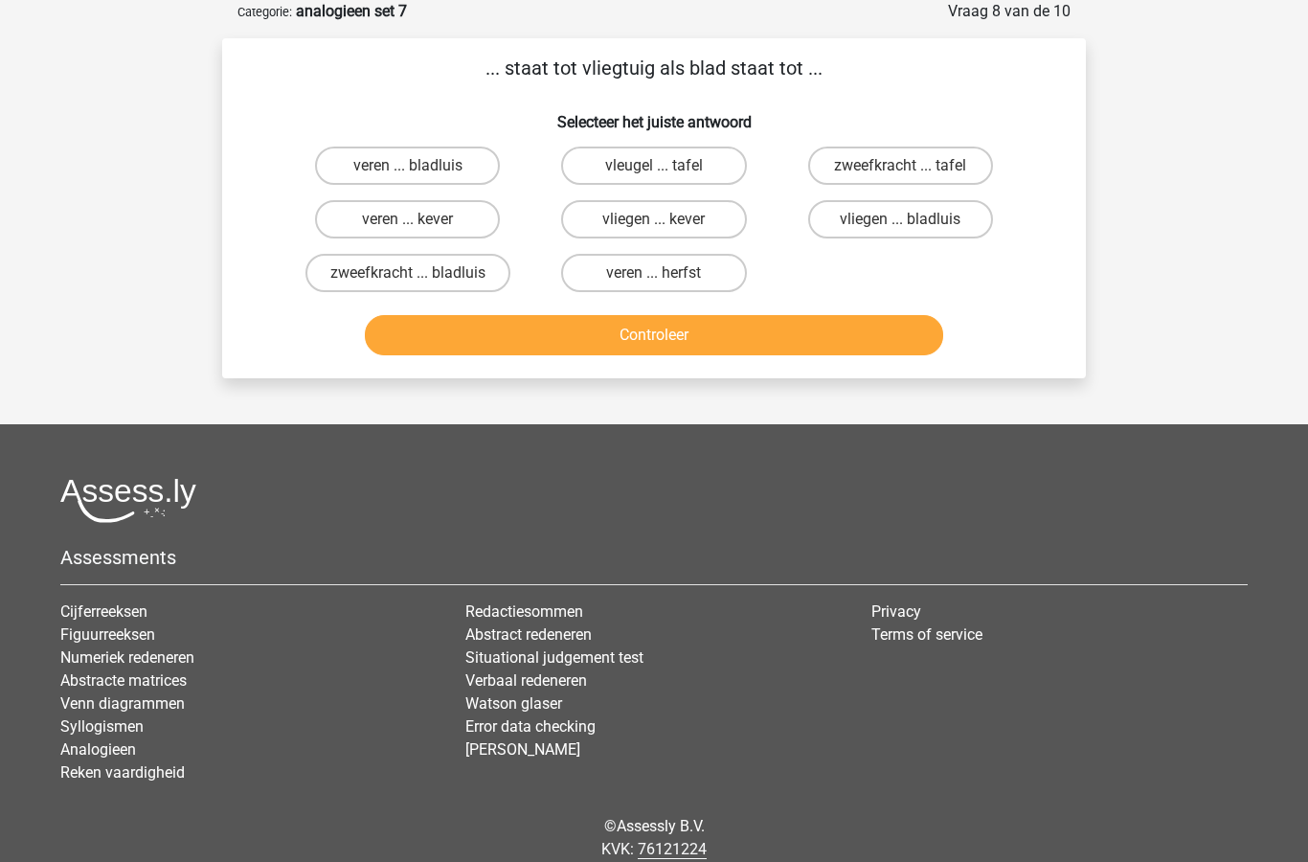
click at [667, 170] on input "vleugel ... tafel" at bounding box center [660, 172] width 12 height 12
radio input "true"
click at [823, 343] on button "Controleer" at bounding box center [654, 335] width 579 height 40
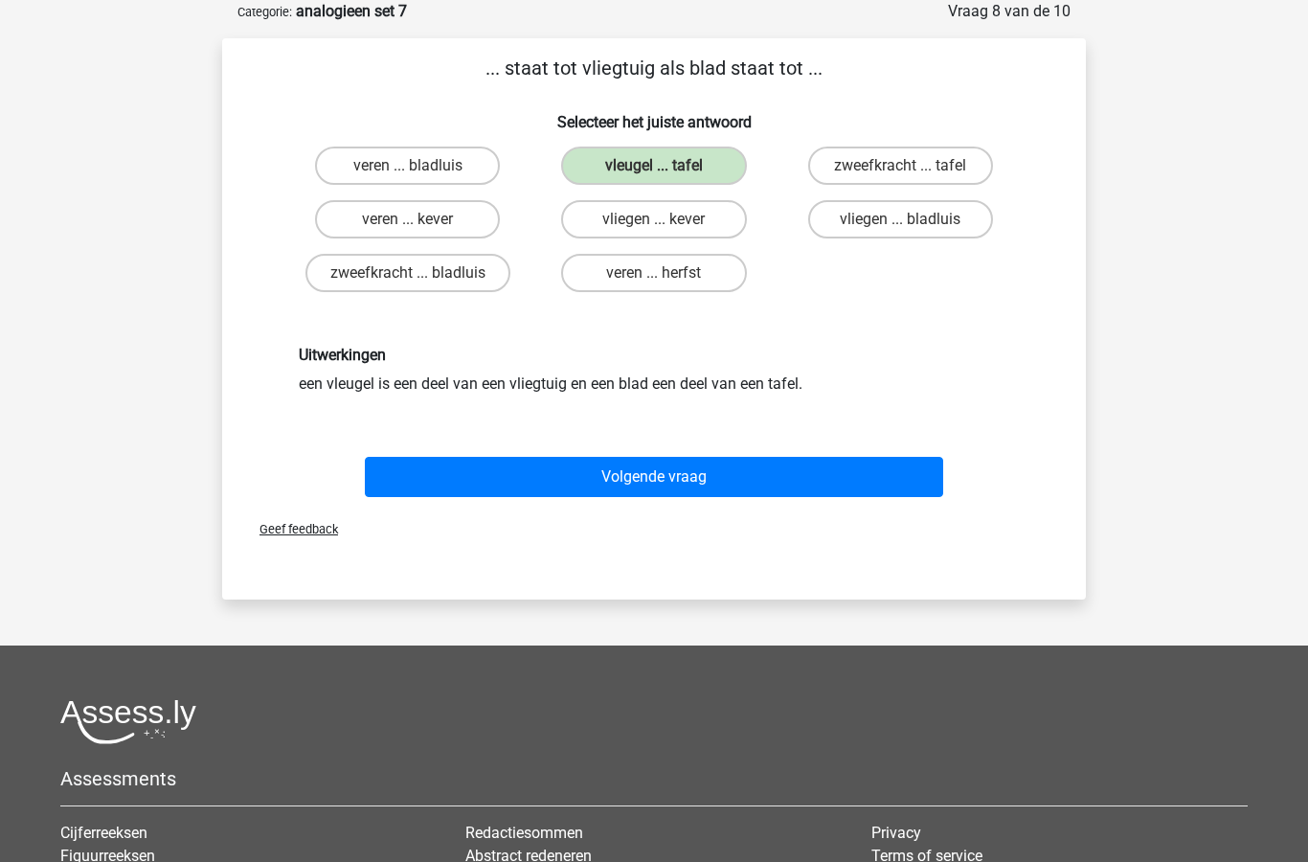
click at [864, 96] on div "... staat tot vliegtuig als blad staat tot ... Selecteer het juiste antwoord ve…" at bounding box center [654, 279] width 849 height 450
click at [705, 487] on button "Volgende vraag" at bounding box center [654, 477] width 579 height 40
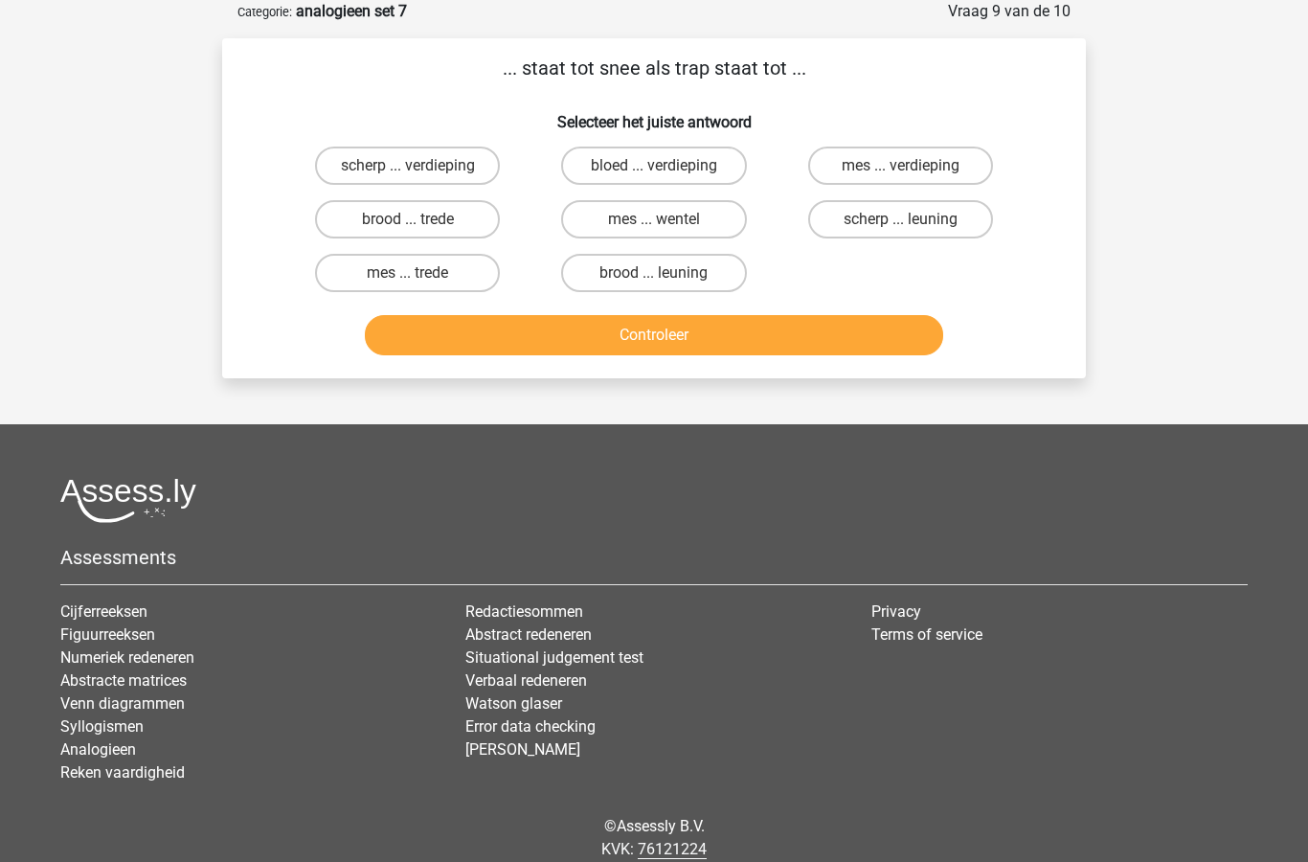
click at [469, 221] on label "brood ... trede" at bounding box center [407, 219] width 185 height 38
click at [420, 221] on input "brood ... trede" at bounding box center [414, 225] width 12 height 12
radio input "true"
click at [664, 352] on button "Controleer" at bounding box center [654, 335] width 579 height 40
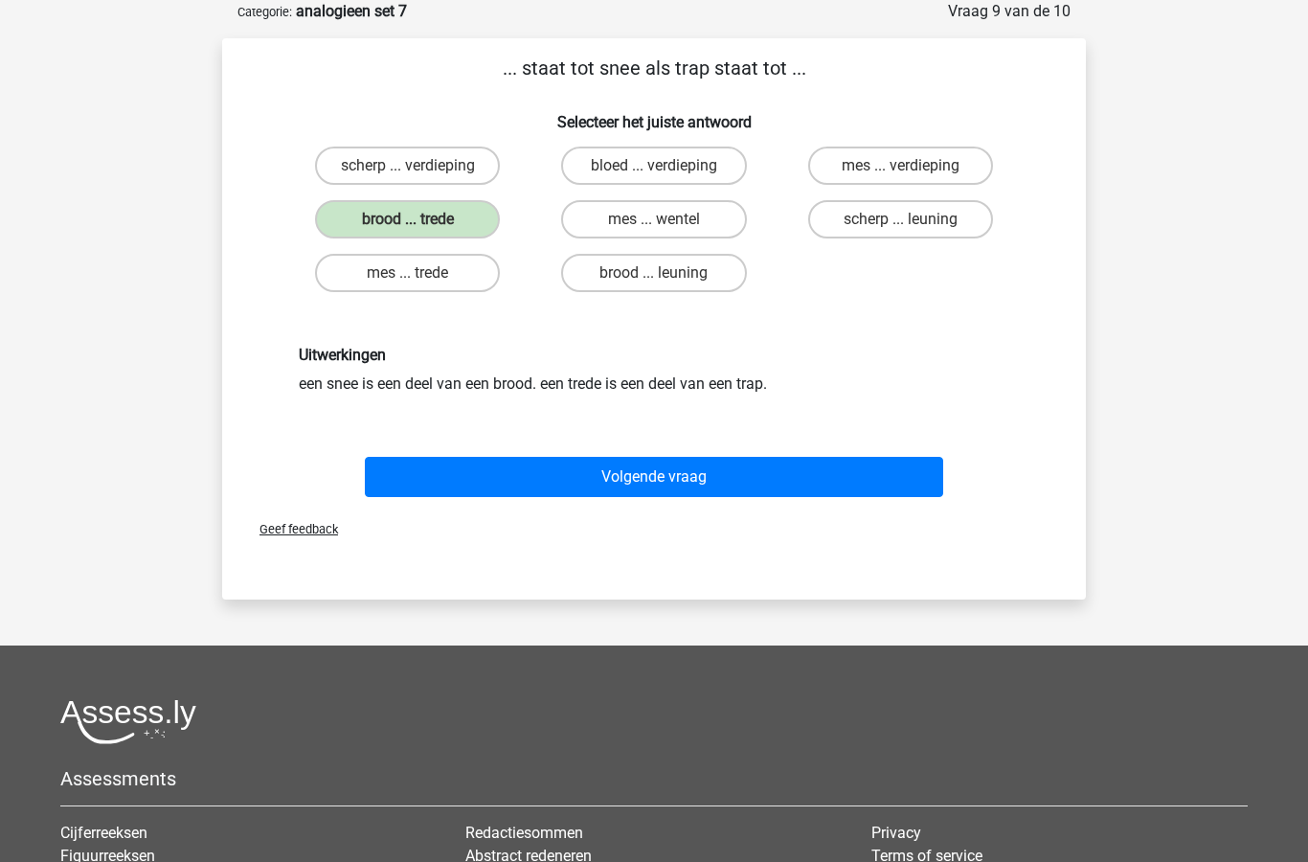
click at [679, 494] on button "Volgende vraag" at bounding box center [654, 477] width 579 height 40
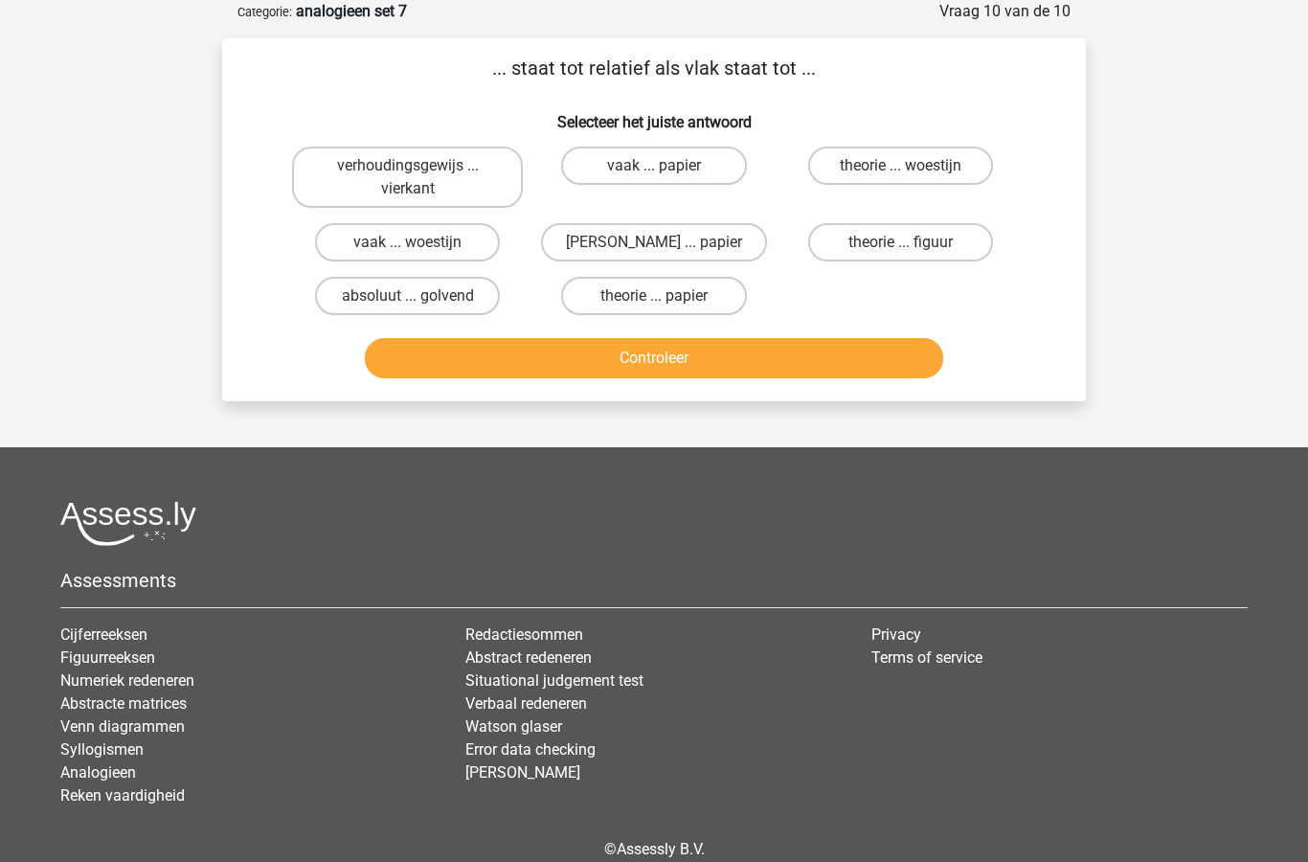
click at [422, 299] on label "absoluut ... golvend" at bounding box center [407, 296] width 185 height 38
click at [420, 299] on input "absoluut ... golvend" at bounding box center [414, 302] width 12 height 12
radio input "true"
click at [615, 366] on button "Controleer" at bounding box center [654, 358] width 579 height 40
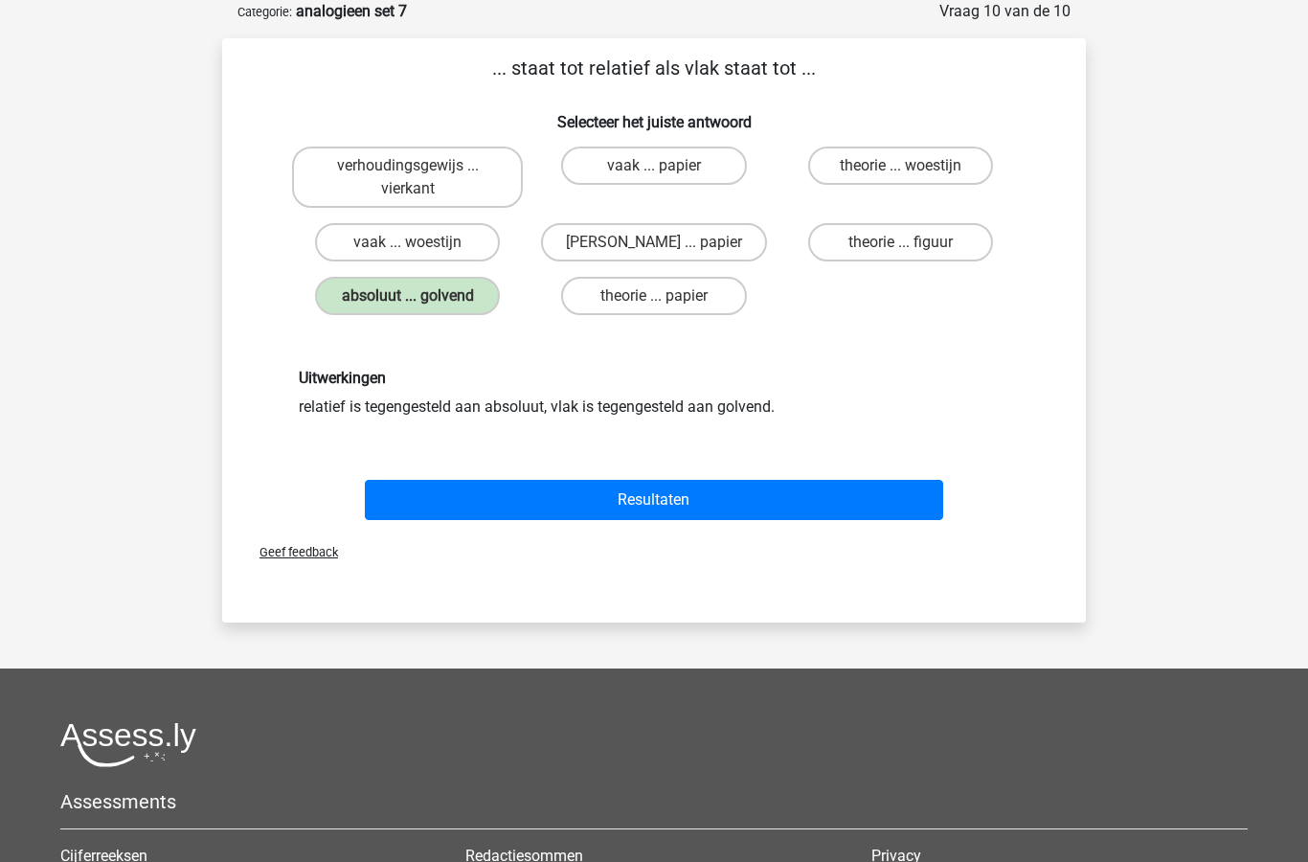
click at [667, 500] on button "Resultaten" at bounding box center [654, 500] width 579 height 40
